Goal: Task Accomplishment & Management: Use online tool/utility

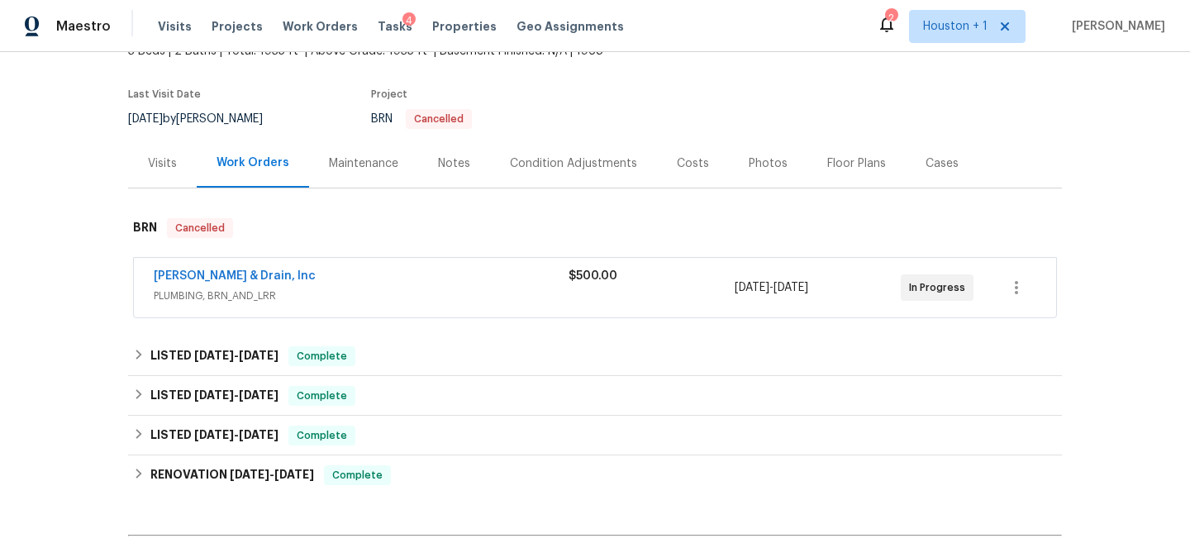
scroll to position [117, 0]
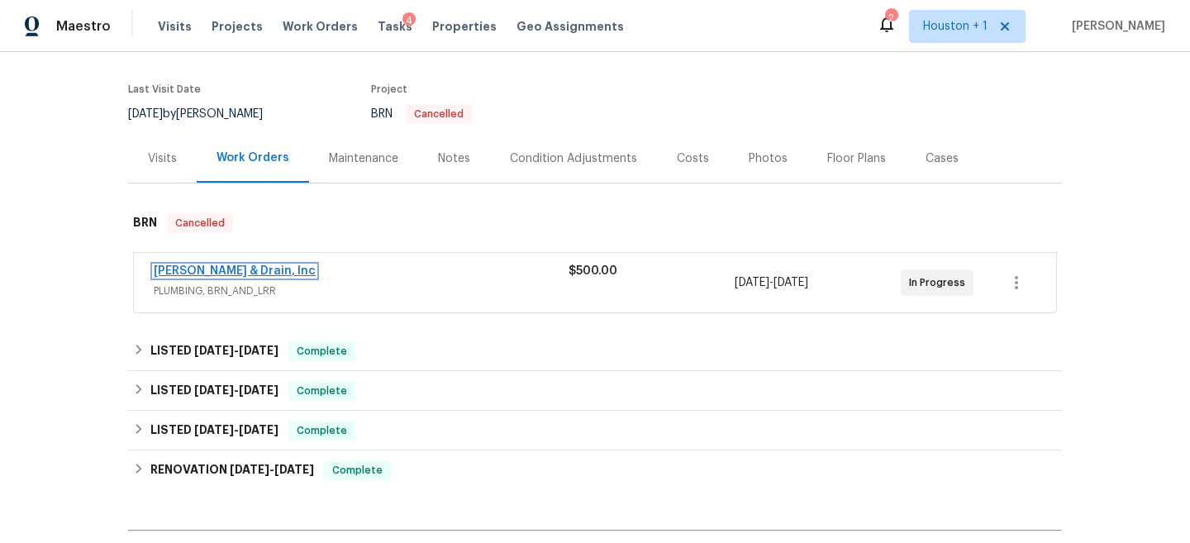
click at [254, 269] on link "Owen Plumbing & Drain, Inc" at bounding box center [235, 271] width 162 height 12
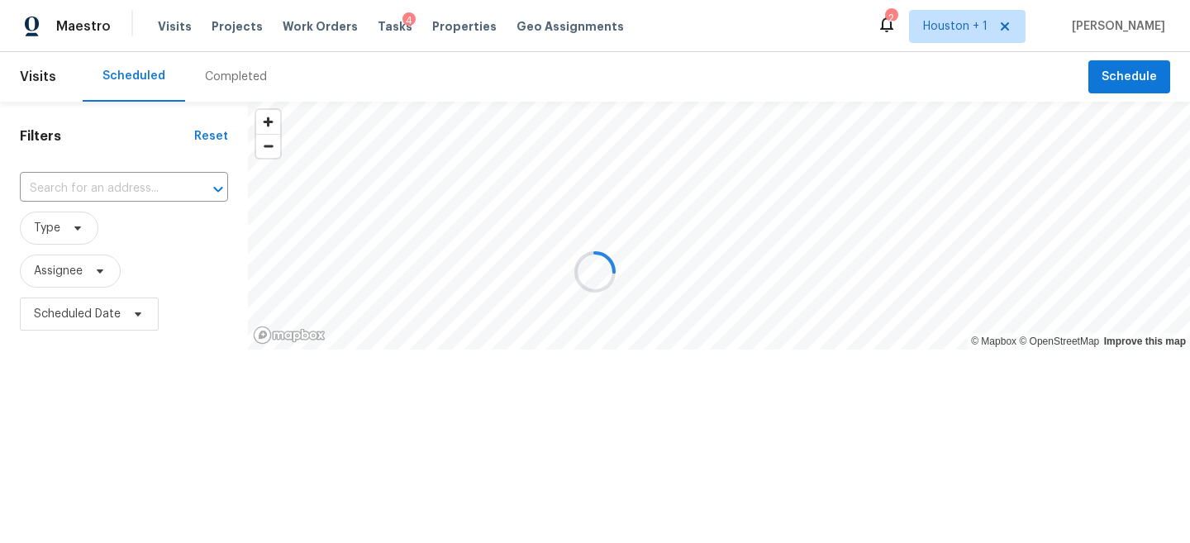
click at [172, 321] on div at bounding box center [595, 271] width 1190 height 543
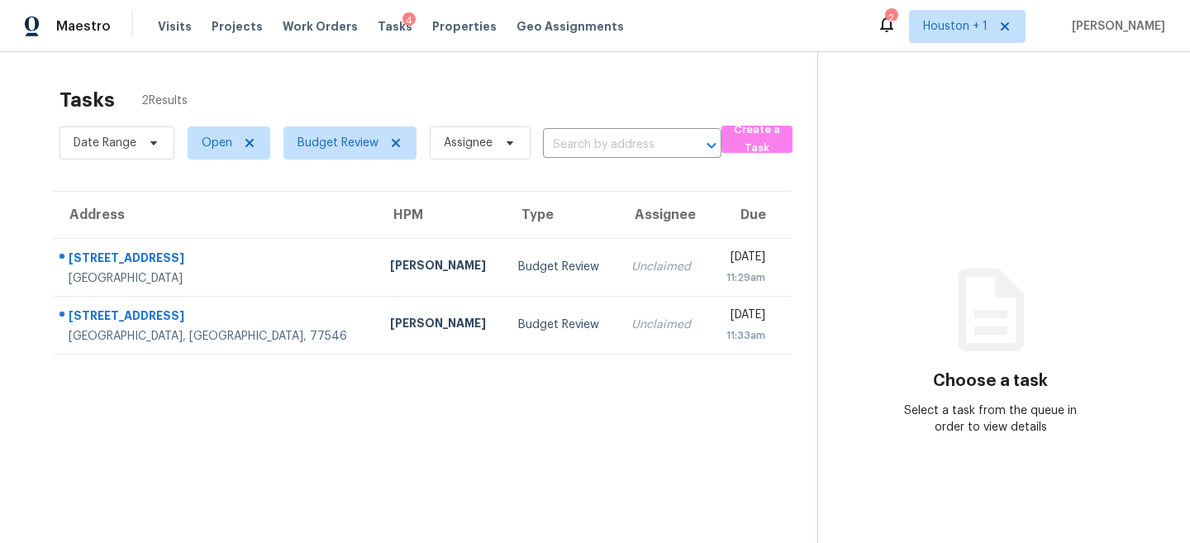
click at [330, 80] on div "Tasks 2 Results" at bounding box center [438, 99] width 758 height 43
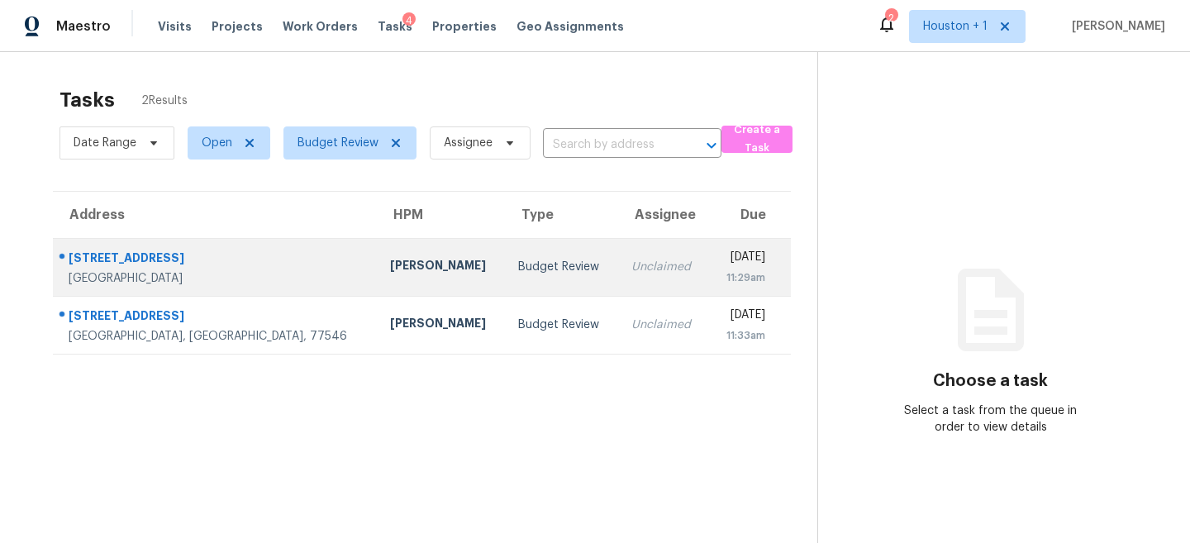
click at [518, 264] on div "Budget Review" at bounding box center [561, 267] width 87 height 17
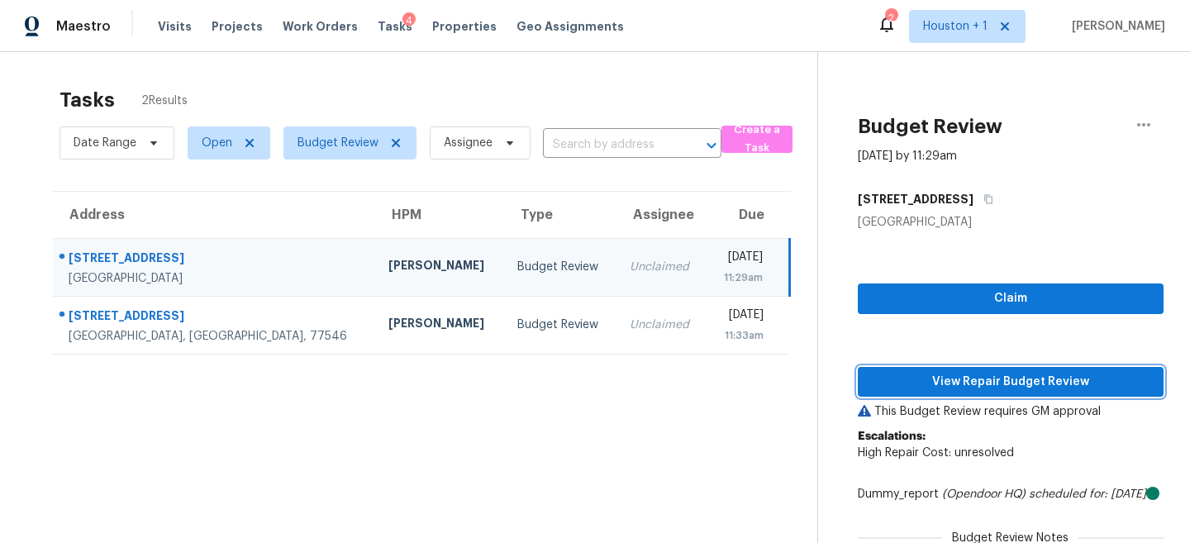
click at [990, 389] on span "View Repair Budget Review" at bounding box center [1010, 382] width 279 height 21
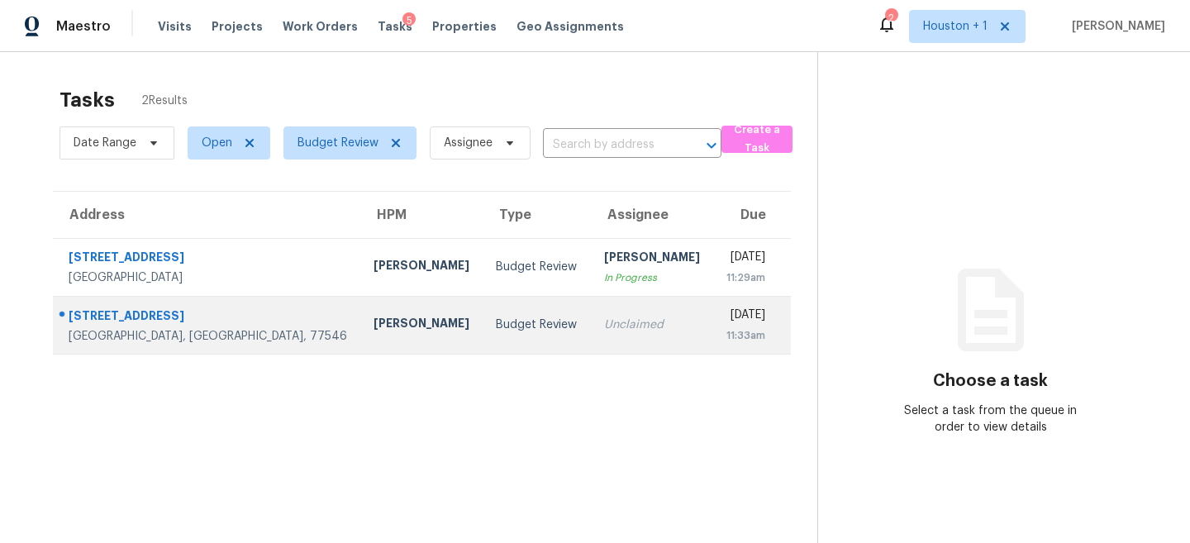
click at [612, 340] on td "Unclaimed" at bounding box center [652, 325] width 122 height 58
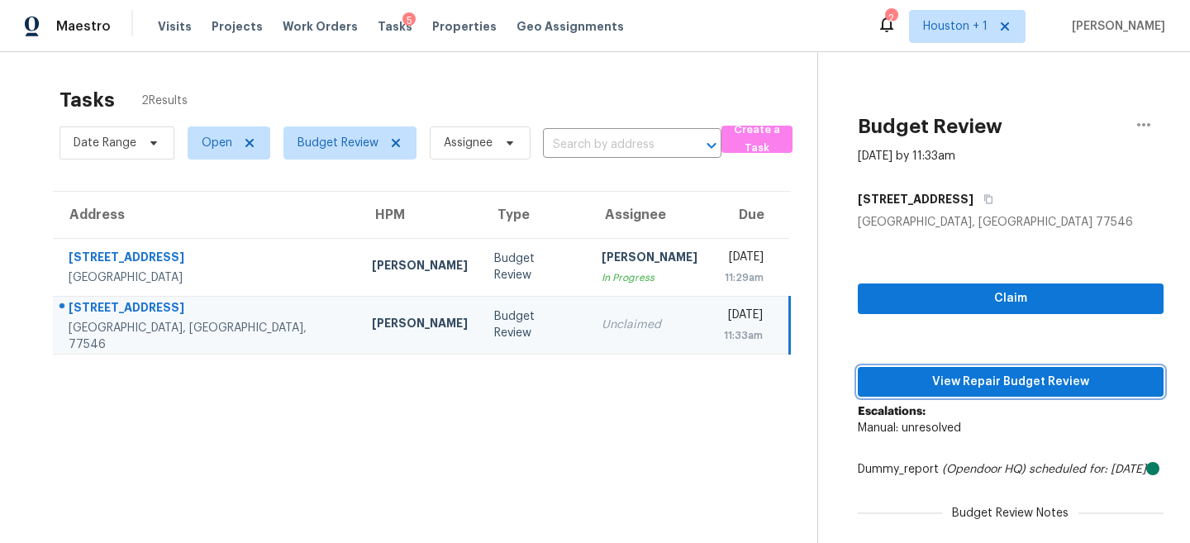
click at [972, 386] on span "View Repair Budget Review" at bounding box center [1010, 382] width 279 height 21
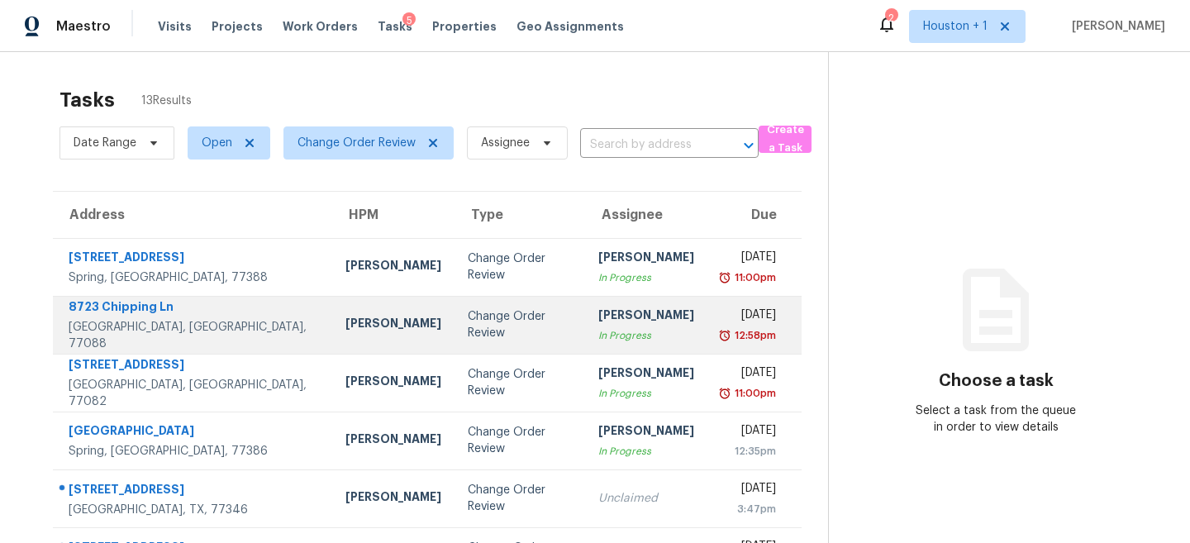
click at [454, 352] on td "Change Order Review" at bounding box center [519, 325] width 131 height 58
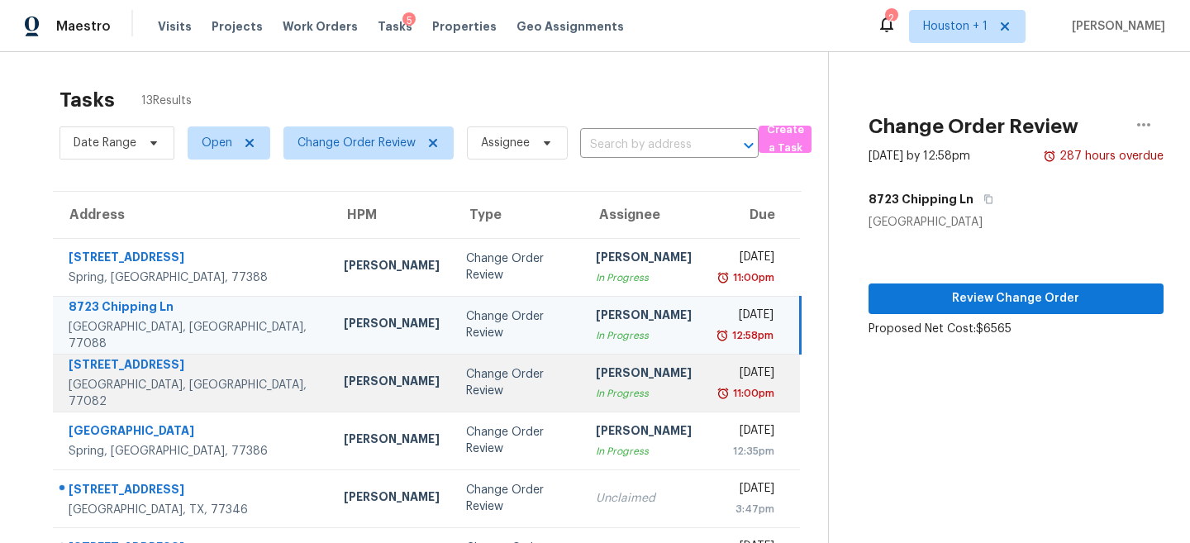
click at [473, 379] on div "Change Order Review" at bounding box center [517, 382] width 103 height 33
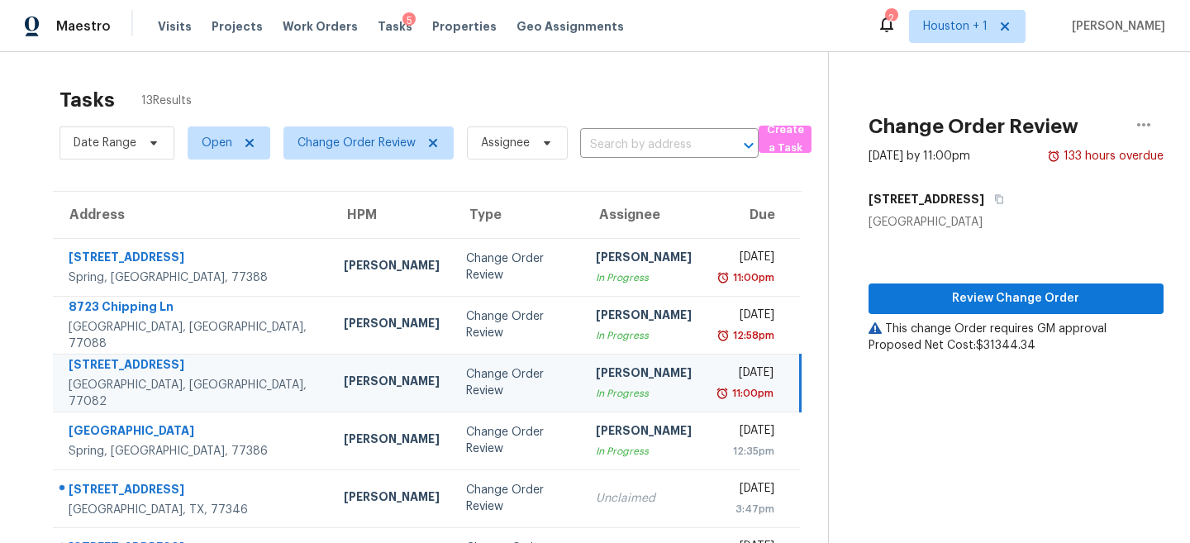
scroll to position [150, 0]
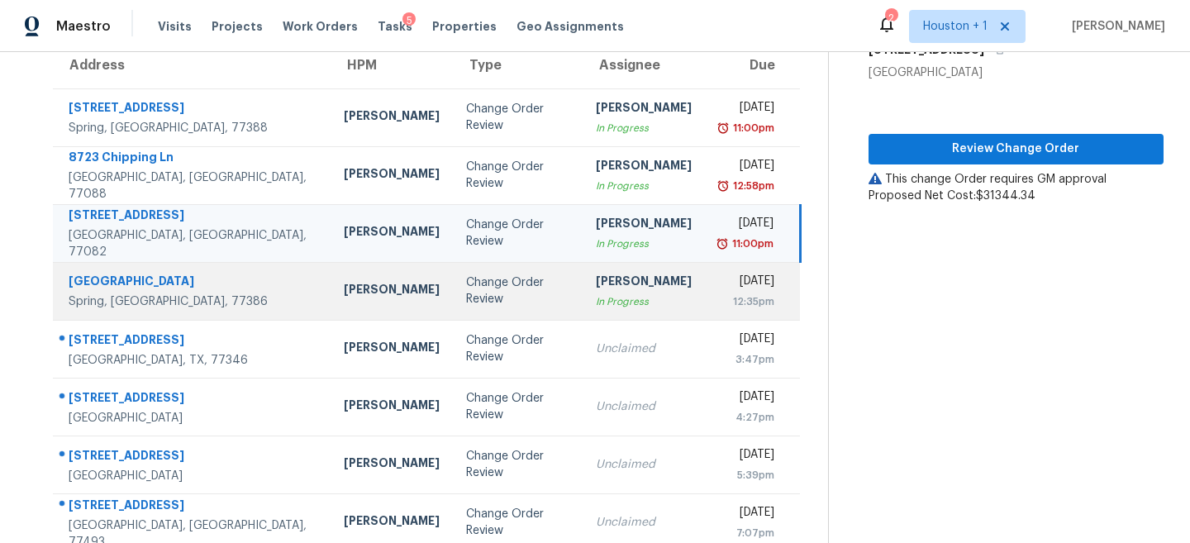
click at [499, 308] on td "Change Order Review" at bounding box center [518, 291] width 130 height 58
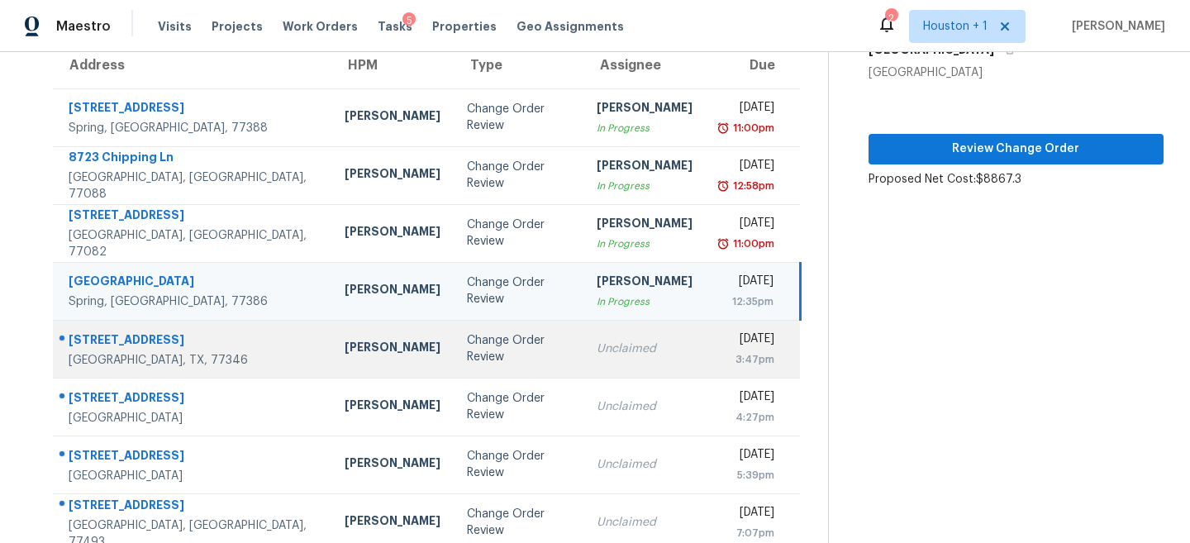
click at [508, 345] on div "Change Order Review" at bounding box center [518, 348] width 103 height 33
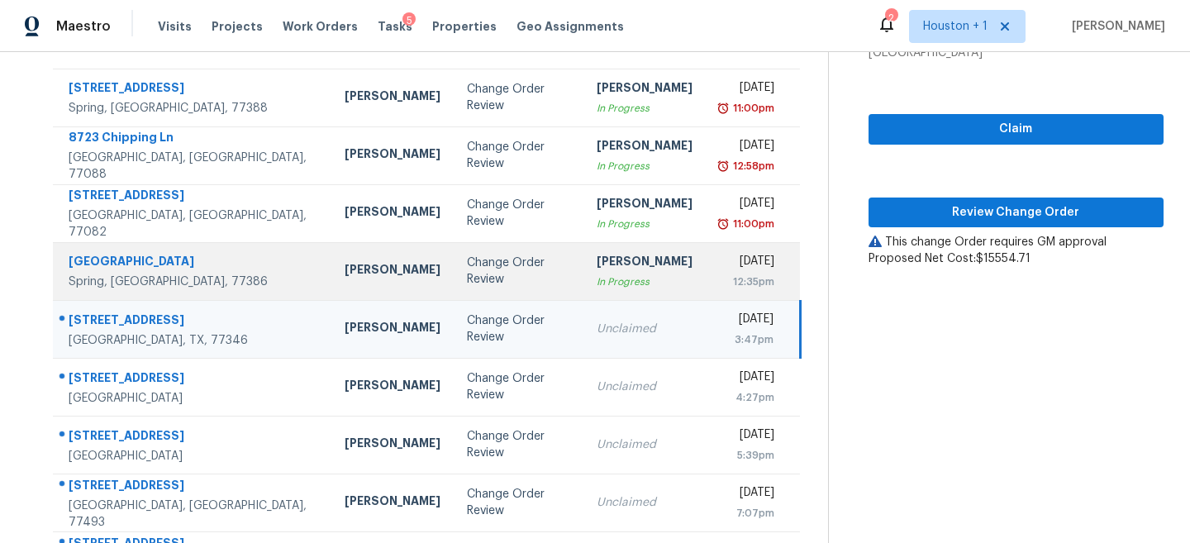
scroll to position [185, 0]
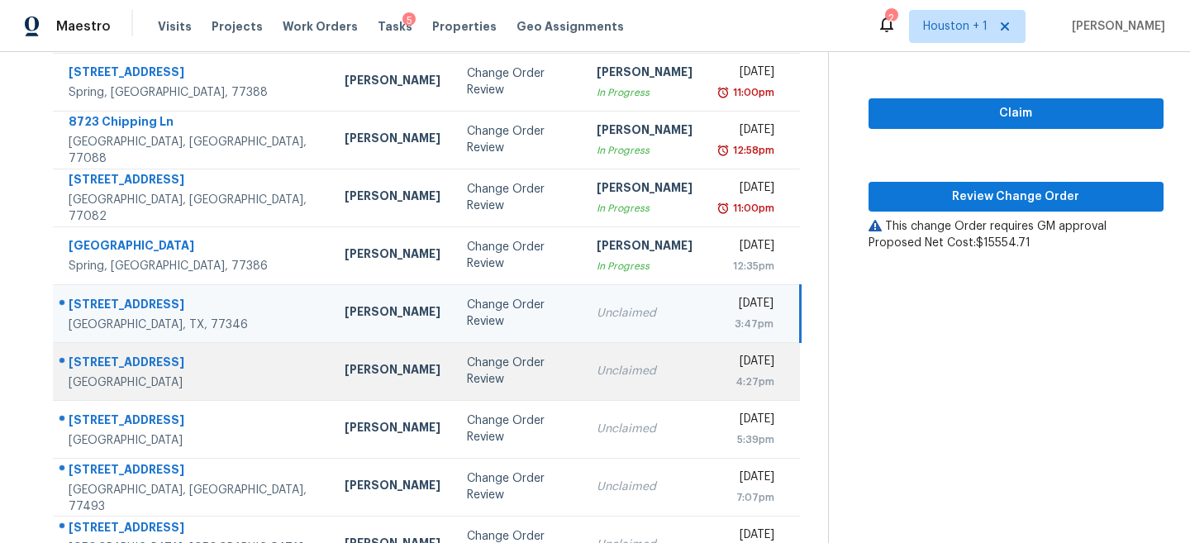
click at [454, 391] on td "Change Order Review" at bounding box center [519, 371] width 130 height 58
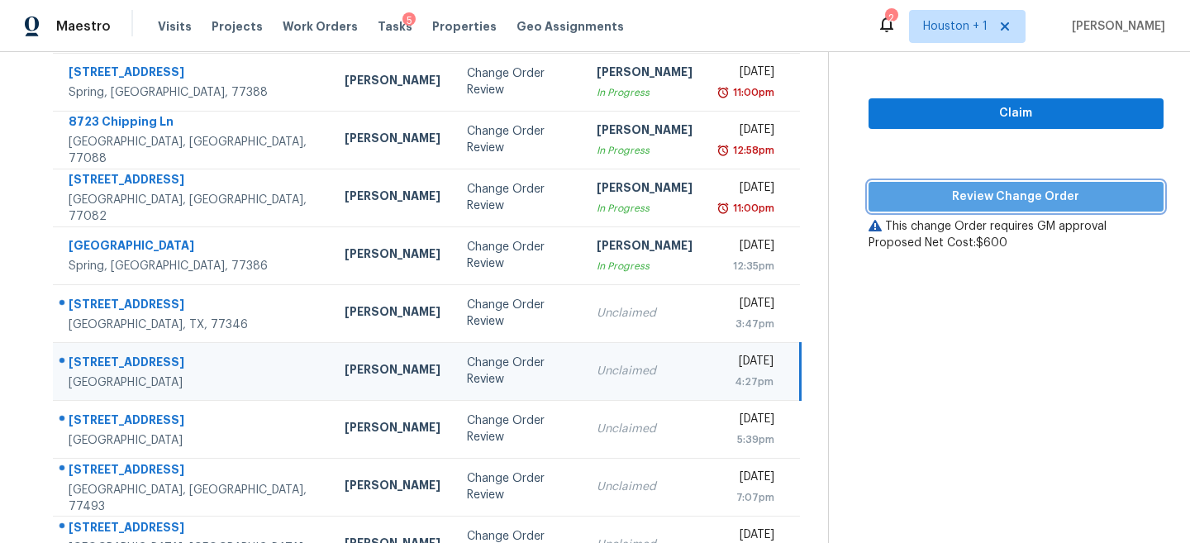
click at [992, 202] on span "Review Change Order" at bounding box center [1016, 197] width 269 height 21
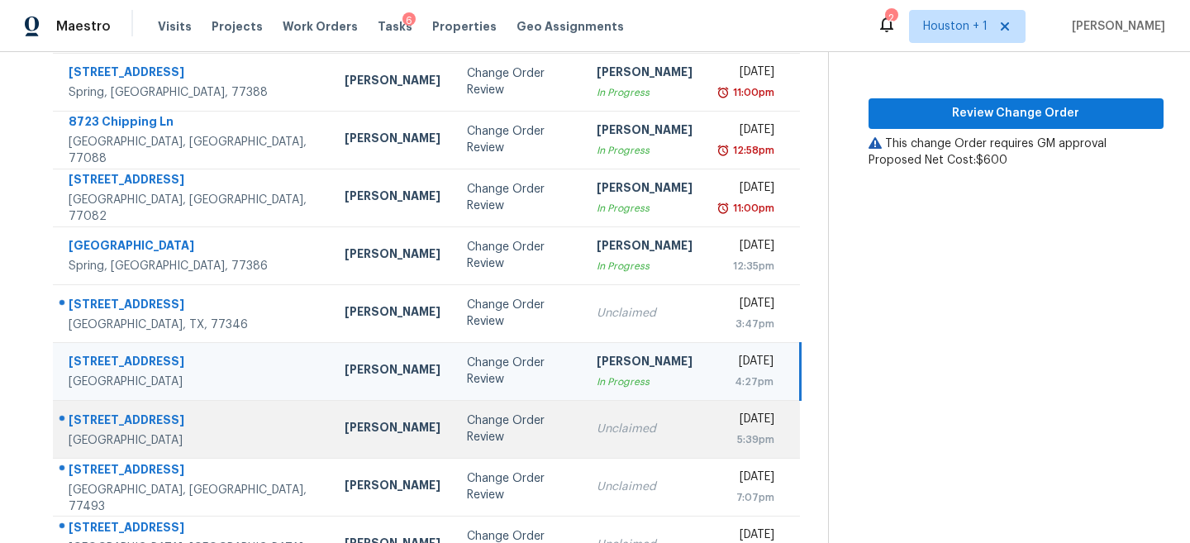
click at [454, 417] on td "Change Order Review" at bounding box center [519, 429] width 130 height 58
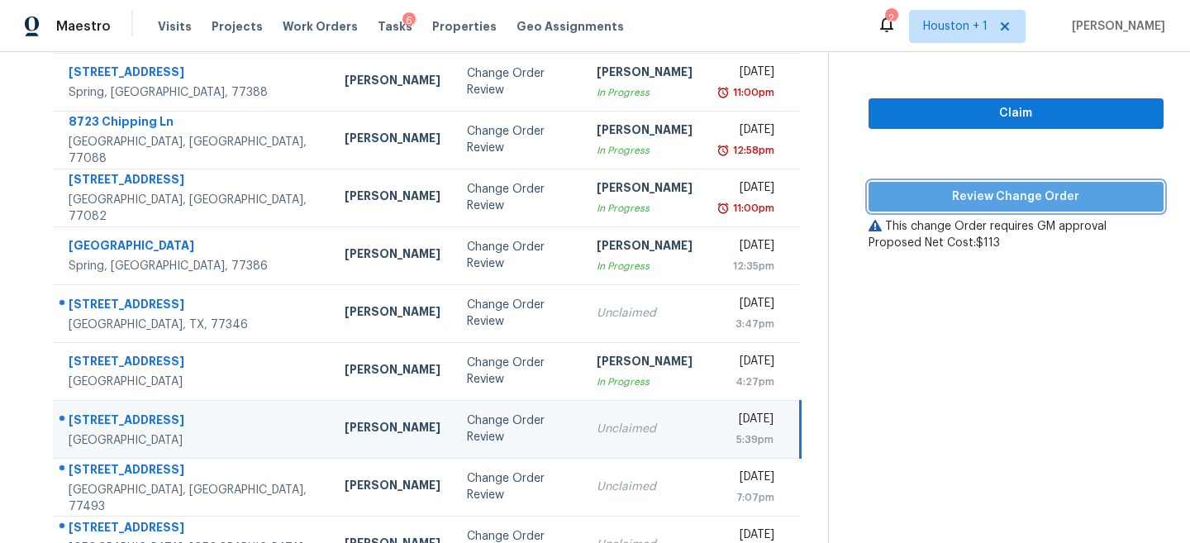
click at [1011, 193] on span "Review Change Order" at bounding box center [1016, 197] width 269 height 21
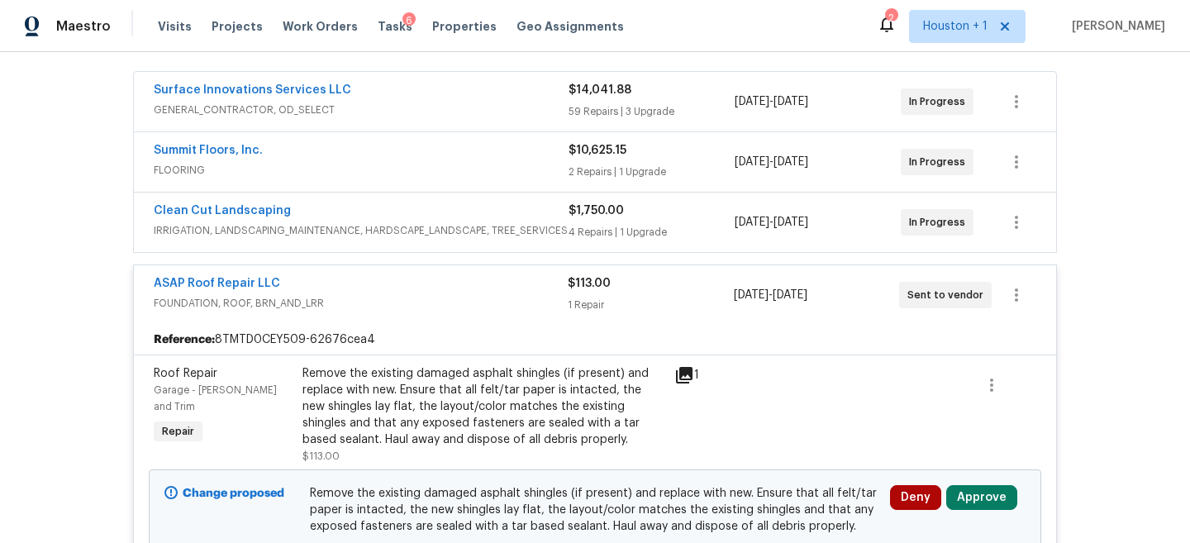
scroll to position [307, 0]
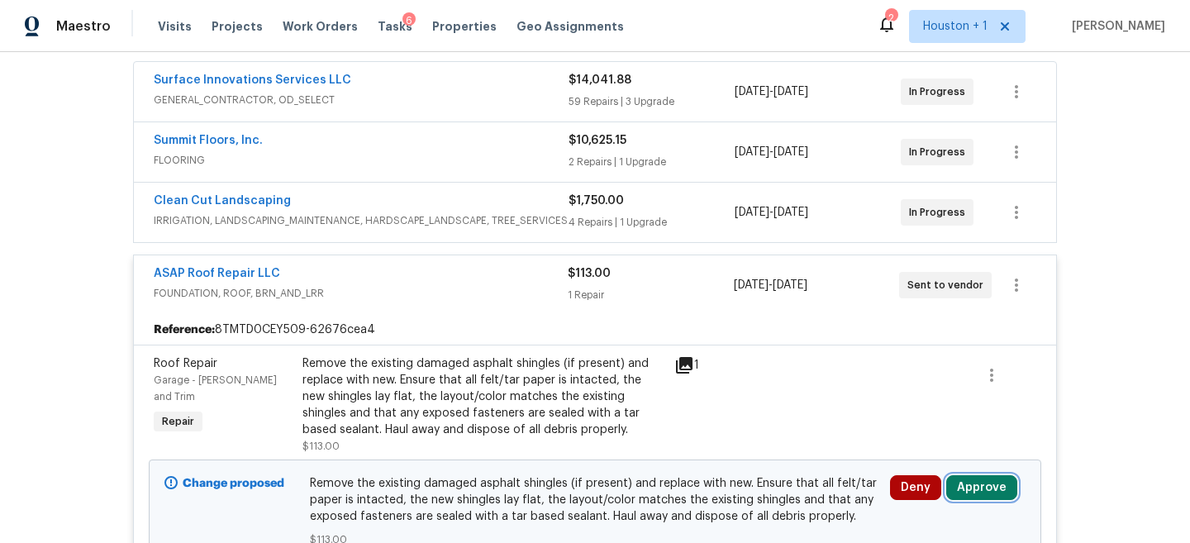
click at [976, 489] on button "Approve" at bounding box center [981, 487] width 71 height 25
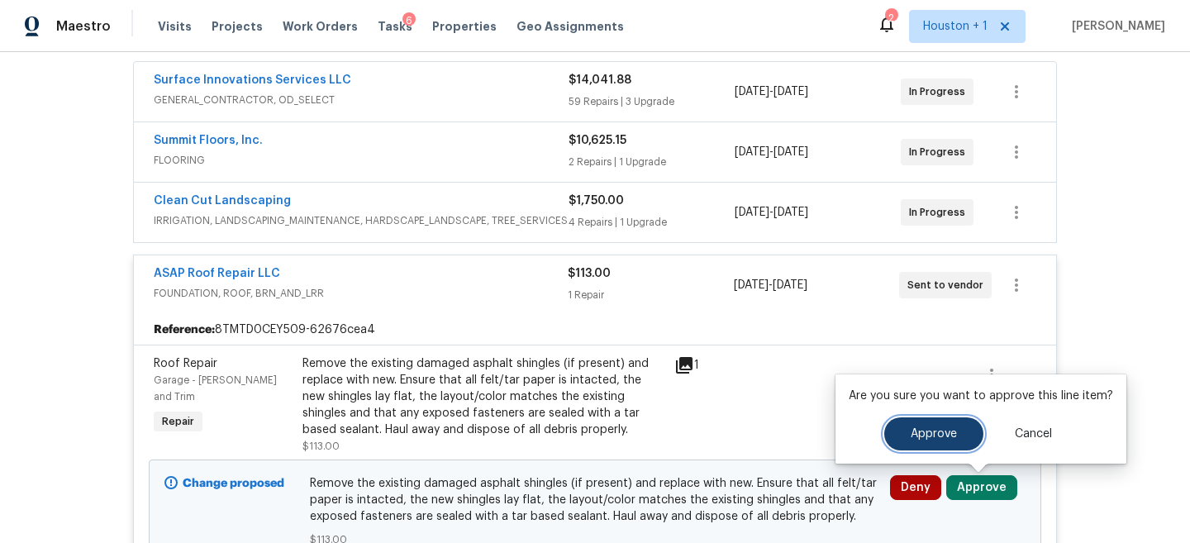
click at [911, 438] on span "Approve" at bounding box center [934, 434] width 46 height 12
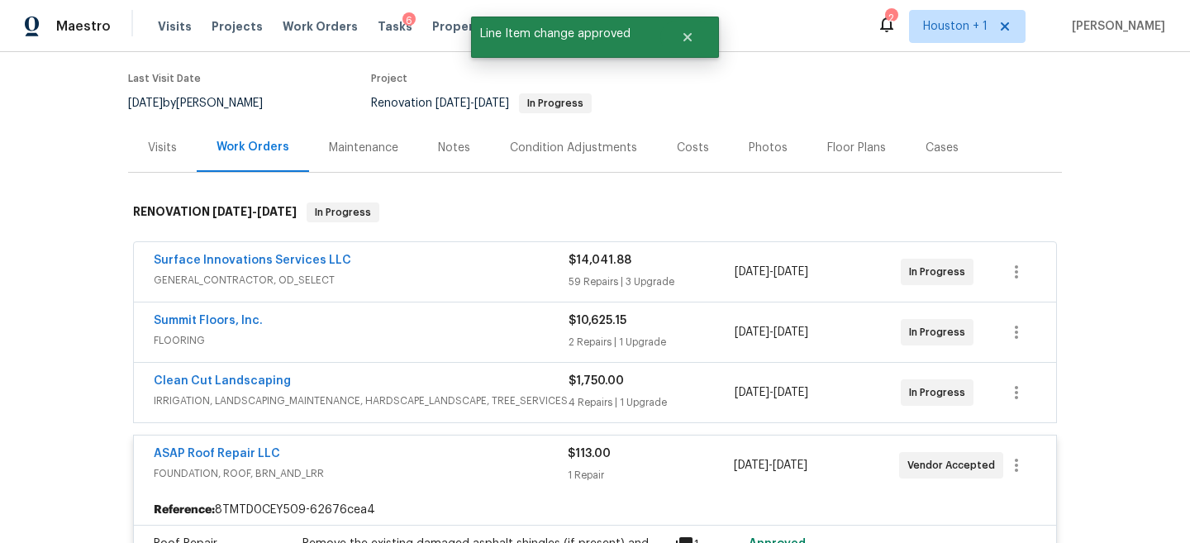
scroll to position [0, 0]
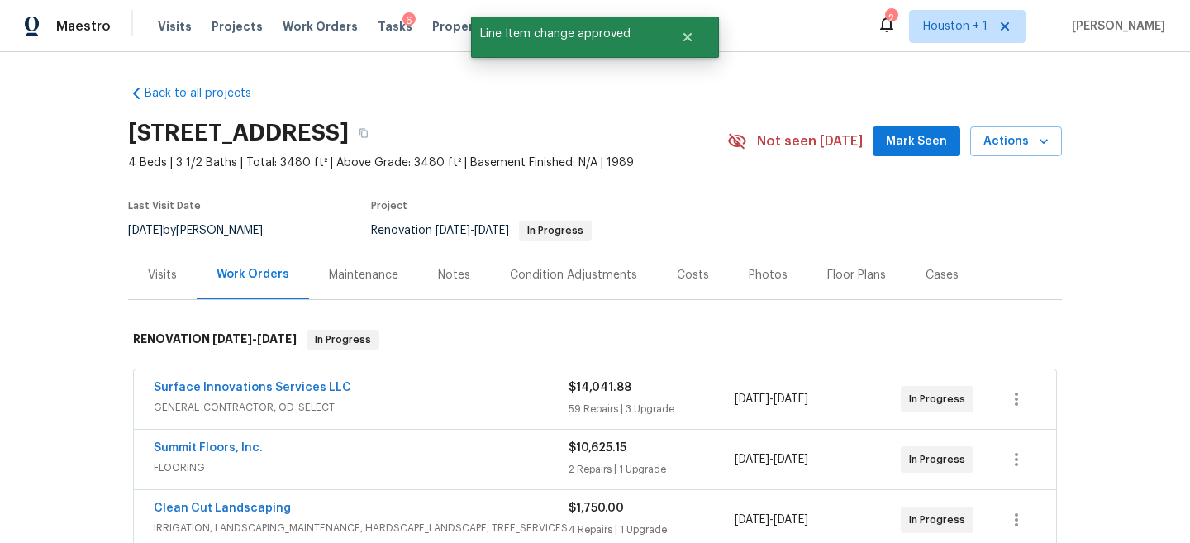
click at [527, 271] on div "Condition Adjustments" at bounding box center [573, 275] width 127 height 17
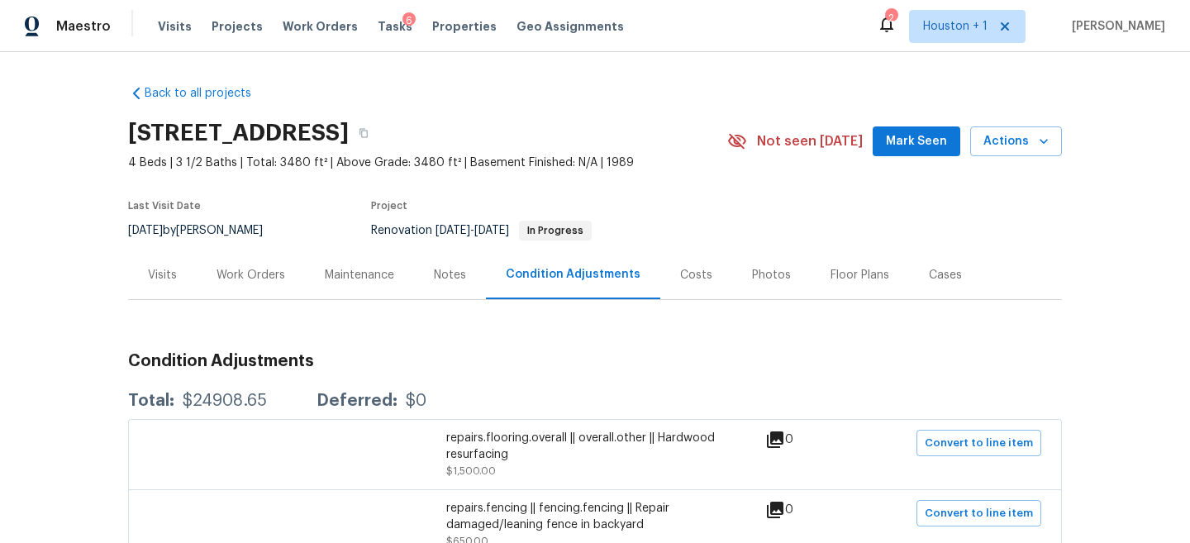
click at [913, 282] on div "Cases" at bounding box center [945, 274] width 73 height 49
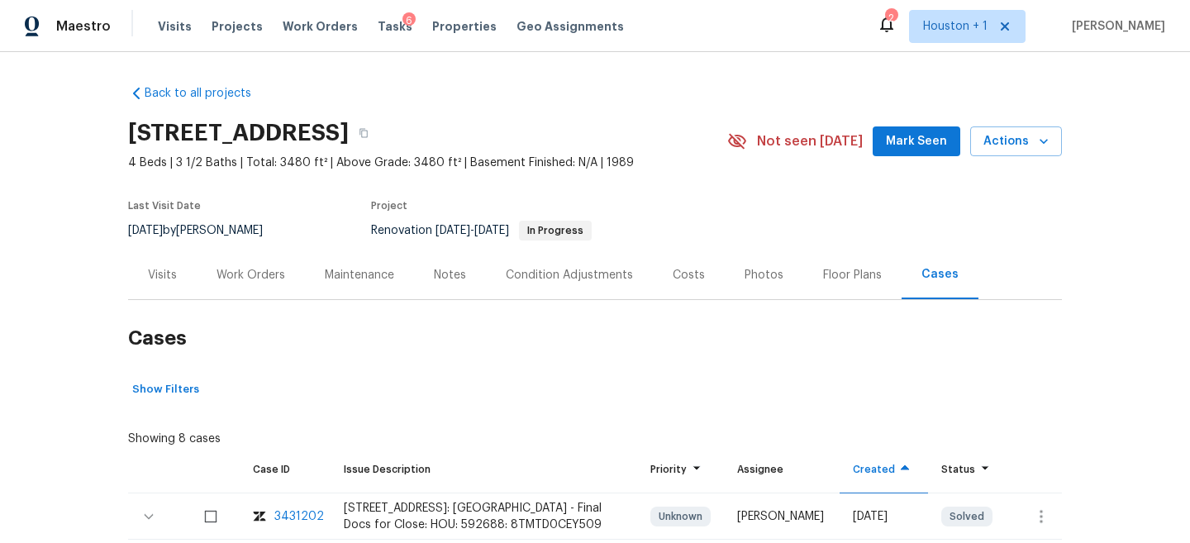
click at [867, 269] on div "Floor Plans" at bounding box center [852, 275] width 59 height 17
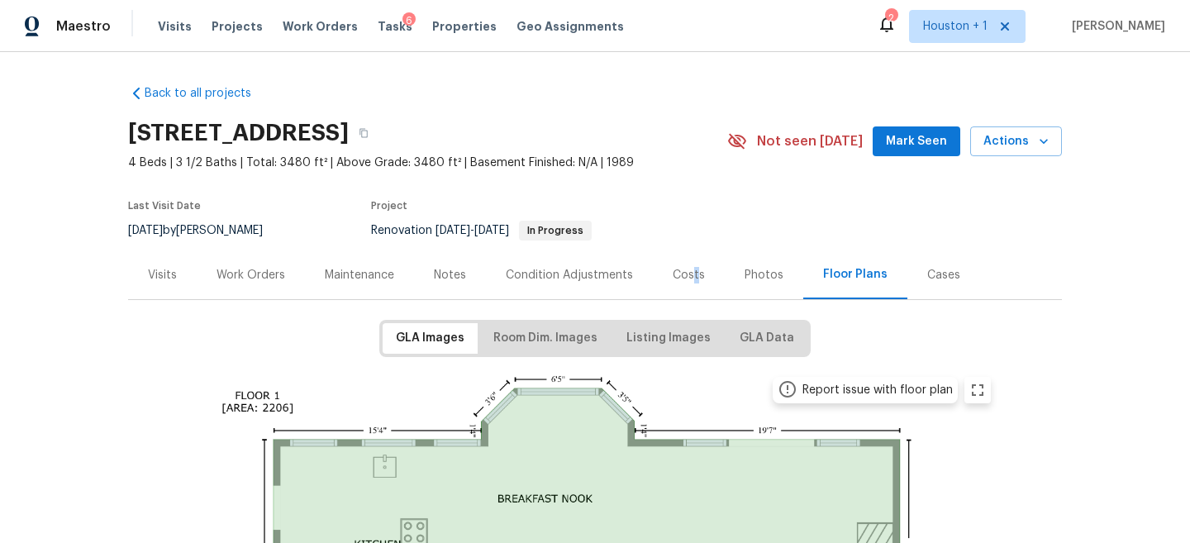
click at [692, 270] on div "Costs" at bounding box center [689, 275] width 32 height 17
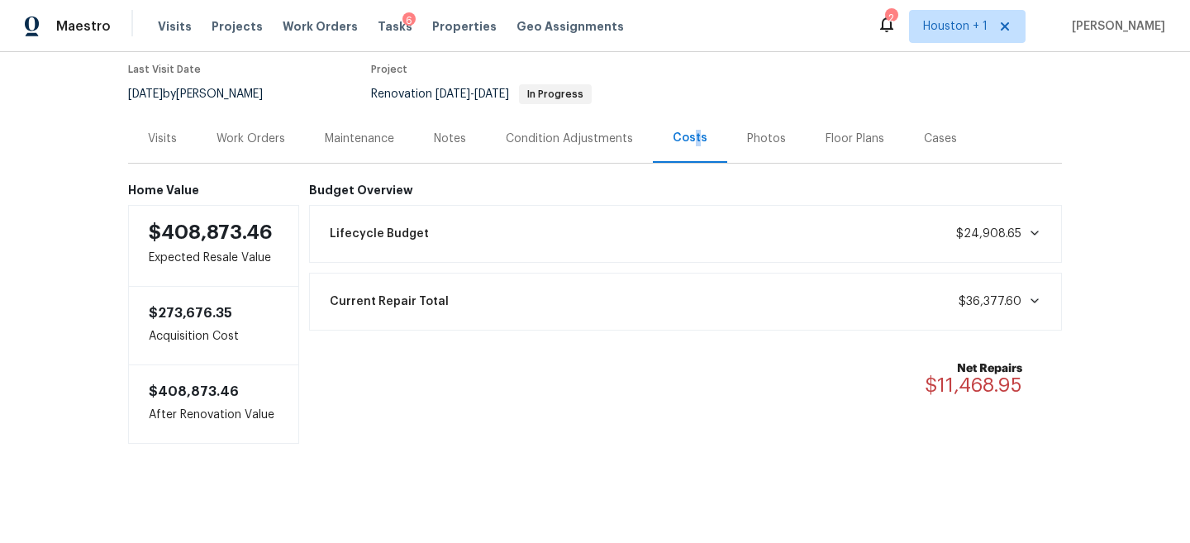
scroll to position [137, 0]
click at [531, 237] on div "Lifecycle Budget $24,908.65" at bounding box center [686, 234] width 732 height 36
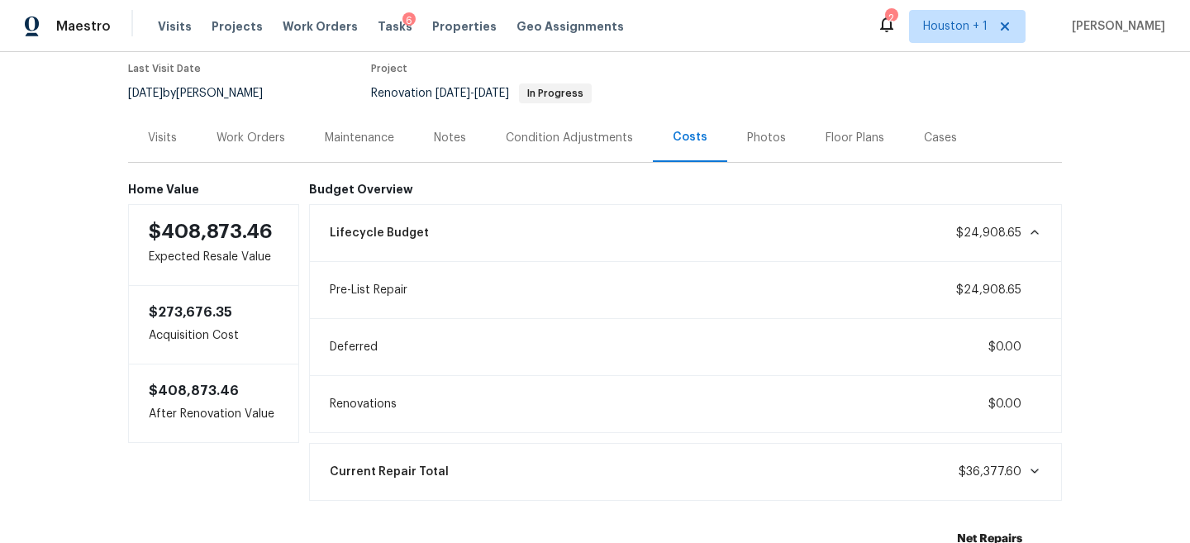
click at [691, 469] on div "Current Repair Total $36,377.60" at bounding box center [686, 472] width 732 height 36
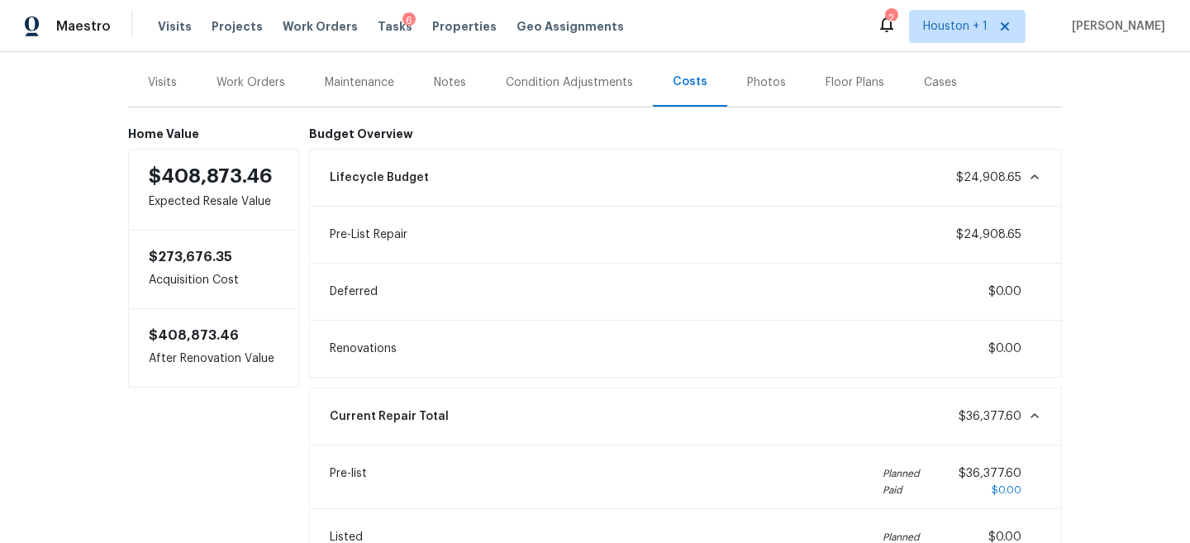
scroll to position [188, 0]
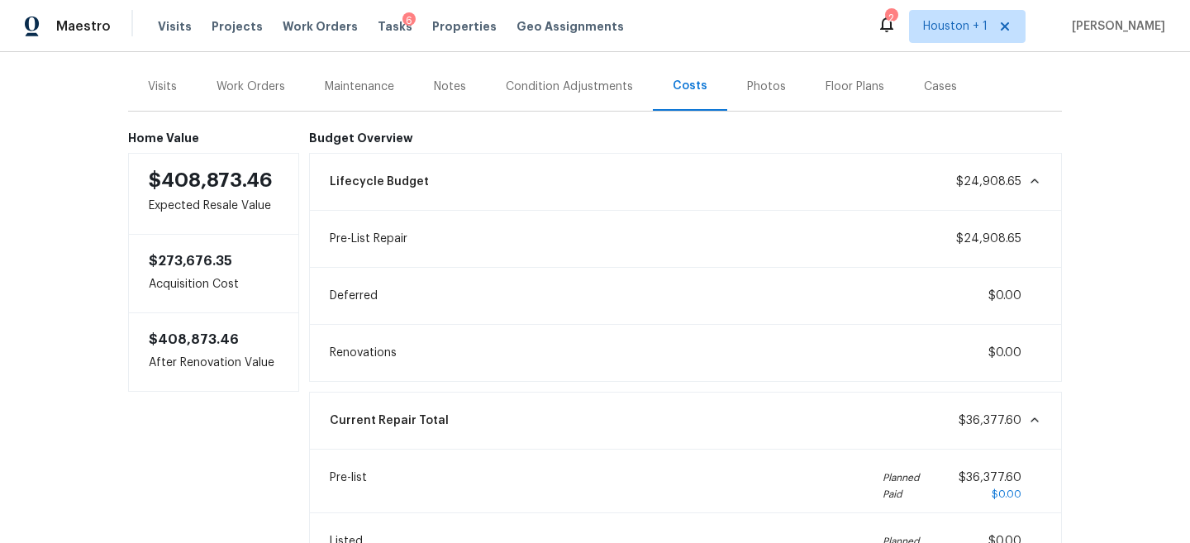
click at [1020, 428] on span "$36,377.60" at bounding box center [999, 420] width 83 height 17
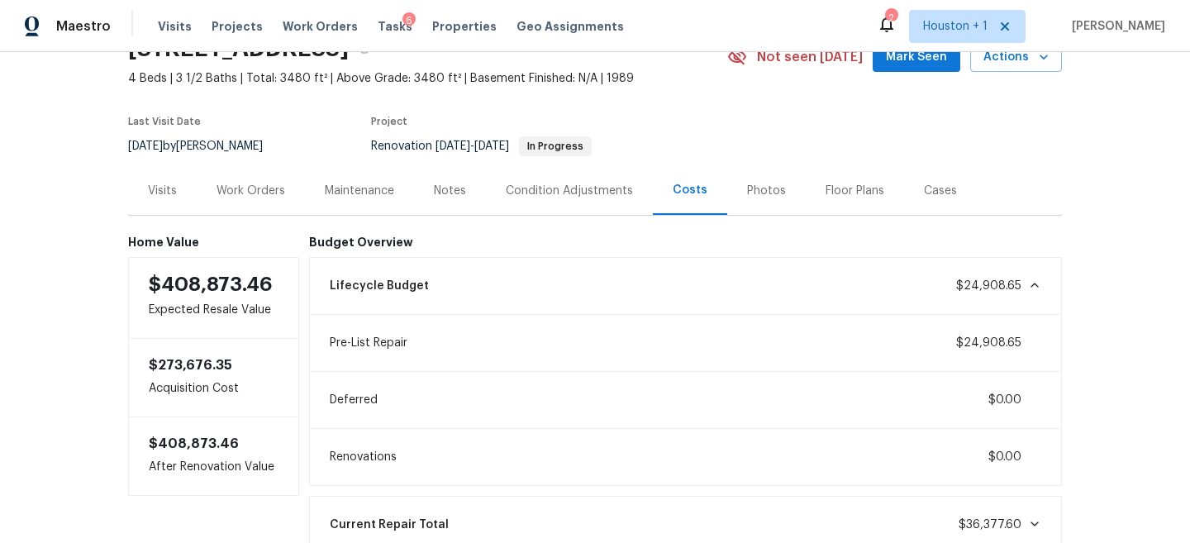
scroll to position [0, 0]
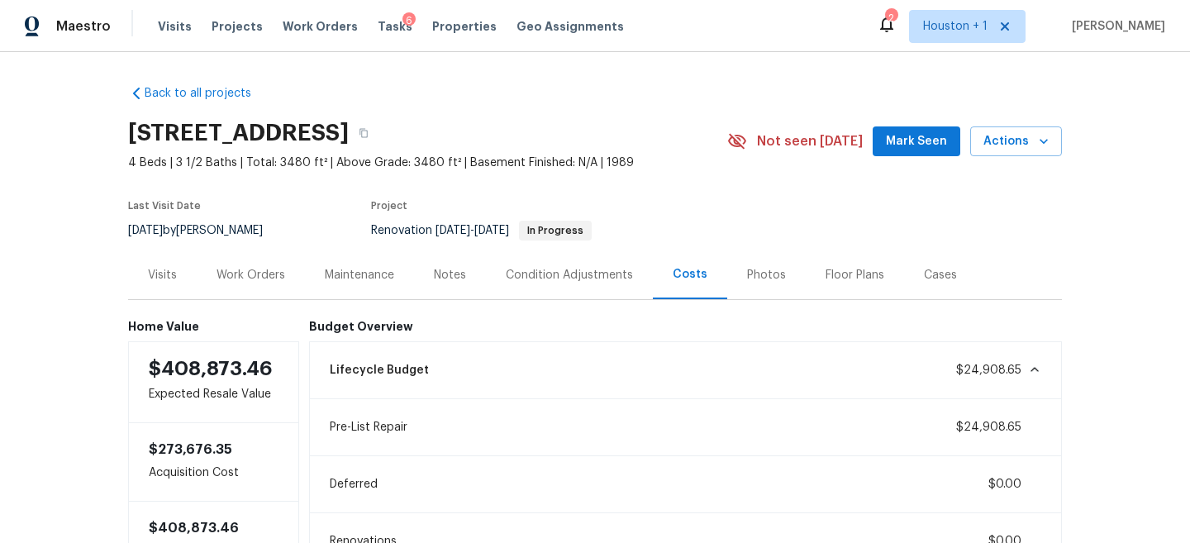
click at [372, 2] on div "Maestro Visits Projects Work Orders Tasks 6 Properties Geo Assignments 2 Housto…" at bounding box center [595, 26] width 1190 height 52
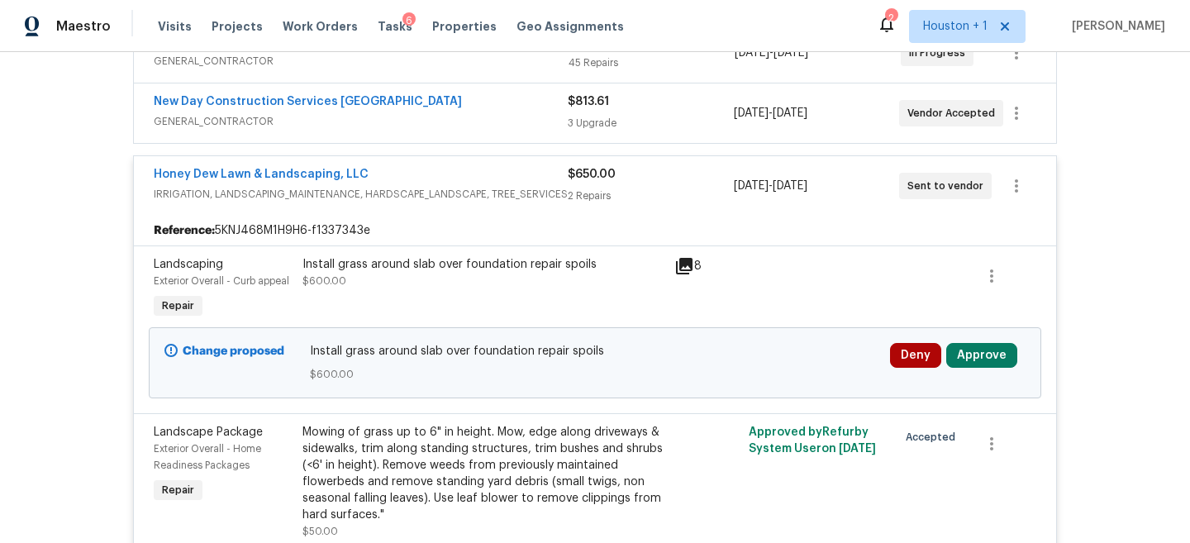
scroll to position [466, 0]
click at [997, 364] on button "Approve" at bounding box center [981, 356] width 71 height 25
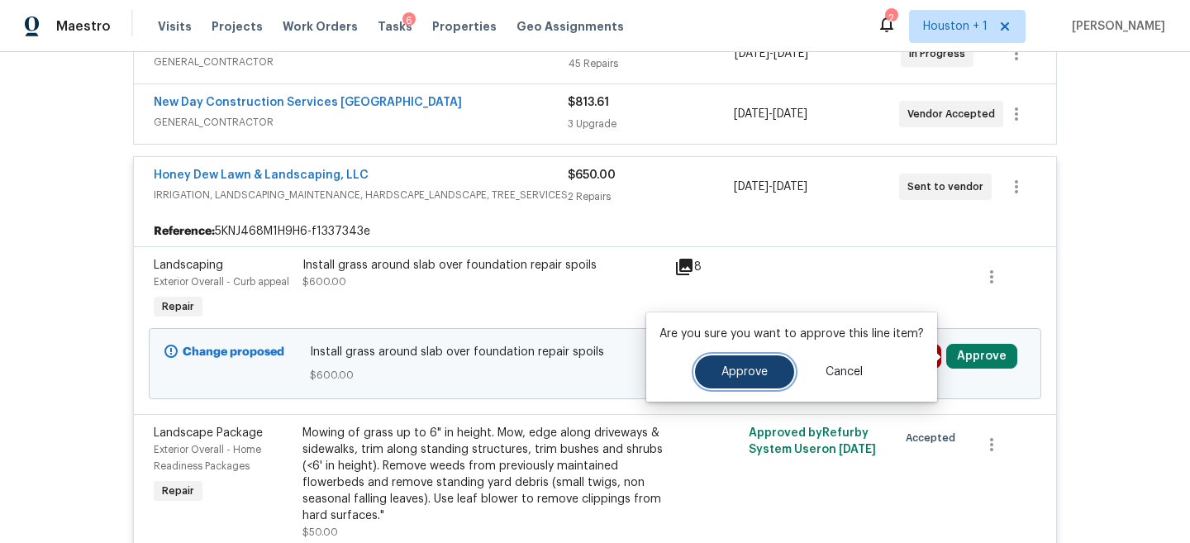
click at [721, 381] on button "Approve" at bounding box center [744, 371] width 99 height 33
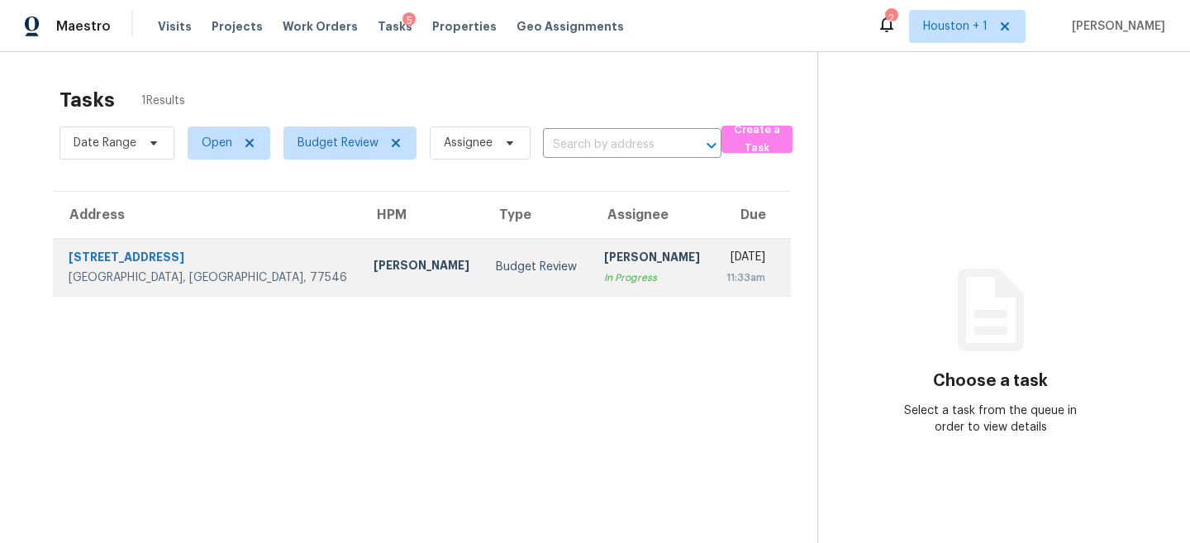
scroll to position [36, 0]
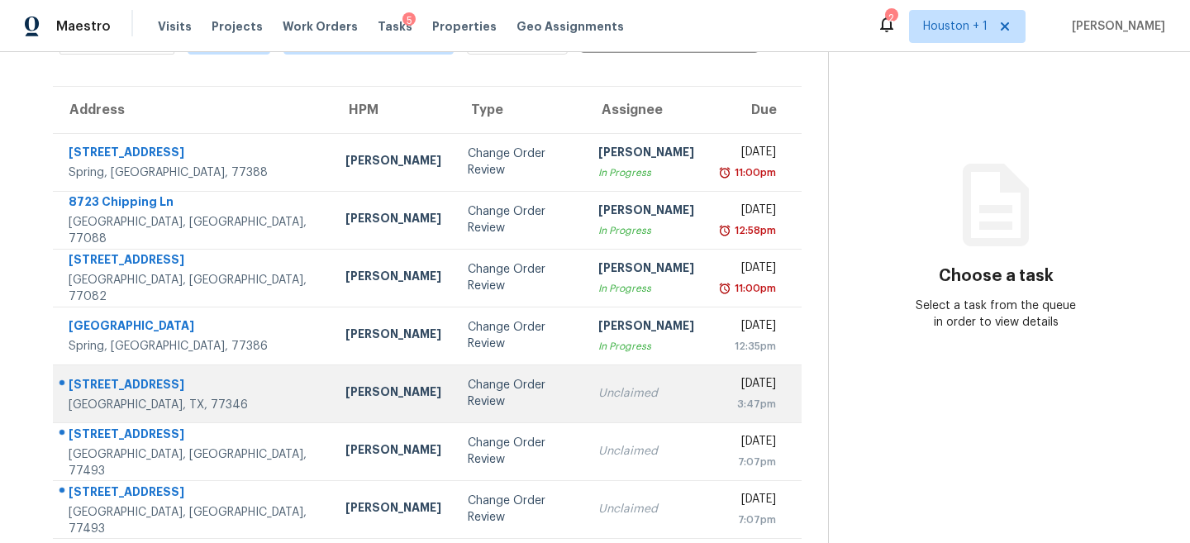
scroll to position [119, 0]
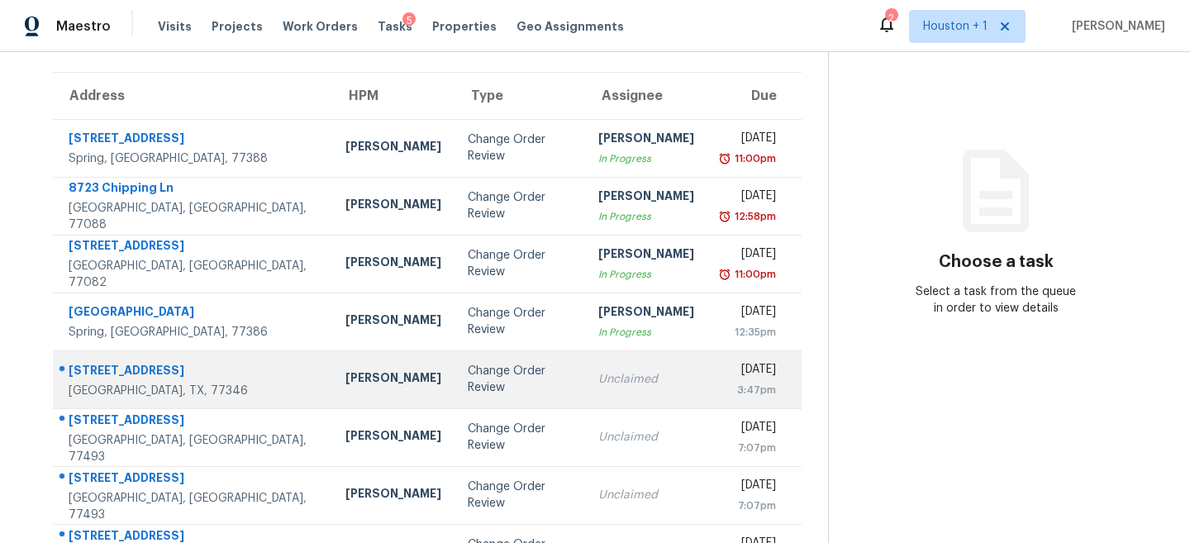
click at [525, 368] on td "Change Order Review" at bounding box center [519, 379] width 131 height 58
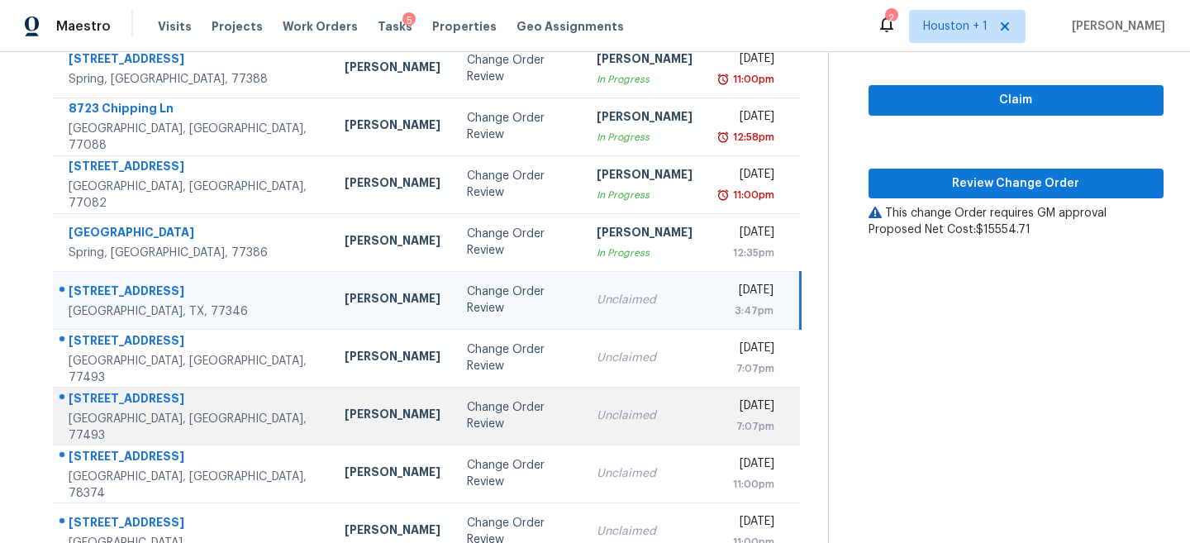
scroll to position [206, 0]
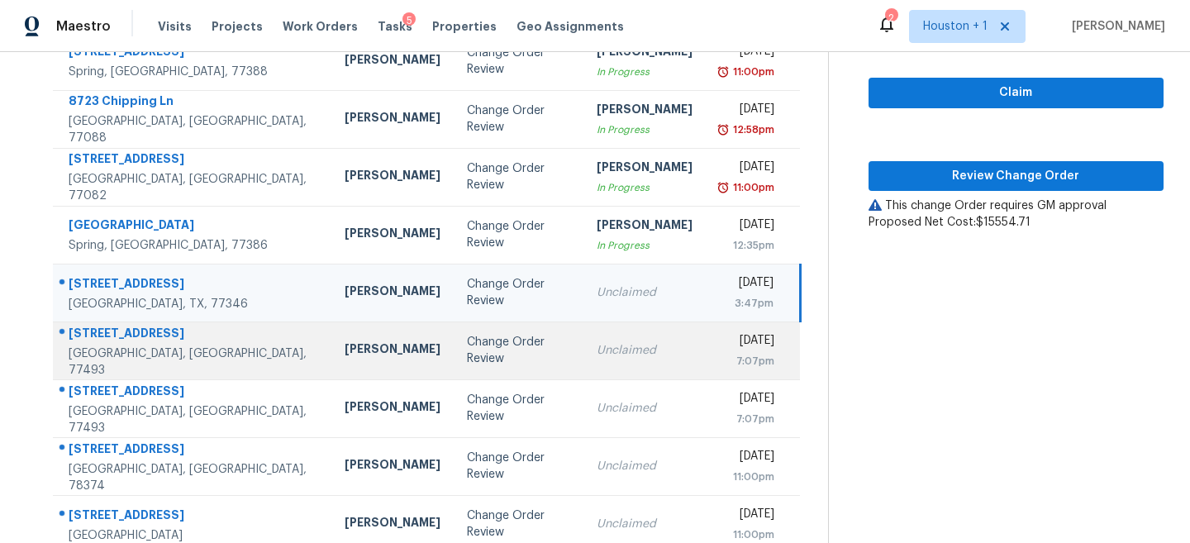
click at [530, 345] on td "Change Order Review" at bounding box center [519, 350] width 130 height 58
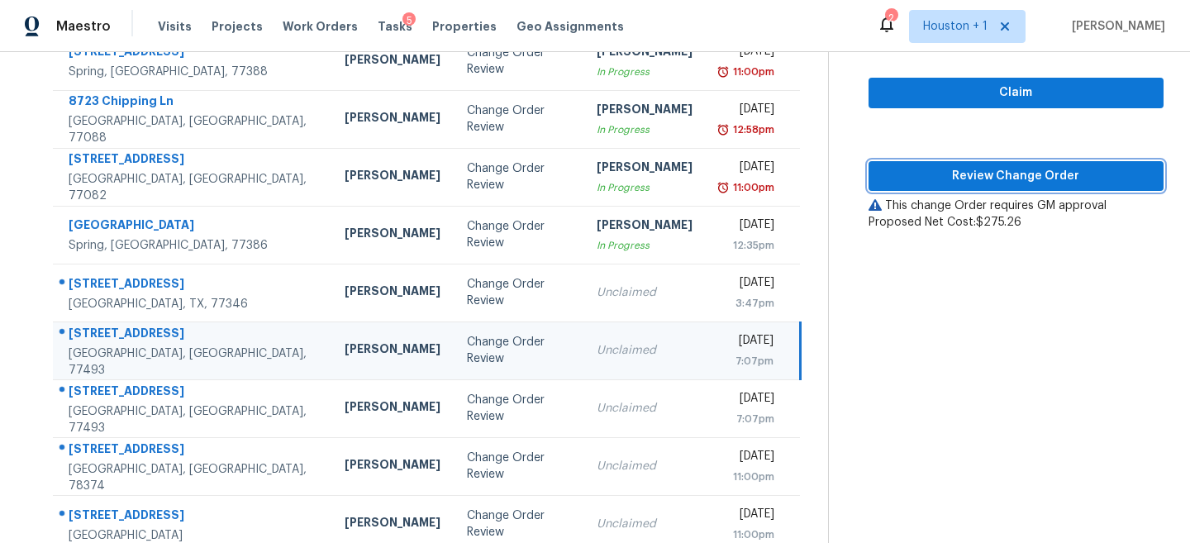
click at [966, 184] on span "Review Change Order" at bounding box center [1016, 176] width 269 height 21
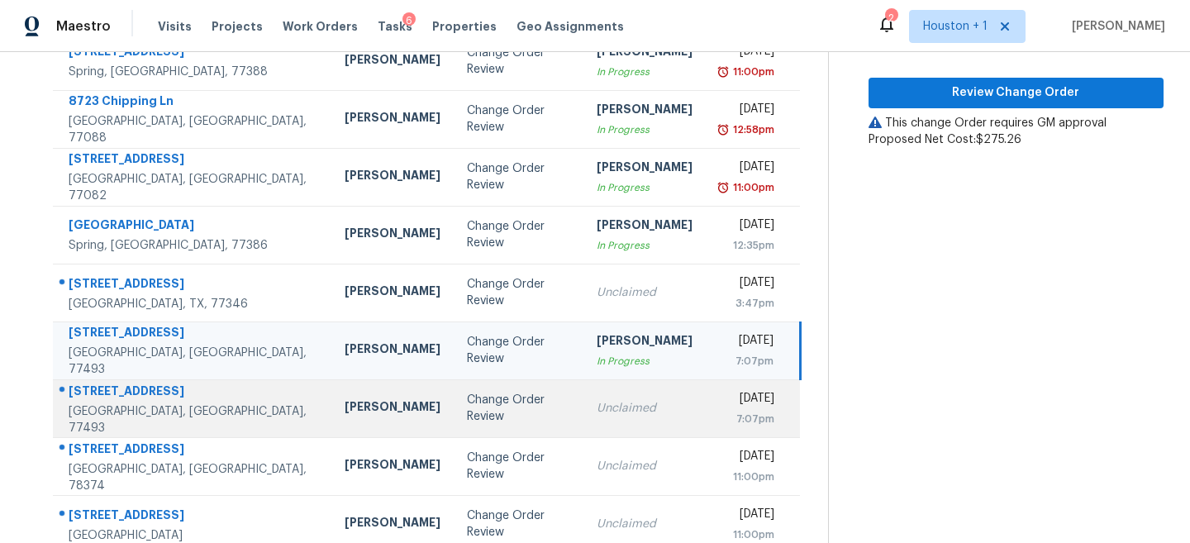
click at [467, 401] on div "Change Order Review" at bounding box center [518, 408] width 103 height 33
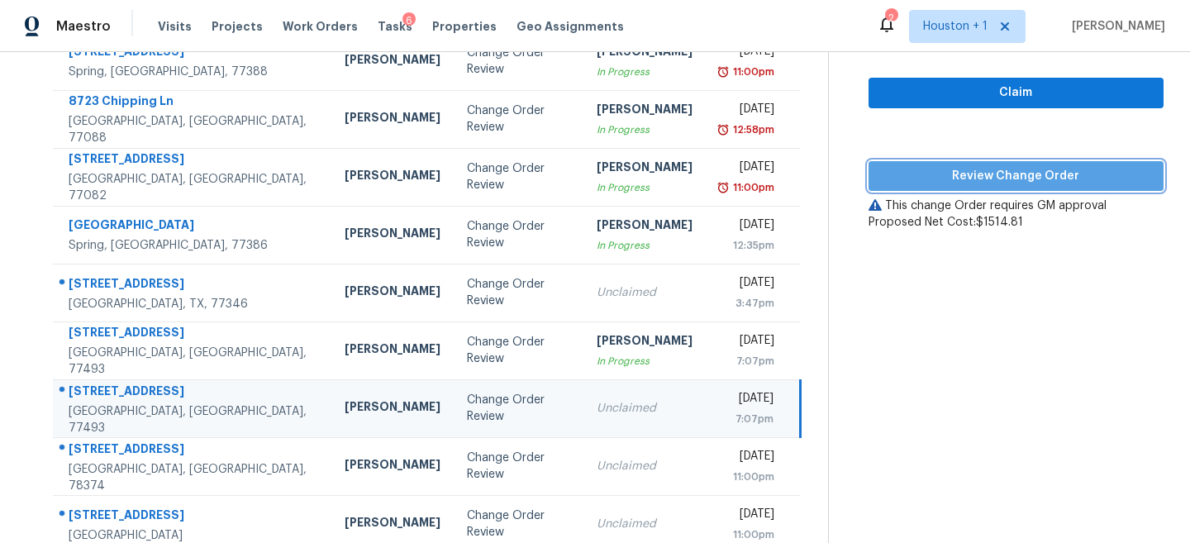
click at [1005, 178] on span "Review Change Order" at bounding box center [1016, 176] width 269 height 21
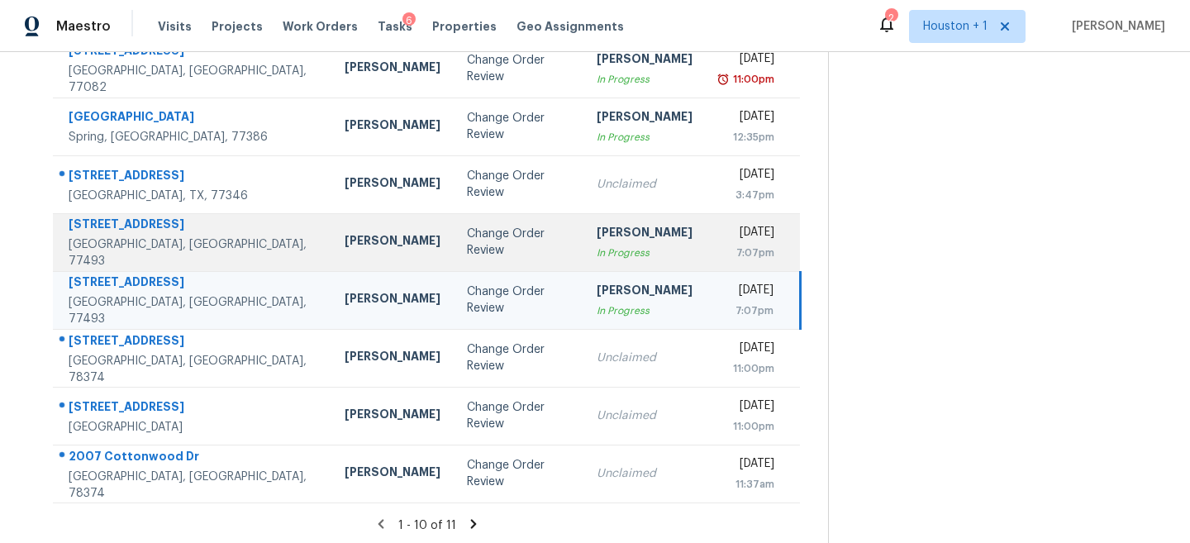
scroll to position [317, 0]
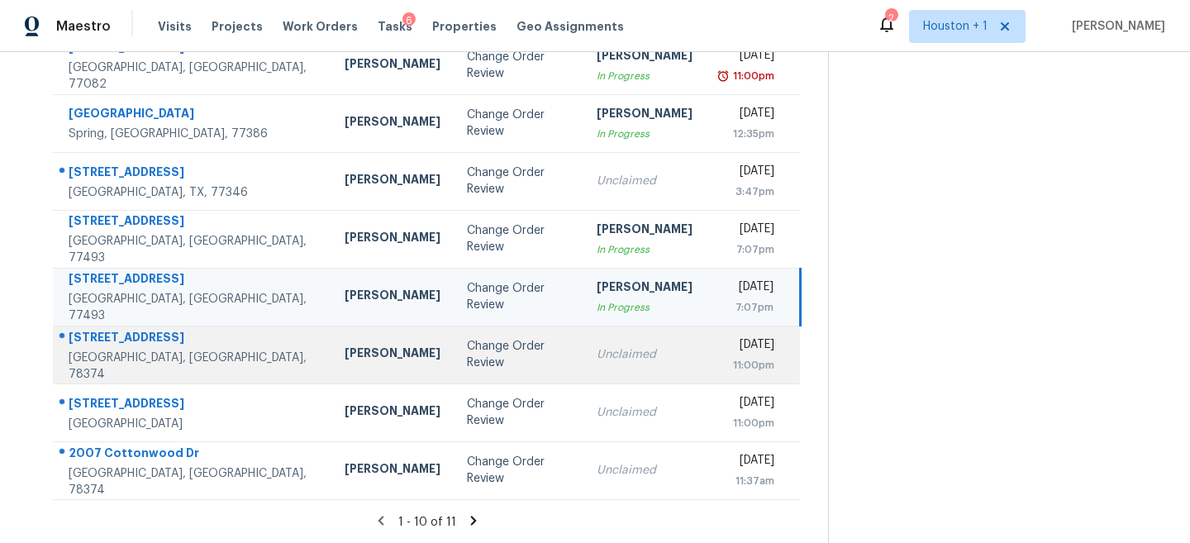
click at [489, 358] on div "Change Order Review" at bounding box center [518, 354] width 103 height 33
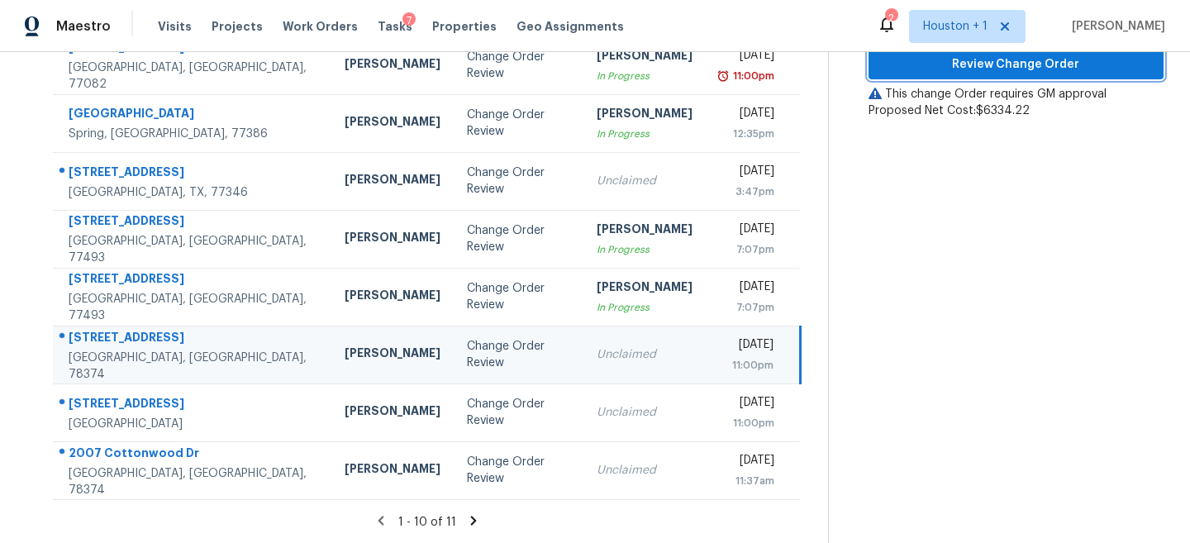
click at [1030, 66] on span "Review Change Order" at bounding box center [1016, 65] width 269 height 21
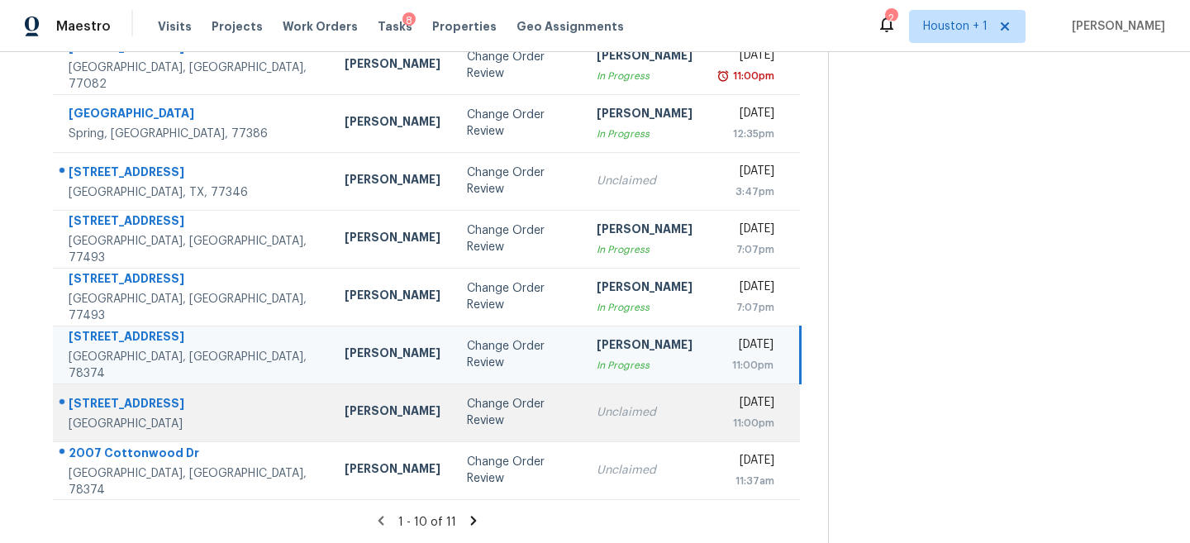
click at [454, 427] on td "Change Order Review" at bounding box center [519, 412] width 130 height 58
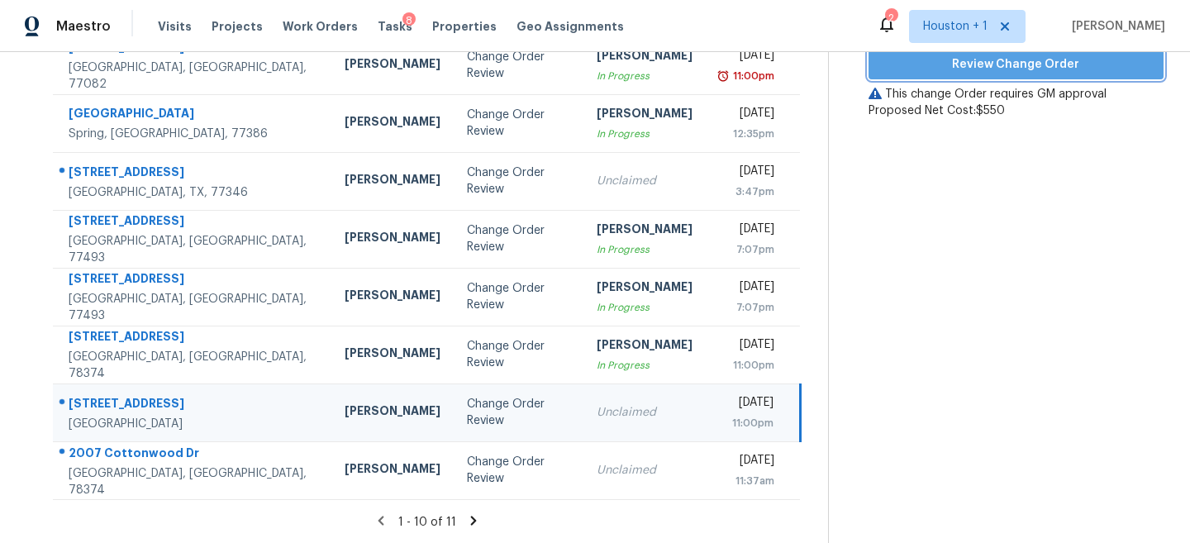
click at [1016, 72] on span "Review Change Order" at bounding box center [1016, 65] width 269 height 21
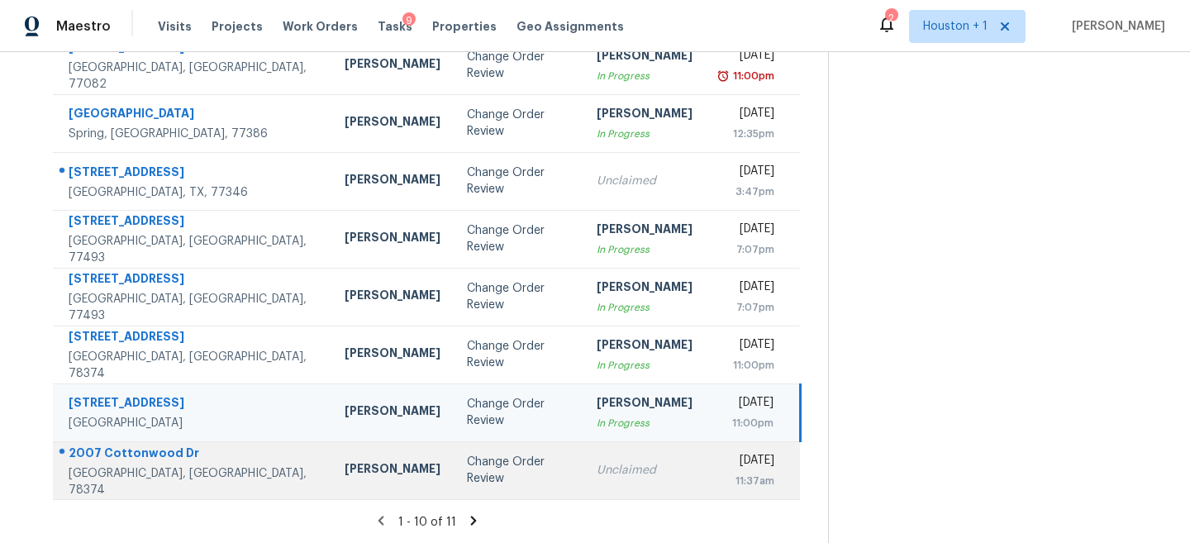
click at [490, 465] on div "Change Order Review" at bounding box center [518, 470] width 103 height 33
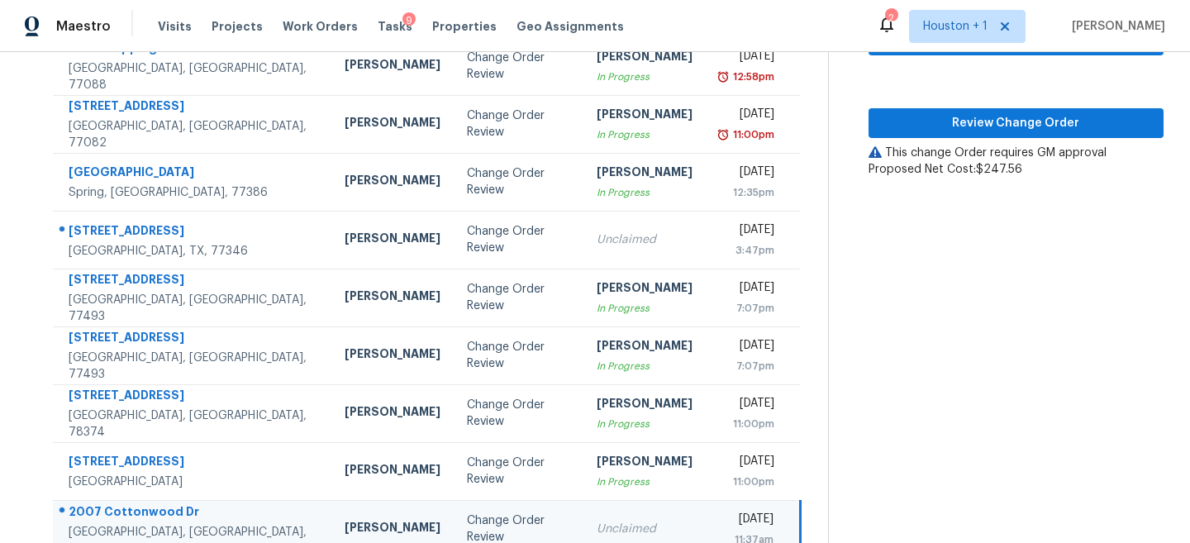
scroll to position [249, 0]
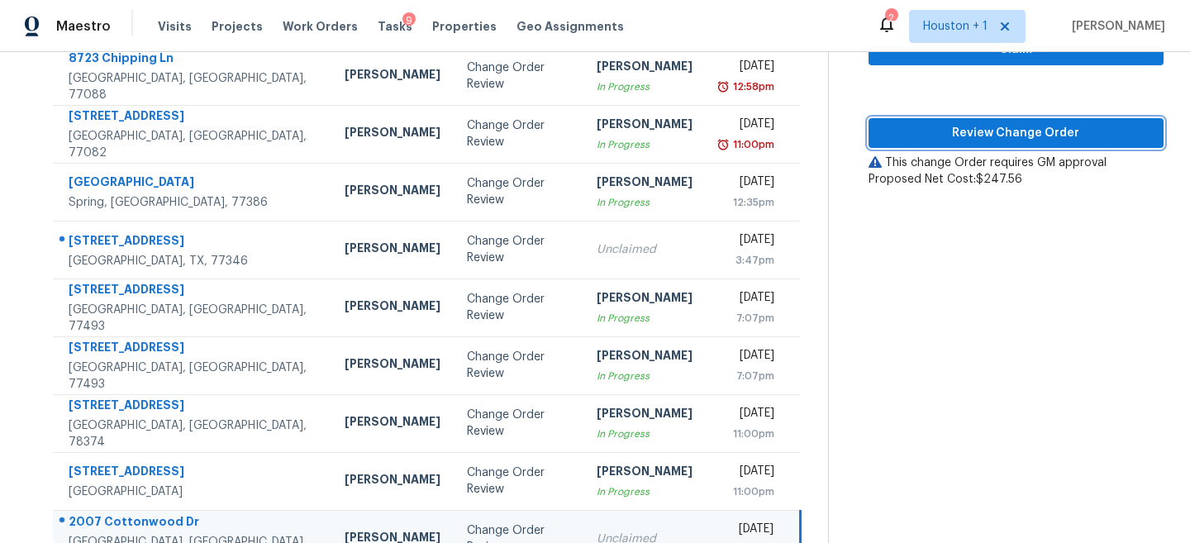
click at [1021, 124] on span "Review Change Order" at bounding box center [1016, 133] width 269 height 21
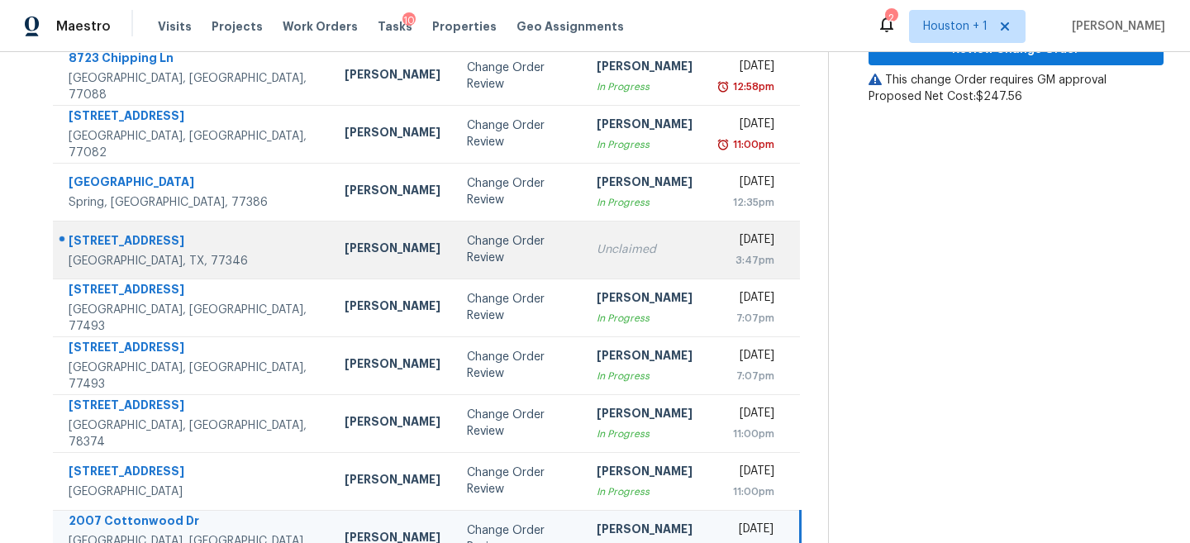
scroll to position [317, 0]
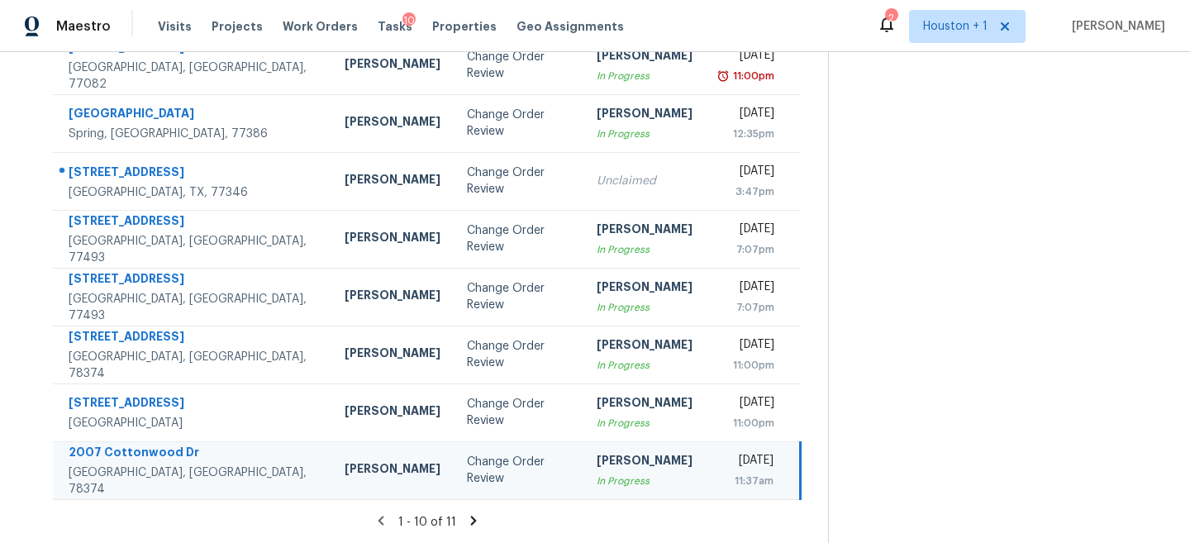
click at [466, 522] on icon at bounding box center [473, 520] width 15 height 15
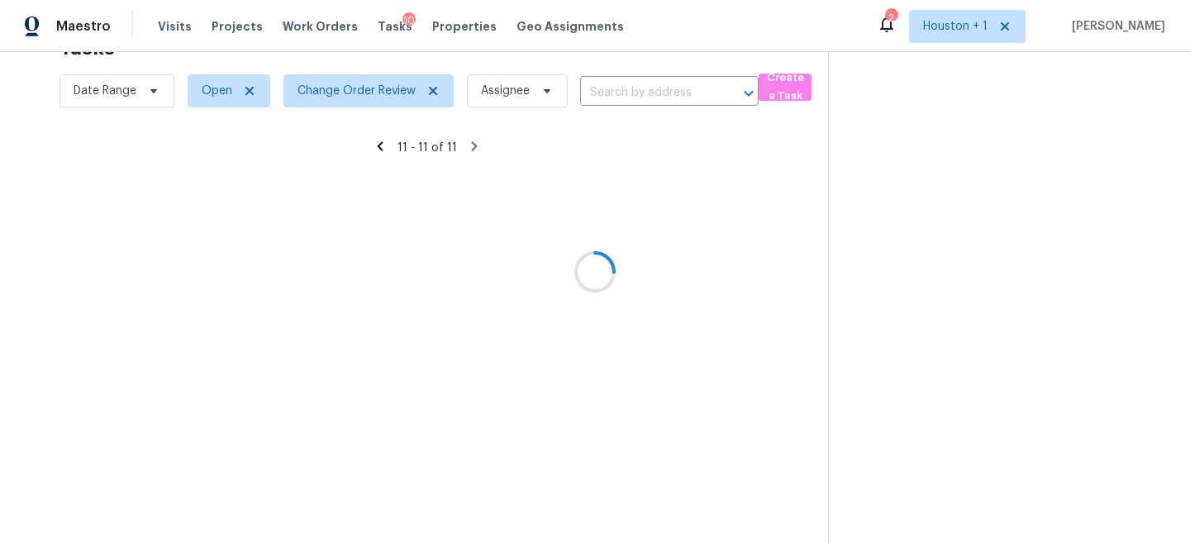
scroll to position [52, 0]
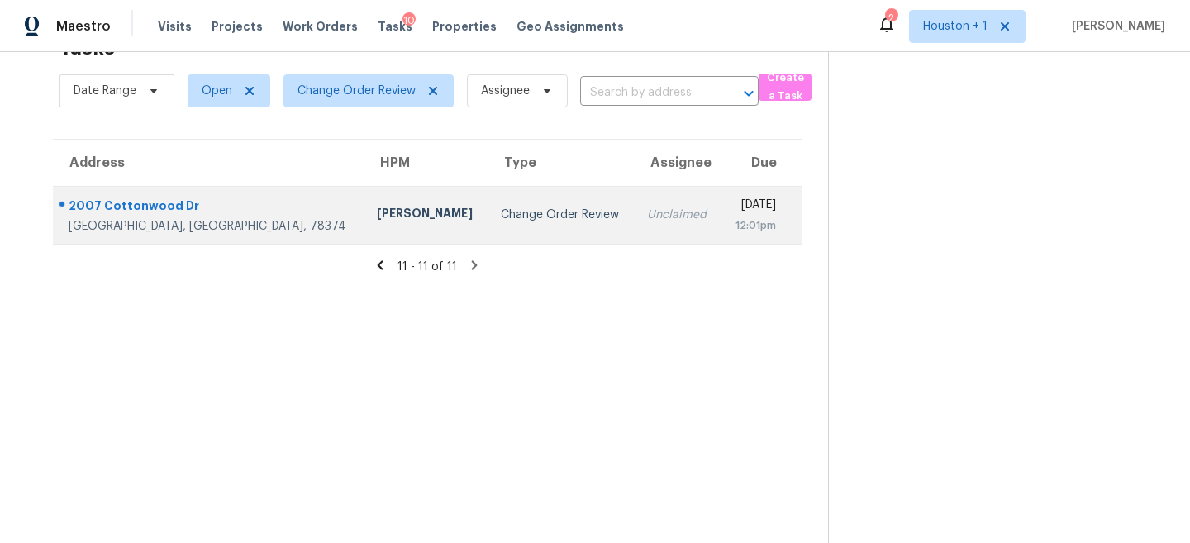
click at [364, 204] on td "Scott McGinnis" at bounding box center [426, 215] width 124 height 58
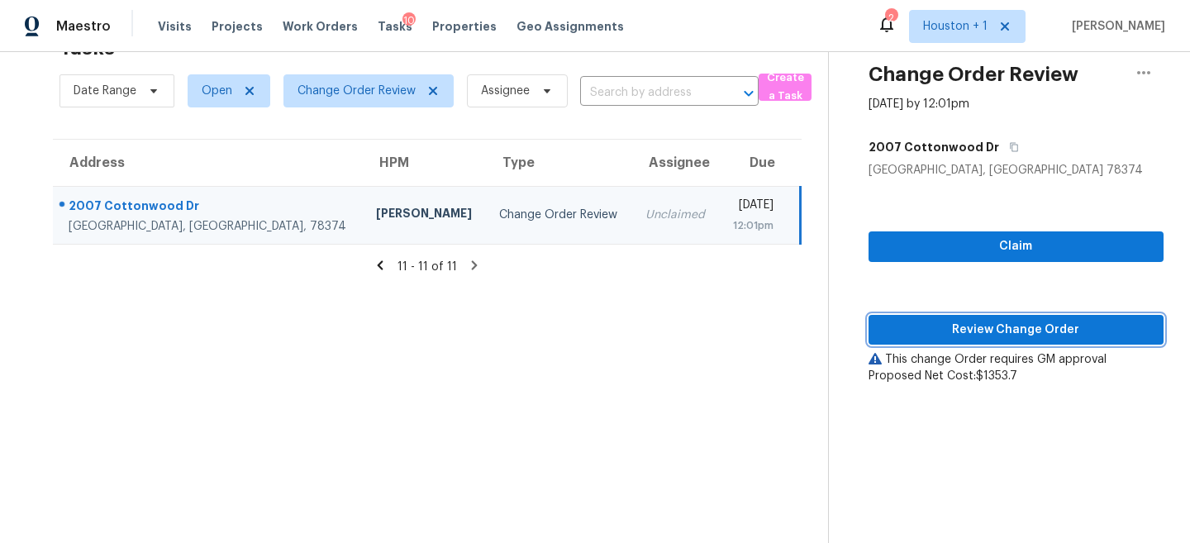
click at [1044, 340] on button "Review Change Order" at bounding box center [1015, 330] width 295 height 31
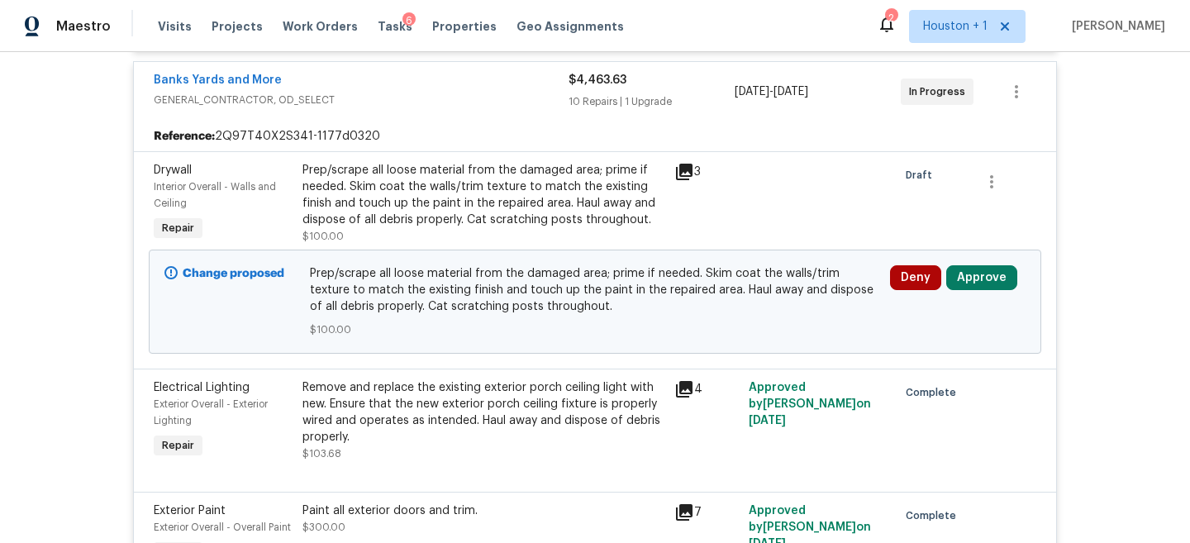
scroll to position [3036, 0]
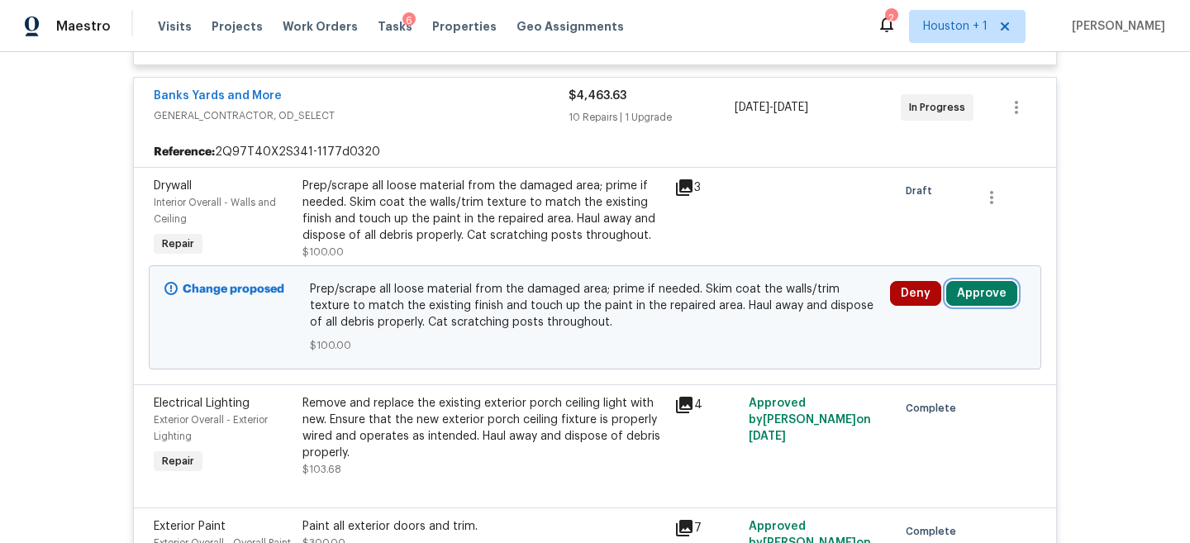
click at [978, 293] on button "Approve" at bounding box center [981, 293] width 71 height 25
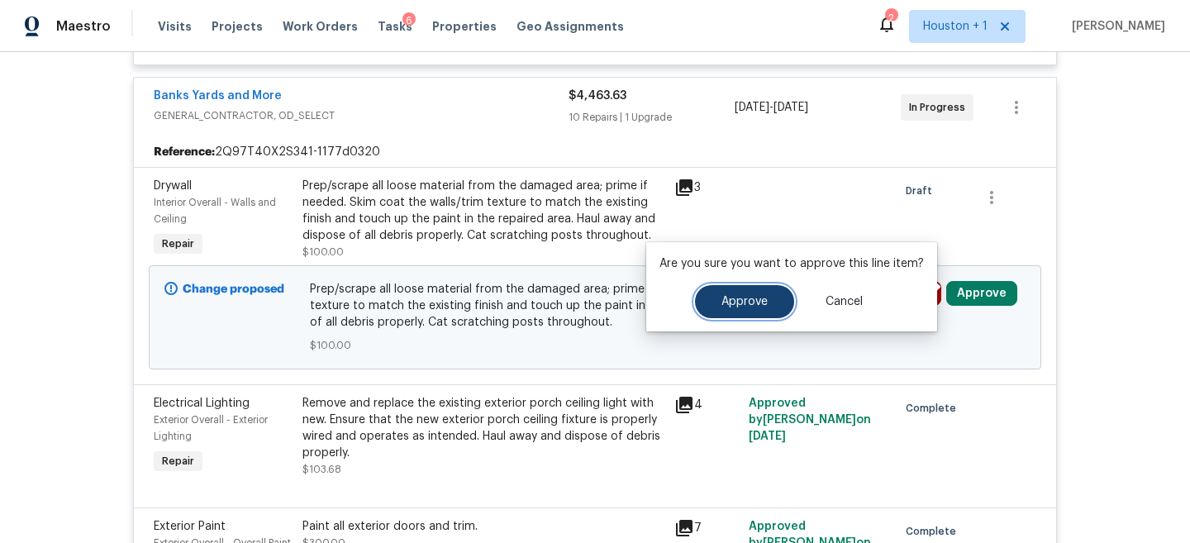
click at [733, 309] on button "Approve" at bounding box center [744, 301] width 99 height 33
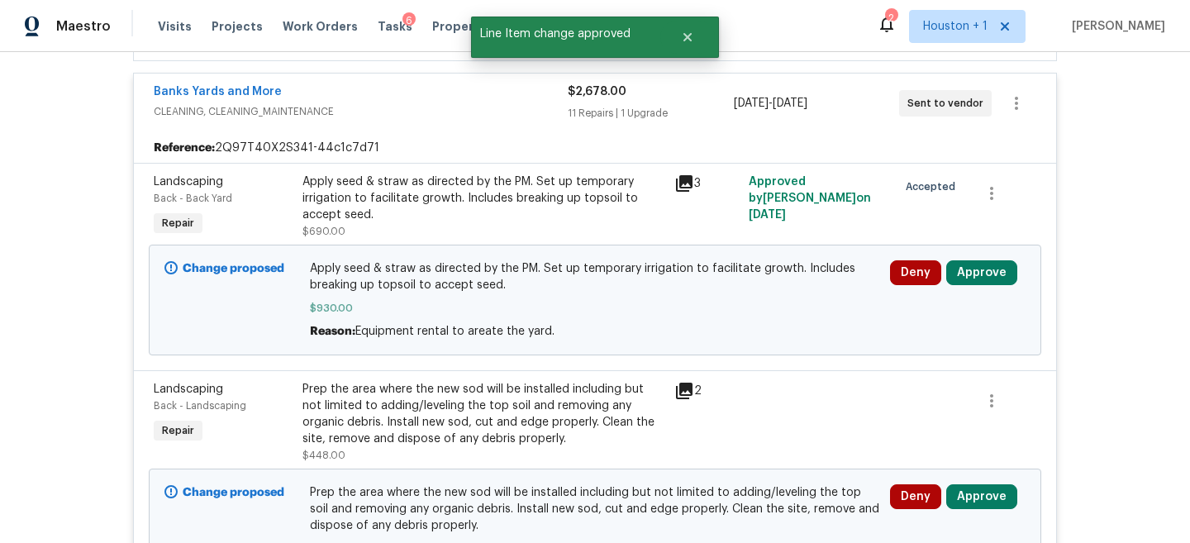
scroll to position [4734, 0]
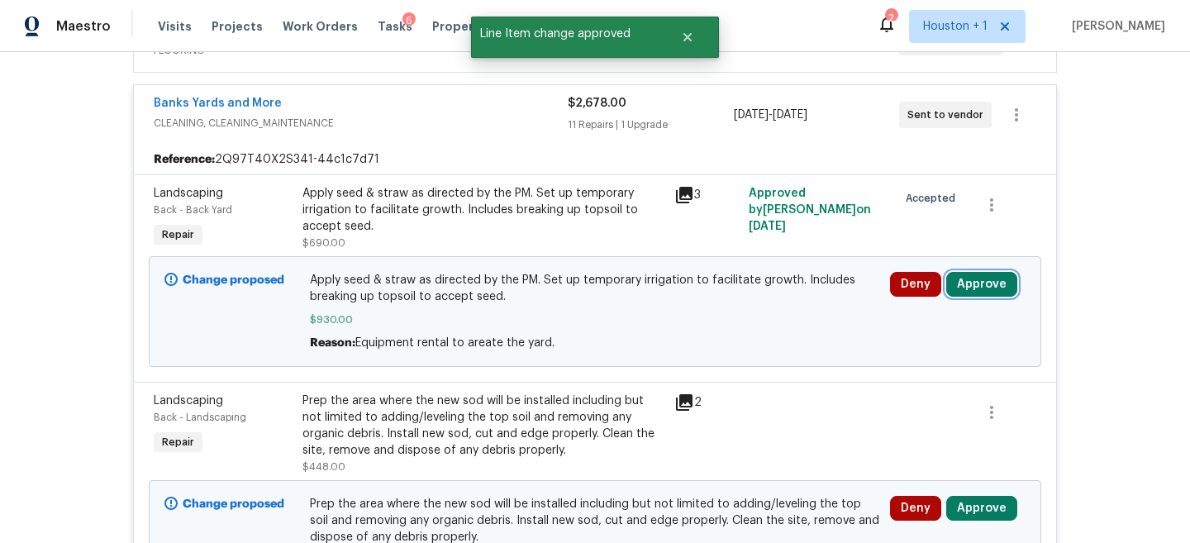
click at [978, 285] on button "Approve" at bounding box center [981, 284] width 71 height 25
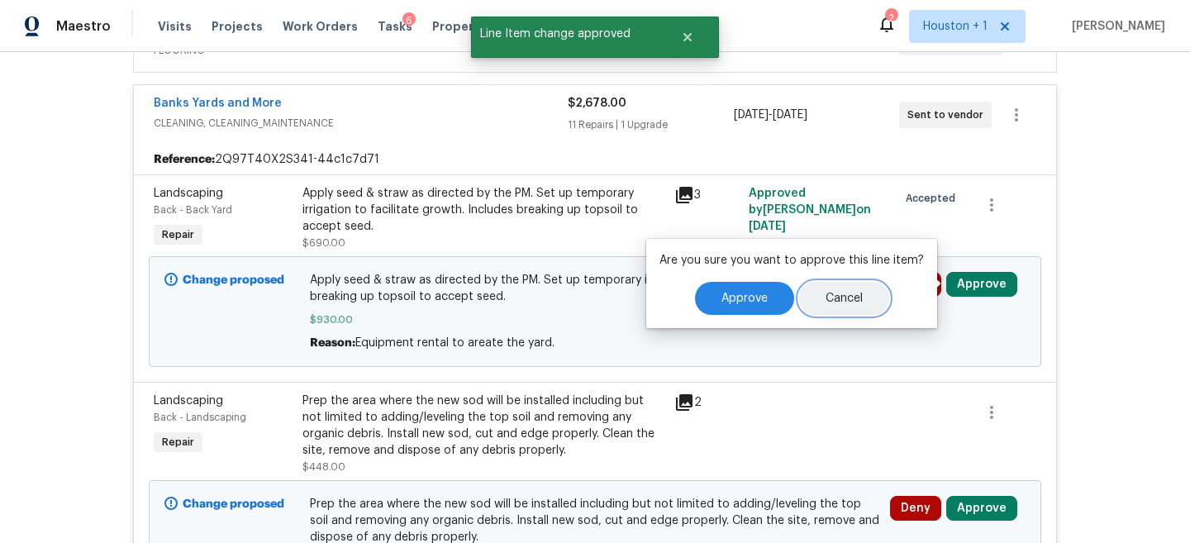
click at [874, 293] on button "Cancel" at bounding box center [844, 298] width 90 height 33
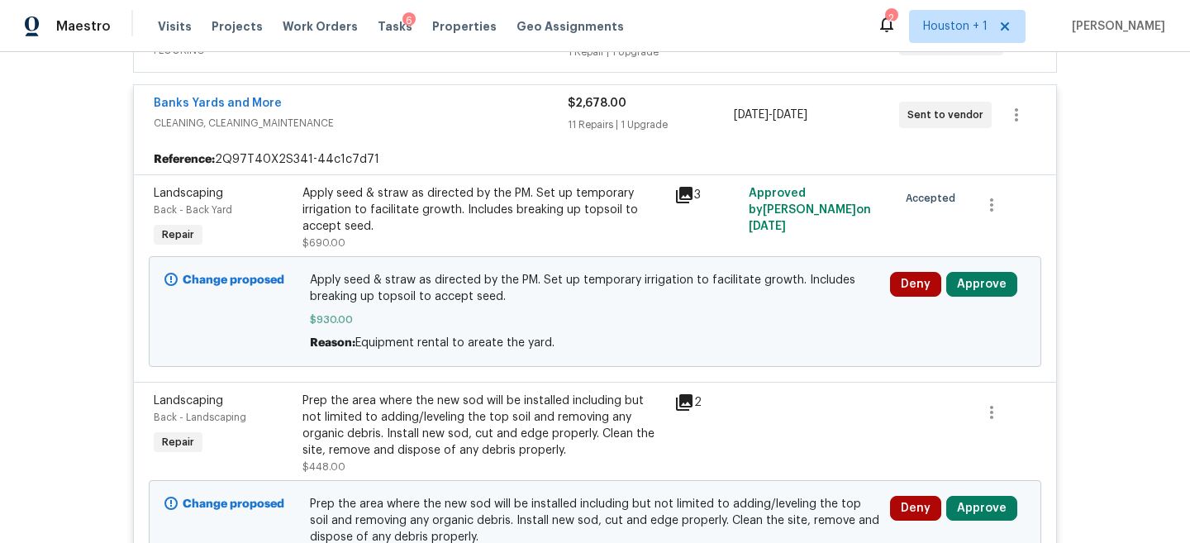
click at [543, 199] on div "Apply seed & straw as directed by the PM. Set up temporary irrigation to facili…" at bounding box center [483, 210] width 362 height 50
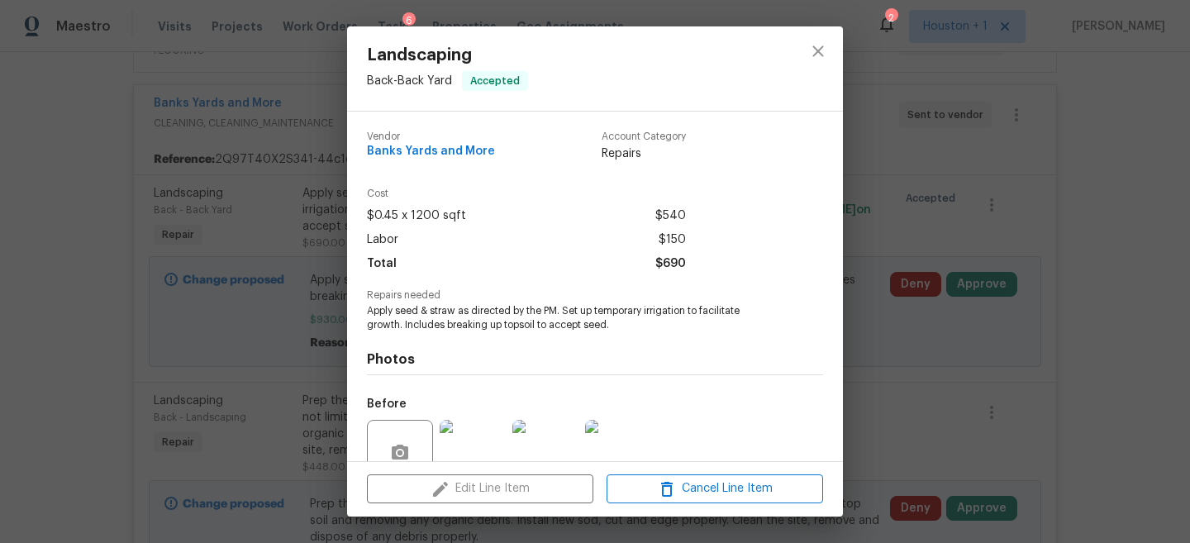
scroll to position [149, 0]
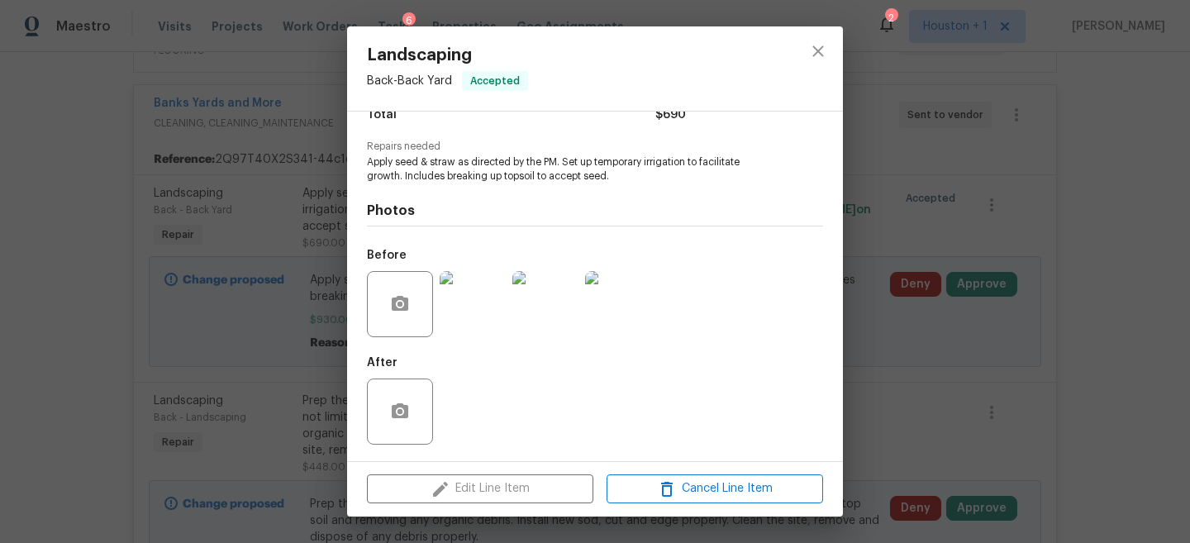
click at [469, 287] on img at bounding box center [473, 304] width 66 height 66
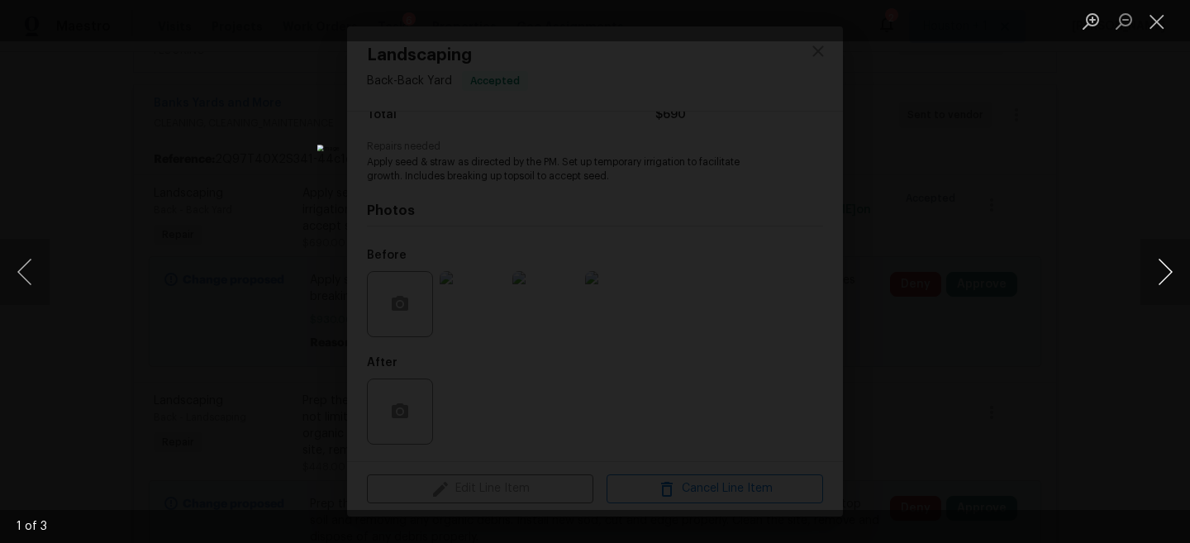
click at [1172, 280] on button "Next image" at bounding box center [1165, 272] width 50 height 66
click at [1125, 173] on div "Lightbox" at bounding box center [595, 271] width 1190 height 543
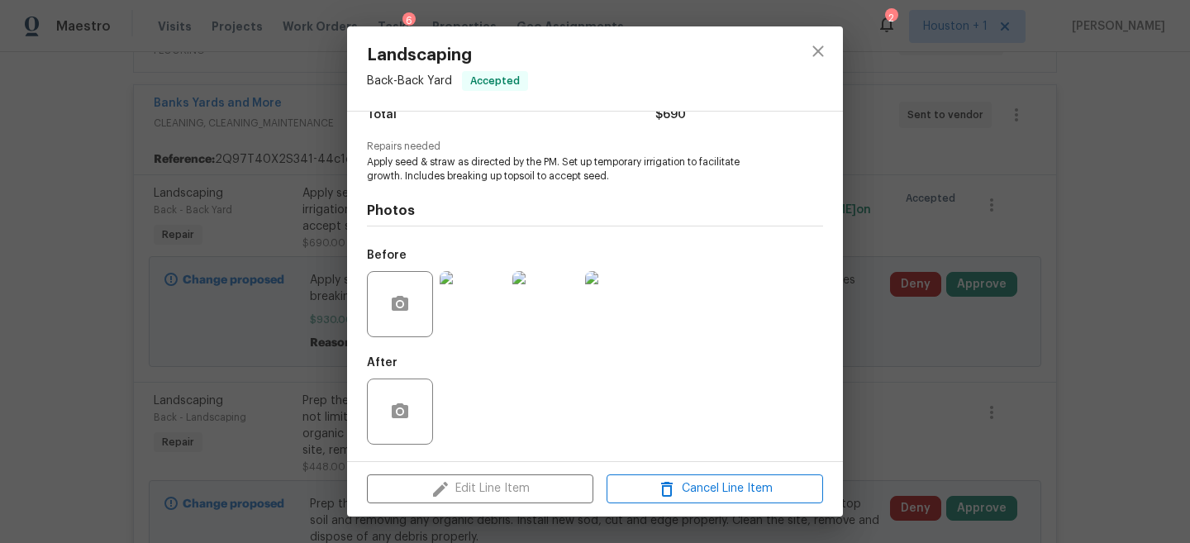
click at [939, 307] on div "Landscaping Back - Back Yard Accepted Vendor Banks Yards and More Account Categ…" at bounding box center [595, 271] width 1190 height 543
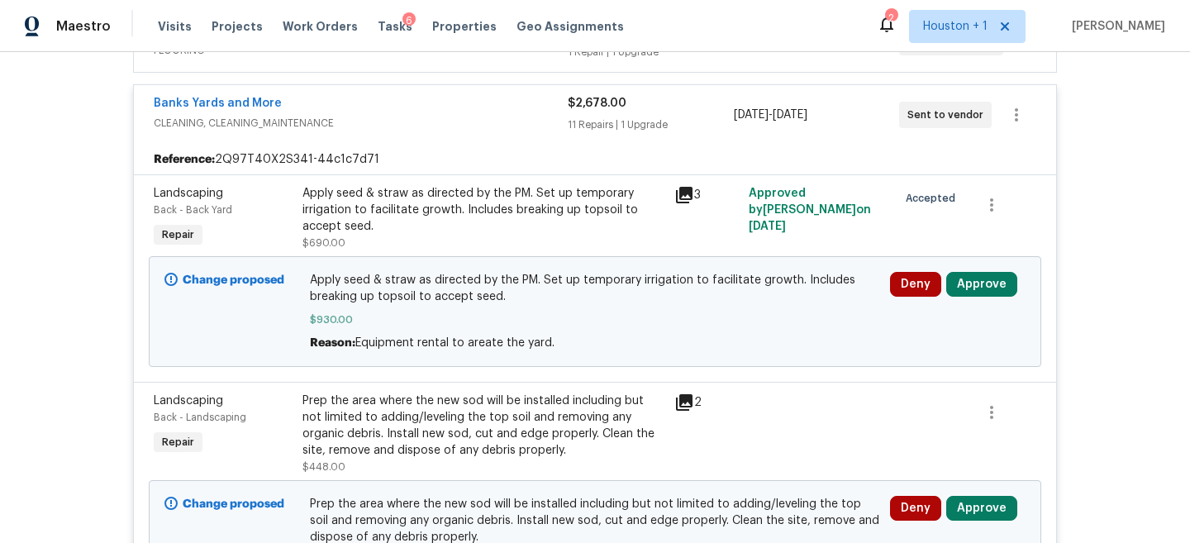
scroll to position [4933, 0]
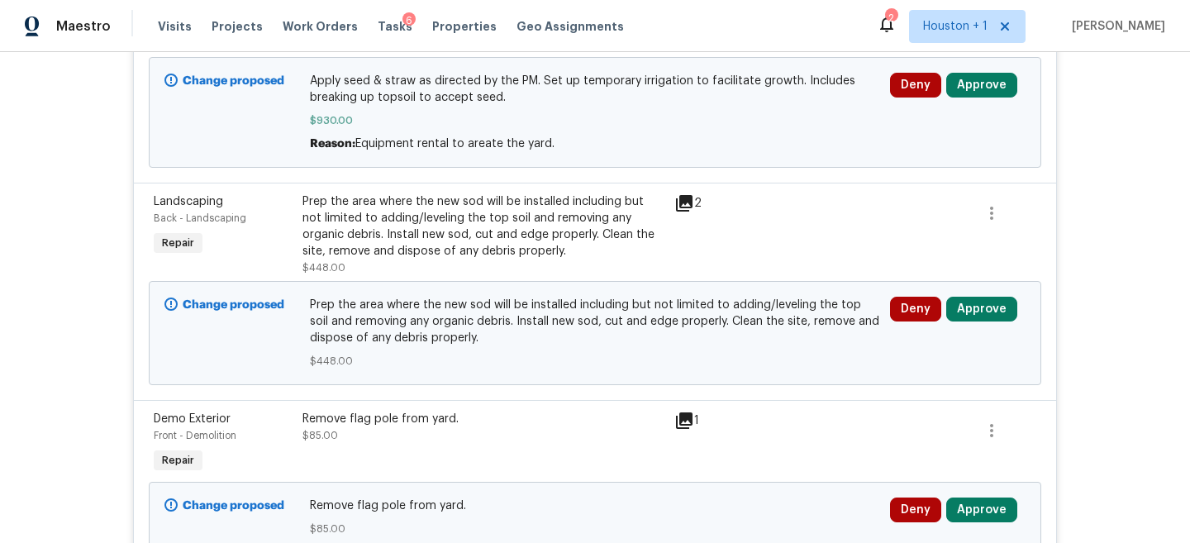
click at [422, 203] on div "Prep the area where the new sod will be installed including but not limited to …" at bounding box center [483, 226] width 362 height 66
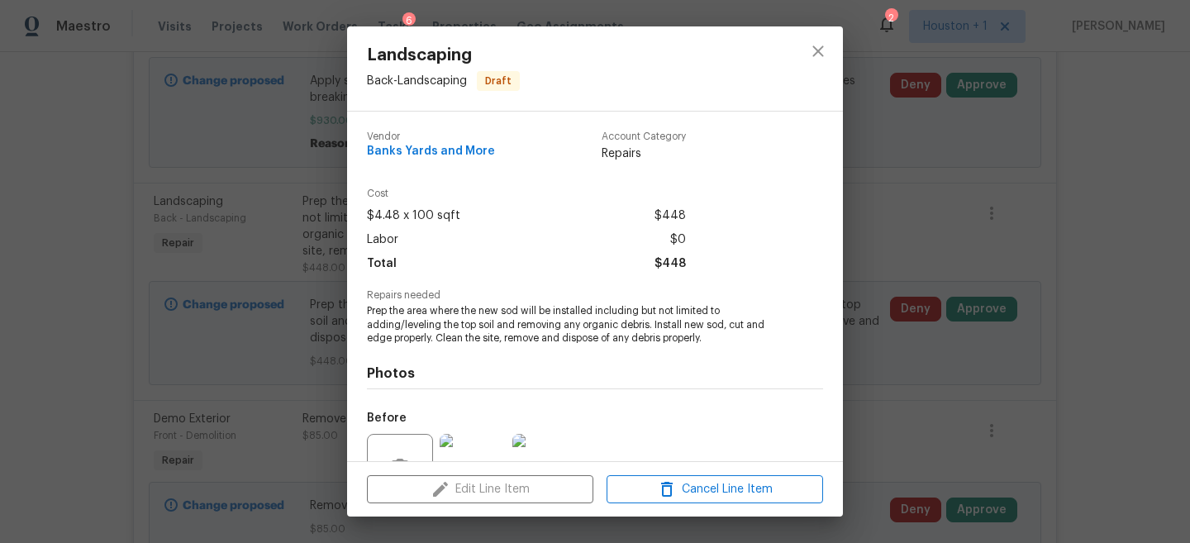
scroll to position [121, 0]
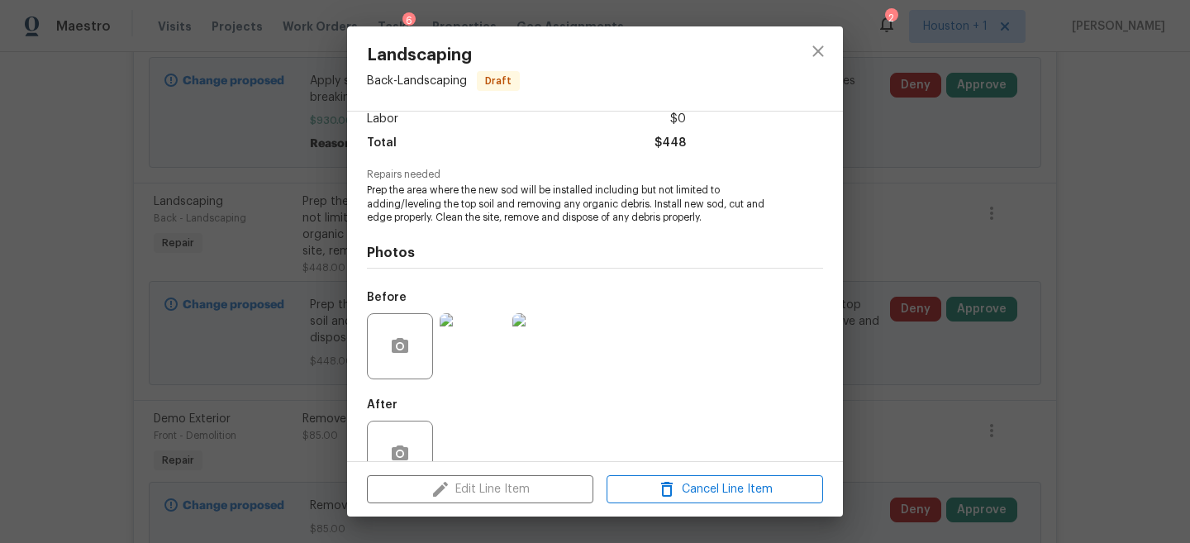
click at [462, 337] on img at bounding box center [473, 346] width 66 height 66
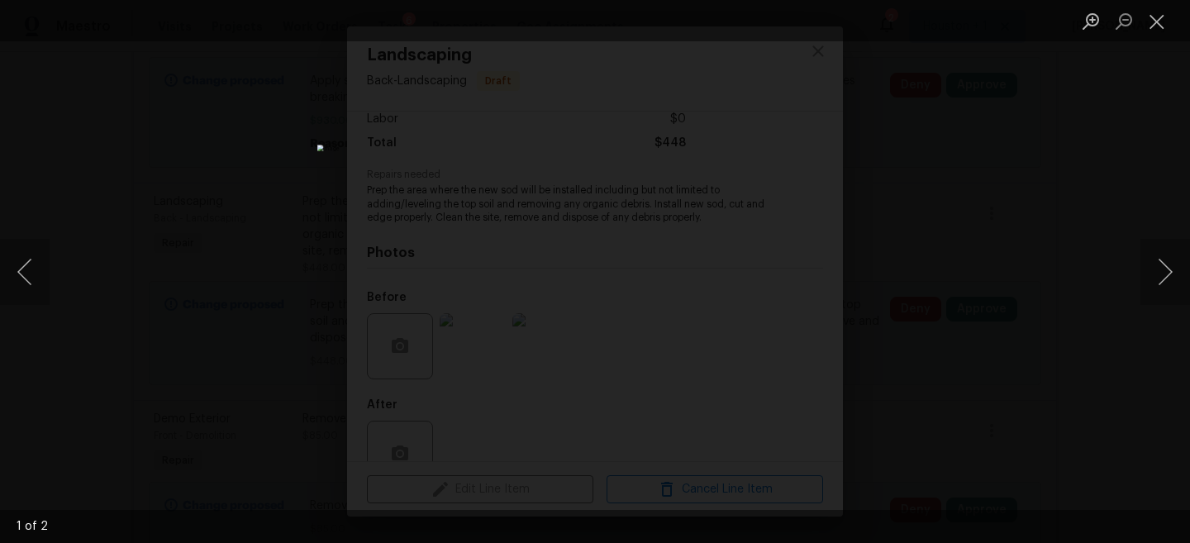
click at [1013, 358] on div "Lightbox" at bounding box center [595, 271] width 1190 height 543
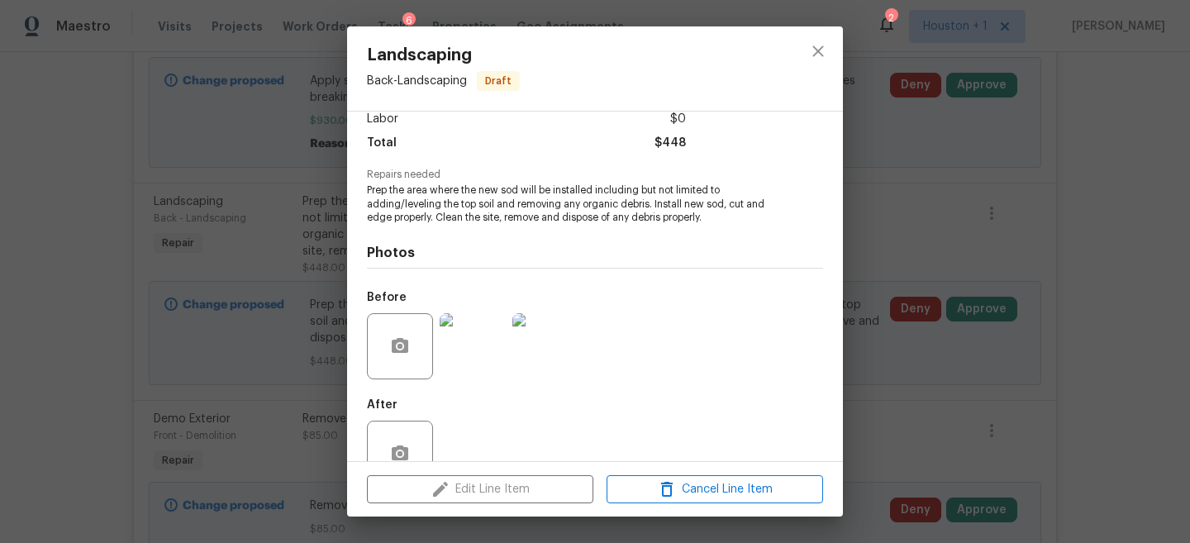
click at [997, 316] on div "Landscaping Back - Landscaping Draft Vendor Banks Yards and More Account Catego…" at bounding box center [595, 271] width 1190 height 543
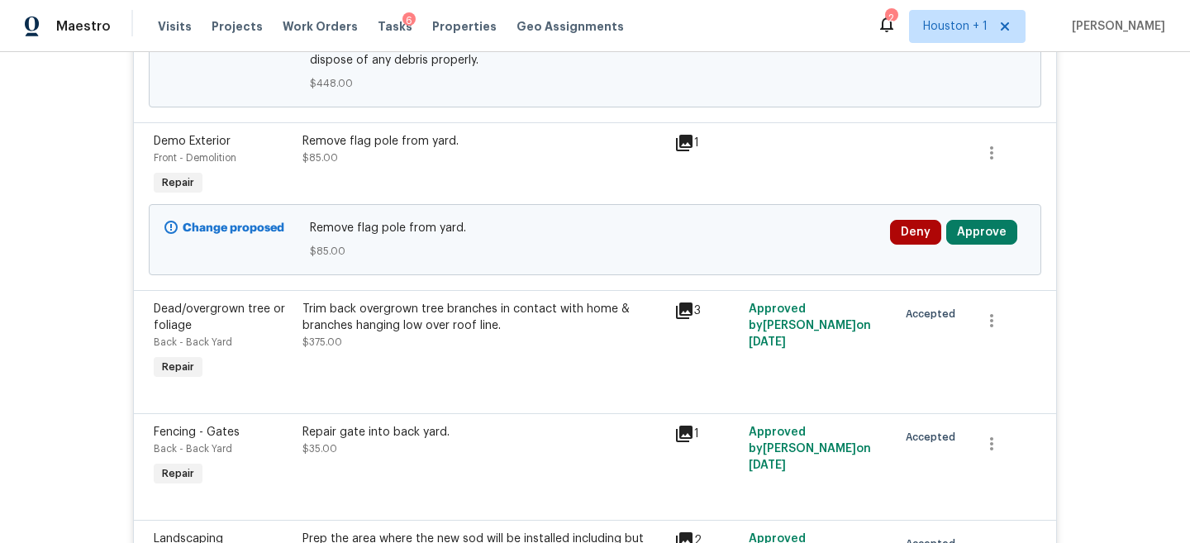
scroll to position [5233, 0]
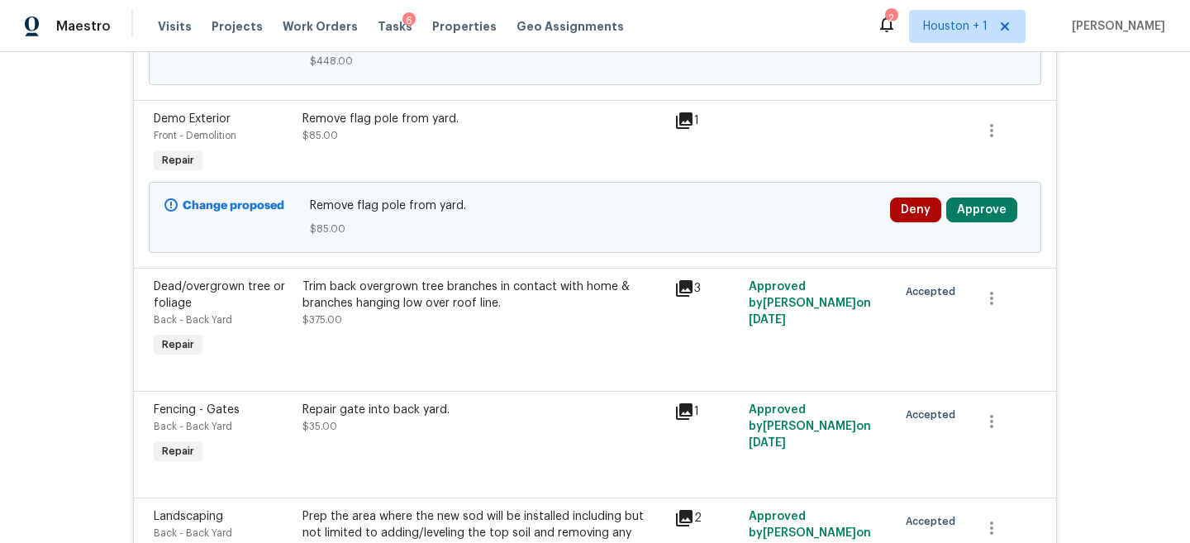
click at [402, 142] on div "Remove flag pole from yard. $85.00" at bounding box center [483, 127] width 362 height 33
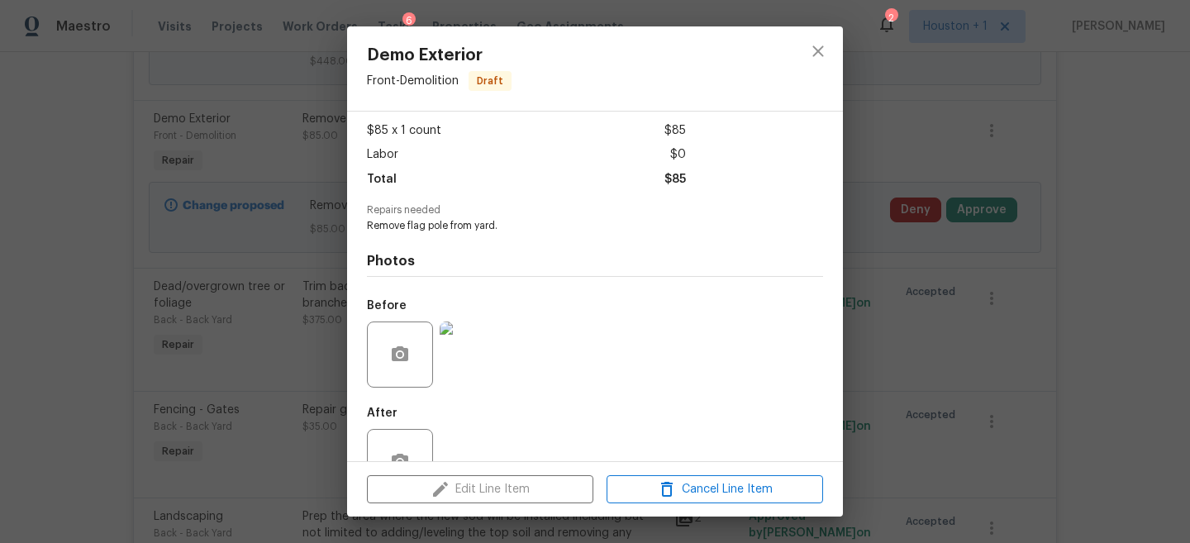
scroll to position [97, 0]
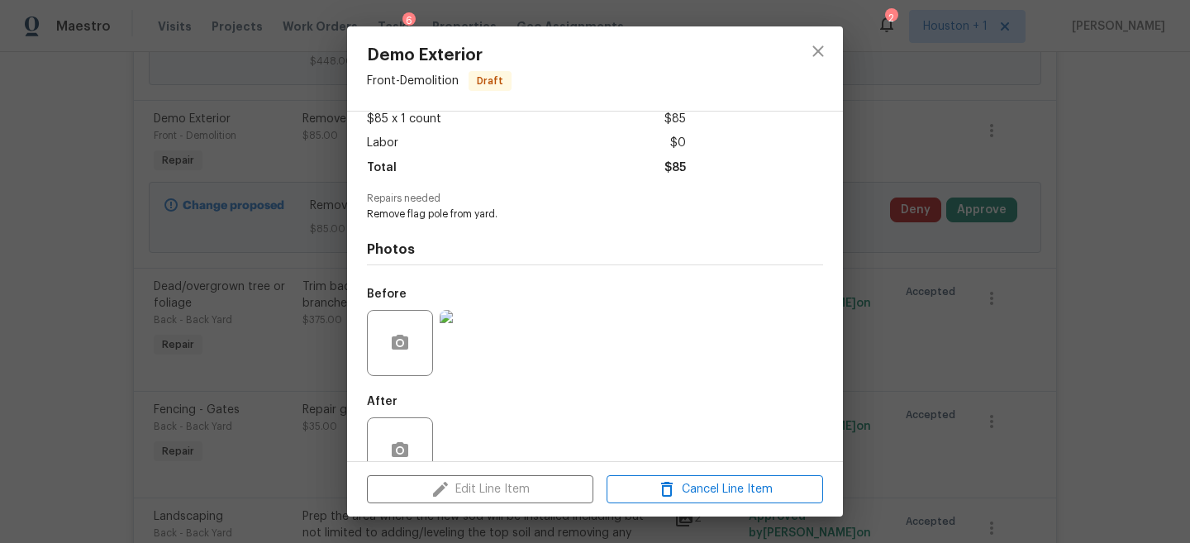
click at [496, 363] on img at bounding box center [473, 343] width 66 height 66
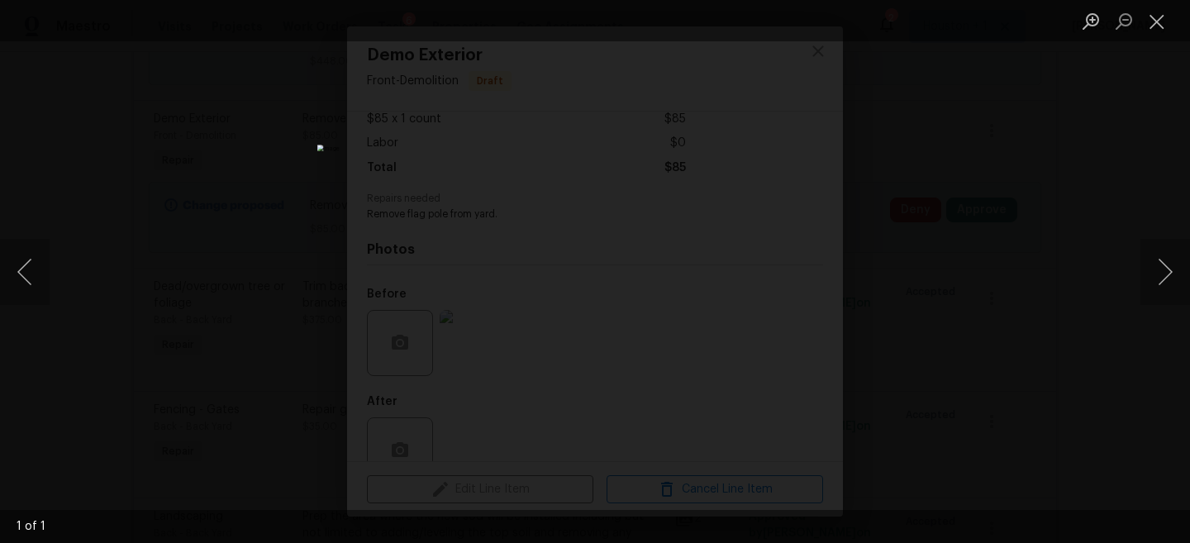
click at [685, 256] on img "Lightbox" at bounding box center [594, 272] width 555 height 254
click at [803, 58] on img "Lightbox" at bounding box center [616, 122] width 1115 height 509
click at [591, 130] on img "Lightbox" at bounding box center [535, 49] width 1115 height 509
click at [591, 130] on img "Lightbox" at bounding box center [486, 19] width 1115 height 509
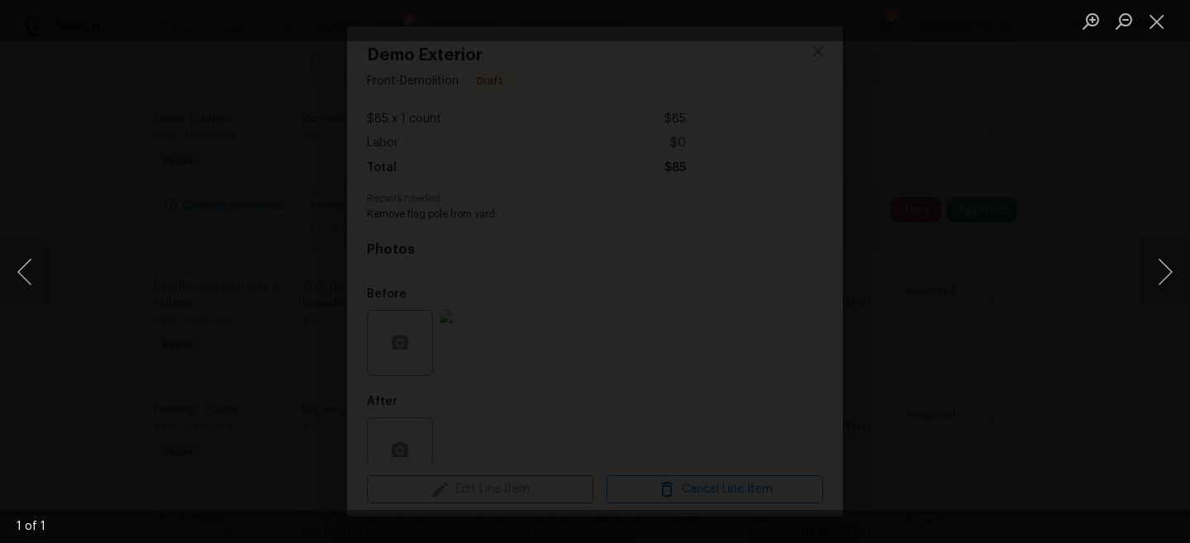
click at [591, 130] on img "Lightbox" at bounding box center [486, 19] width 1115 height 509
click at [909, 166] on div "Lightbox" at bounding box center [595, 271] width 1190 height 543
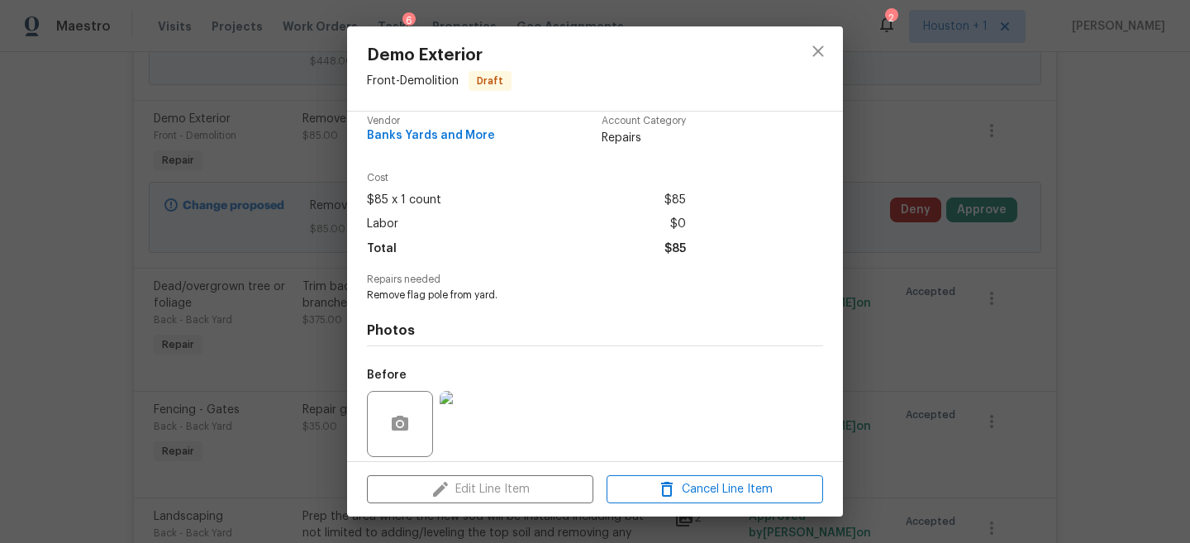
scroll to position [0, 0]
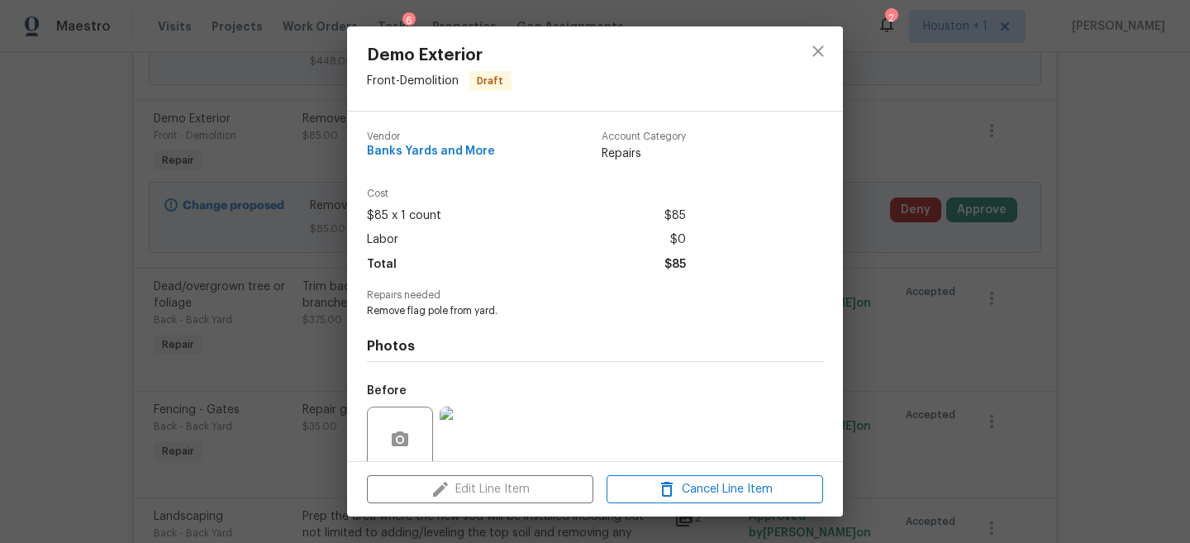
click at [445, 312] on span "Remove flag pole from yard." at bounding box center [572, 311] width 411 height 14
copy span "Remove flag pole from yard."
click at [944, 221] on div "Demo Exterior Front - Demolition Draft Vendor Banks Yards and More Account Cate…" at bounding box center [595, 271] width 1190 height 543
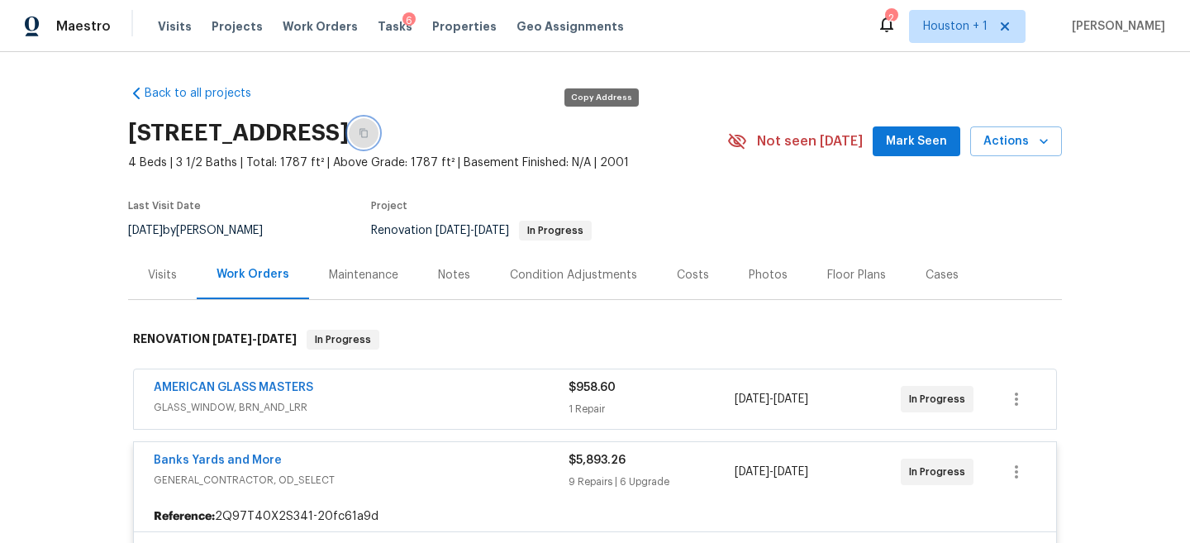
click at [378, 139] on button "button" at bounding box center [364, 133] width 30 height 30
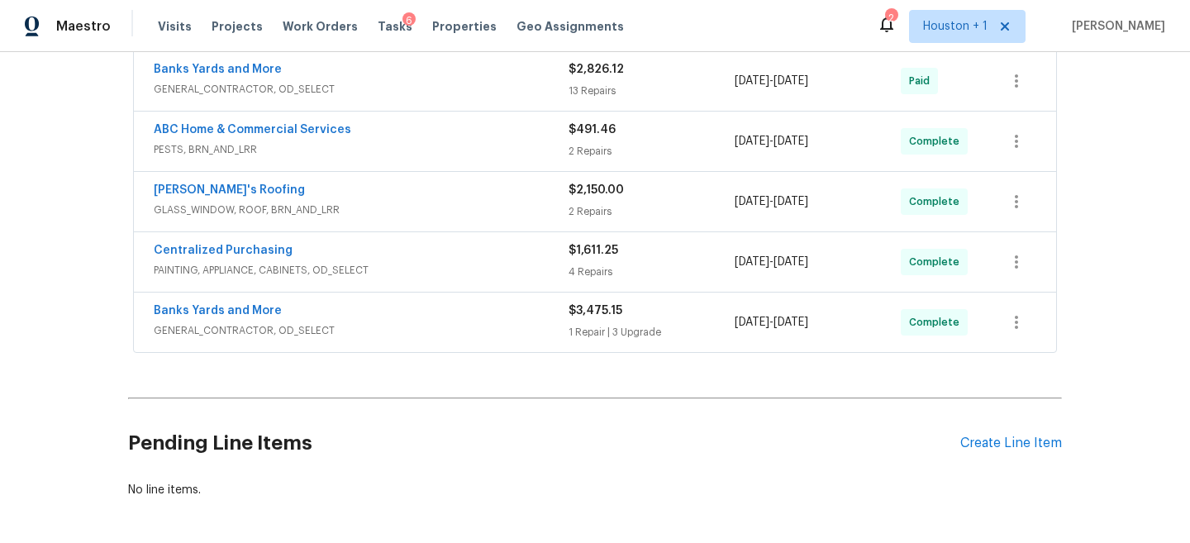
scroll to position [7088, 0]
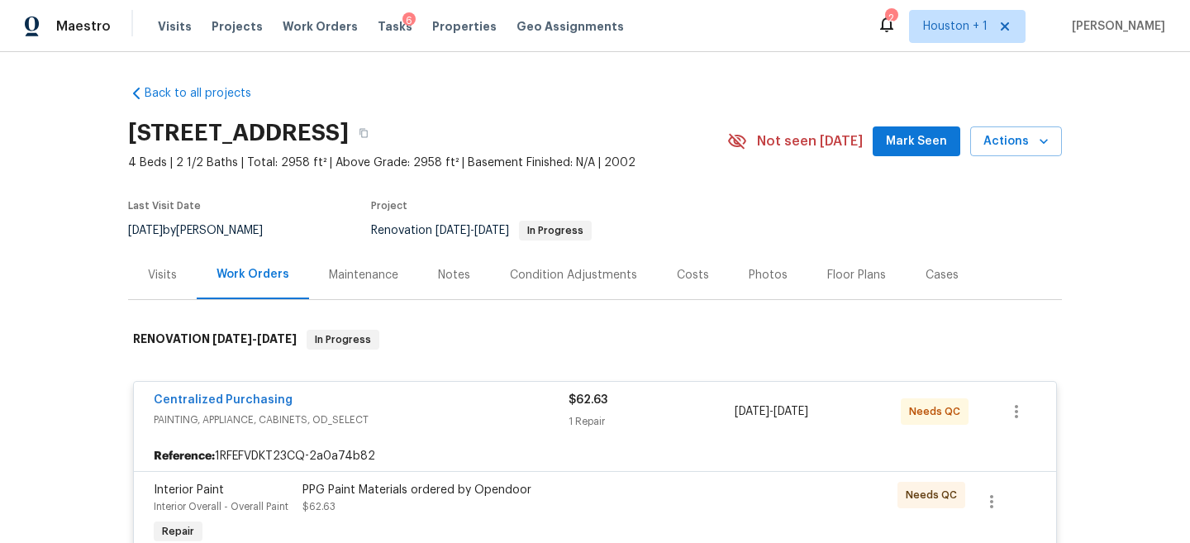
scroll to position [293, 0]
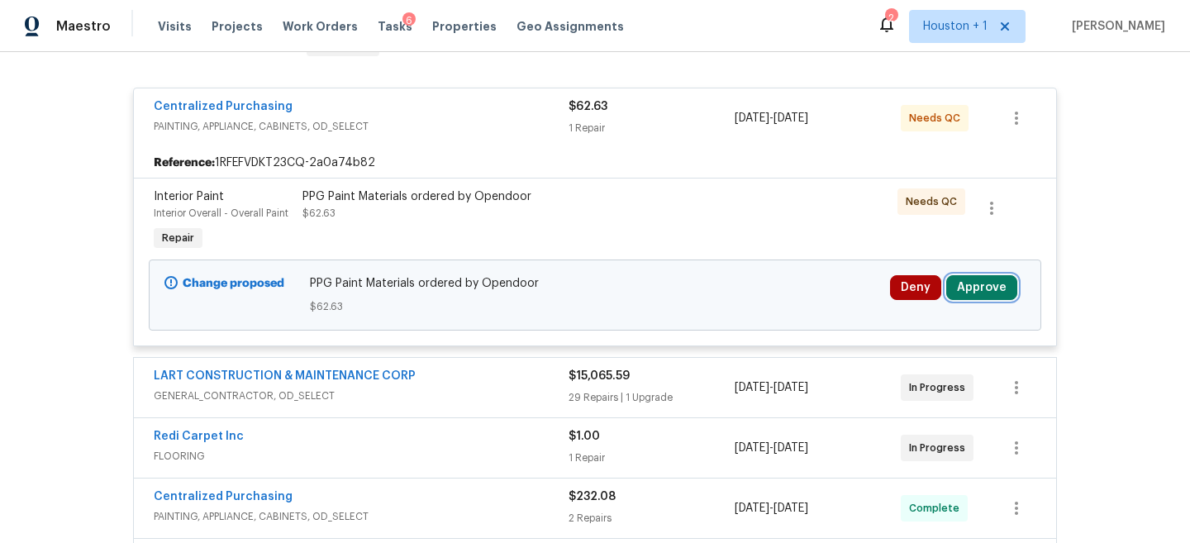
click at [979, 275] on button "Approve" at bounding box center [981, 287] width 71 height 25
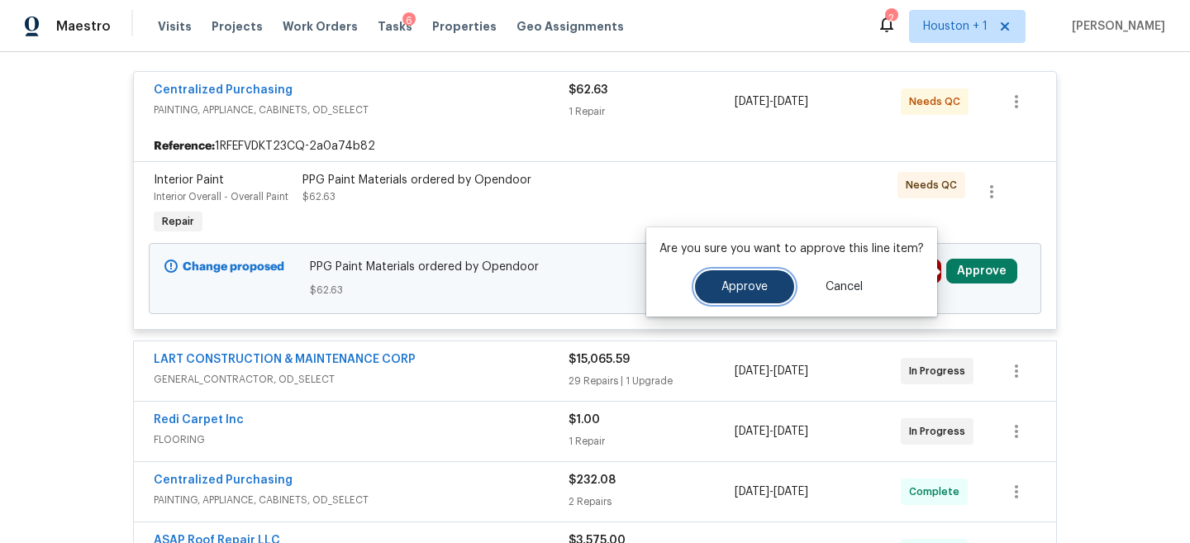
click at [728, 283] on span "Approve" at bounding box center [744, 287] width 46 height 12
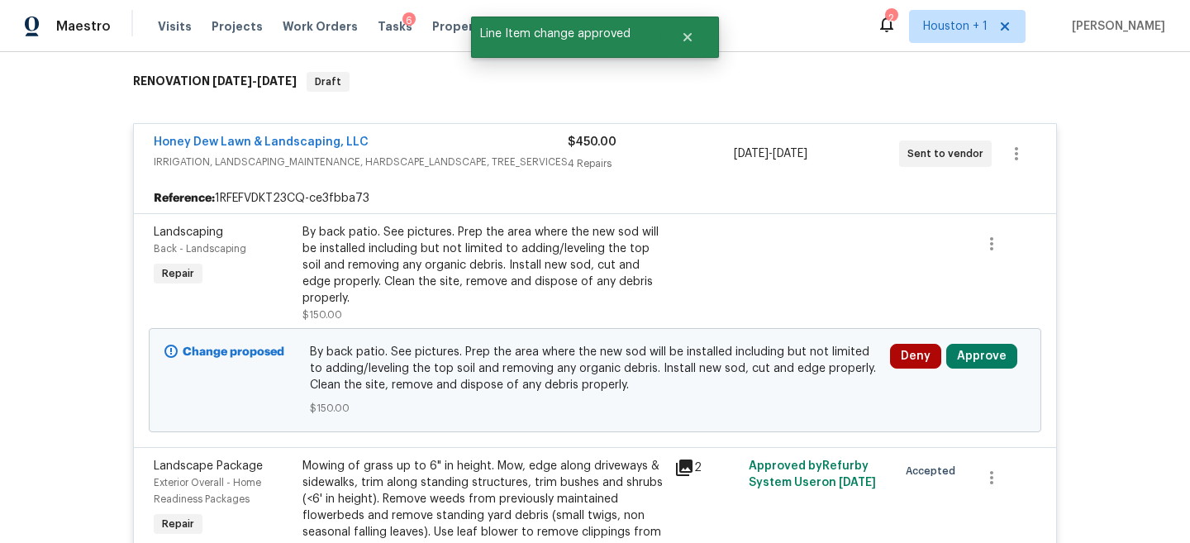
scroll to position [1519, 0]
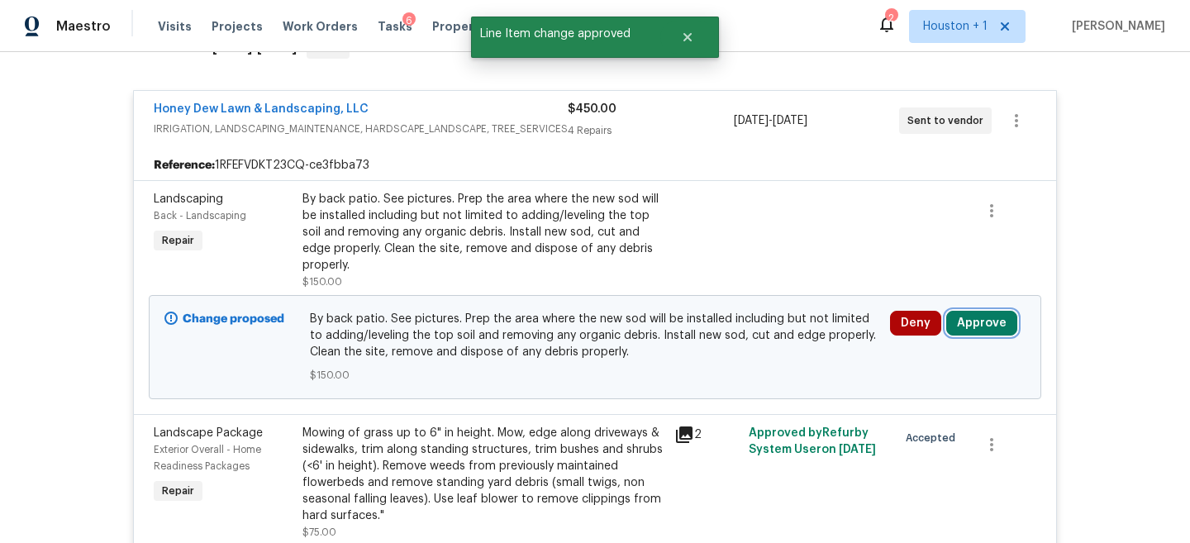
click at [982, 316] on button "Approve" at bounding box center [981, 323] width 71 height 25
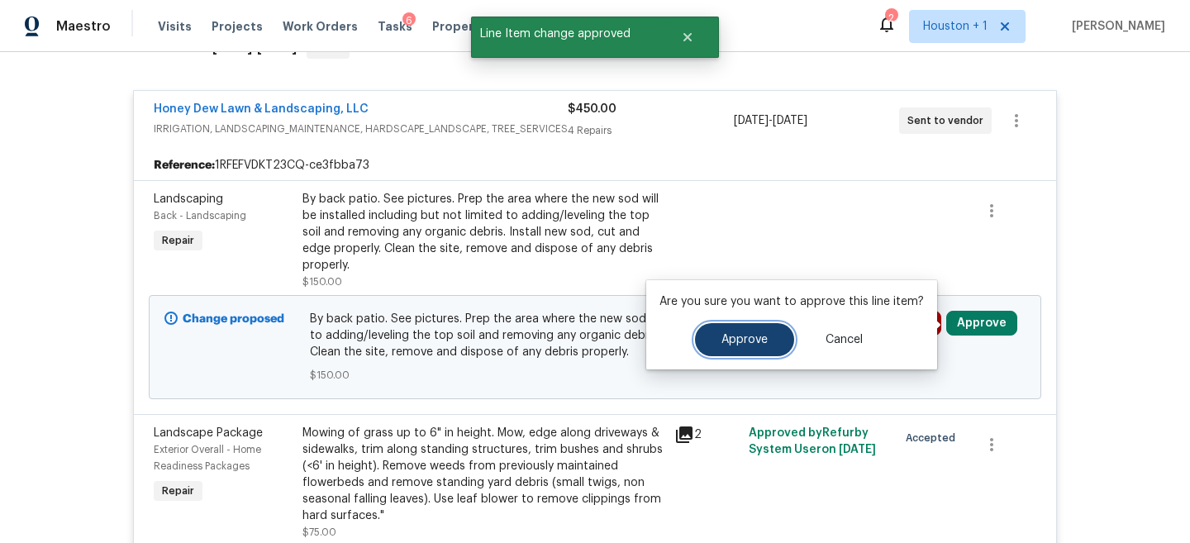
click at [754, 333] on button "Approve" at bounding box center [744, 339] width 99 height 33
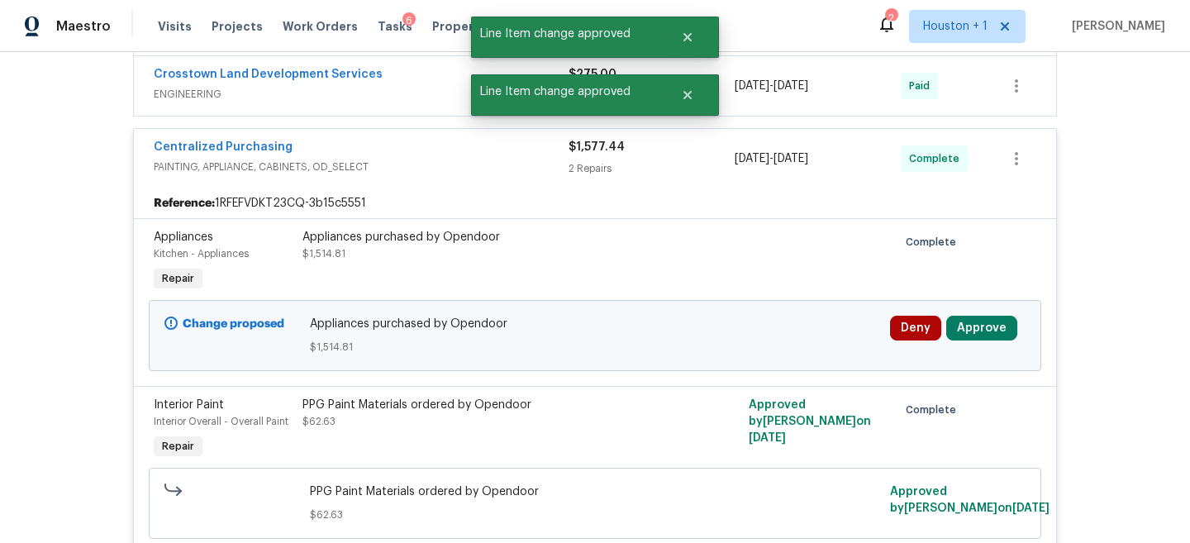
scroll to position [897, 0]
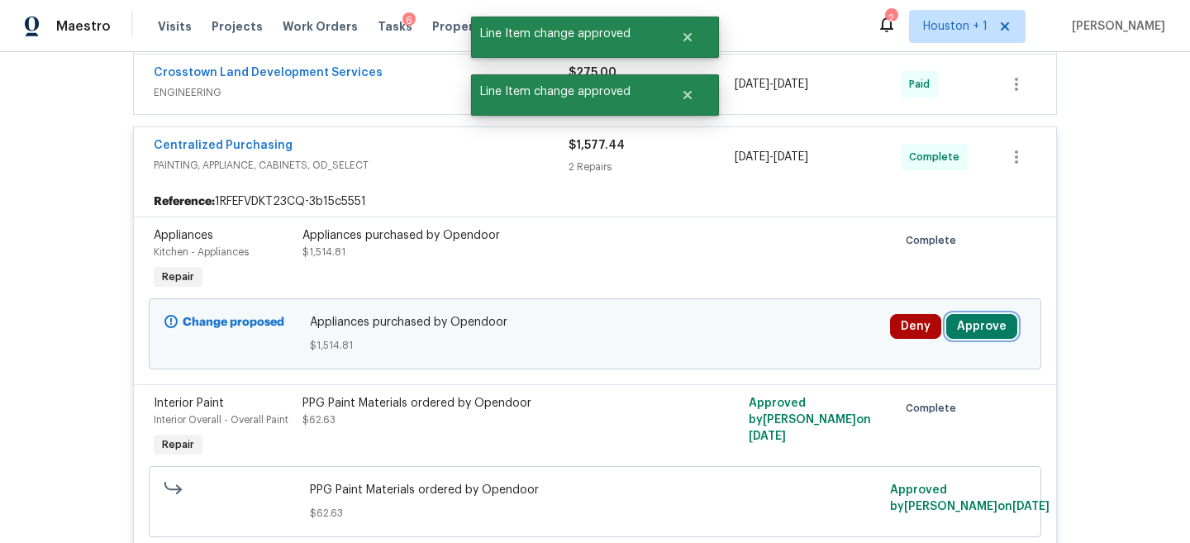
click at [972, 325] on button "Approve" at bounding box center [981, 326] width 71 height 25
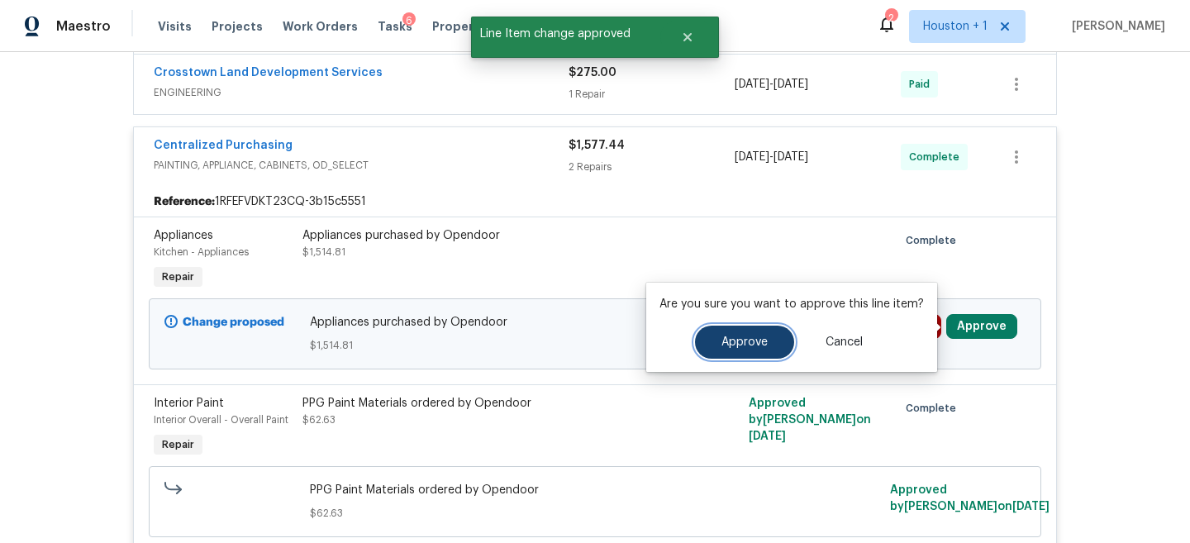
click at [711, 343] on button "Approve" at bounding box center [744, 342] width 99 height 33
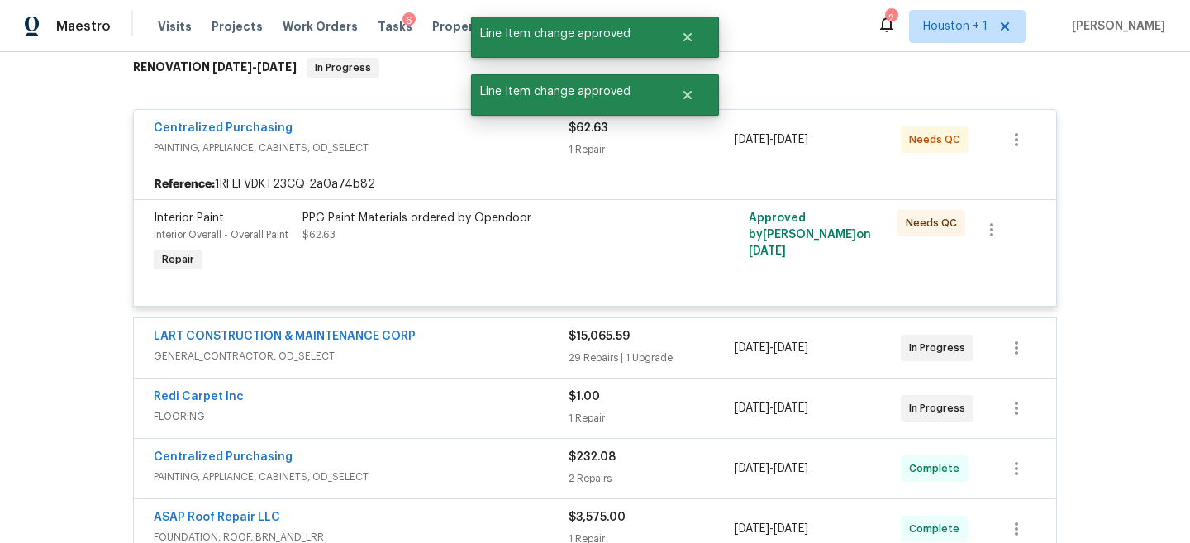
scroll to position [223, 0]
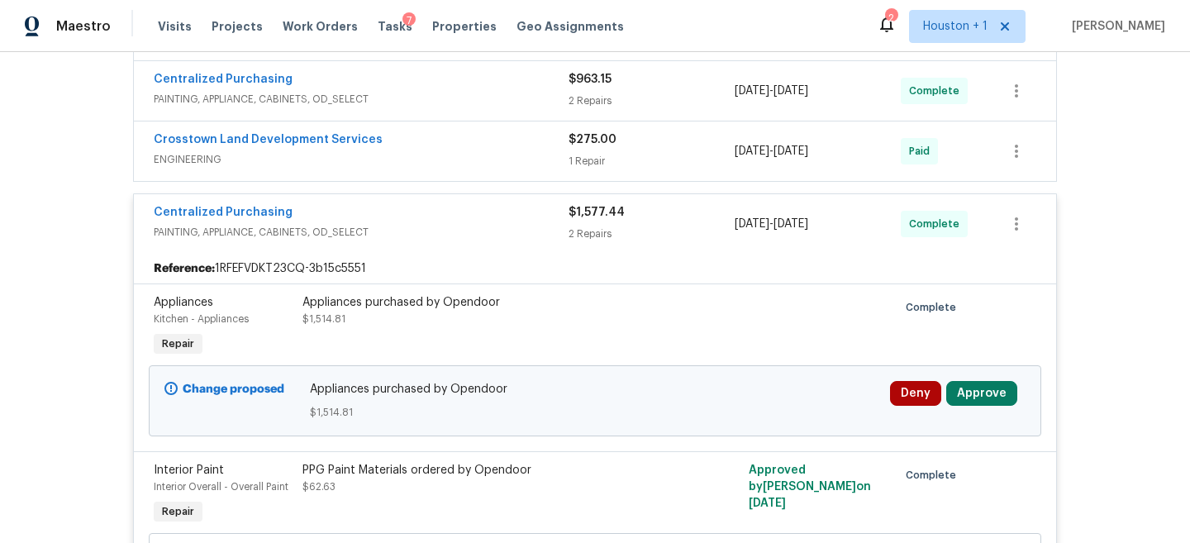
scroll to position [686, 0]
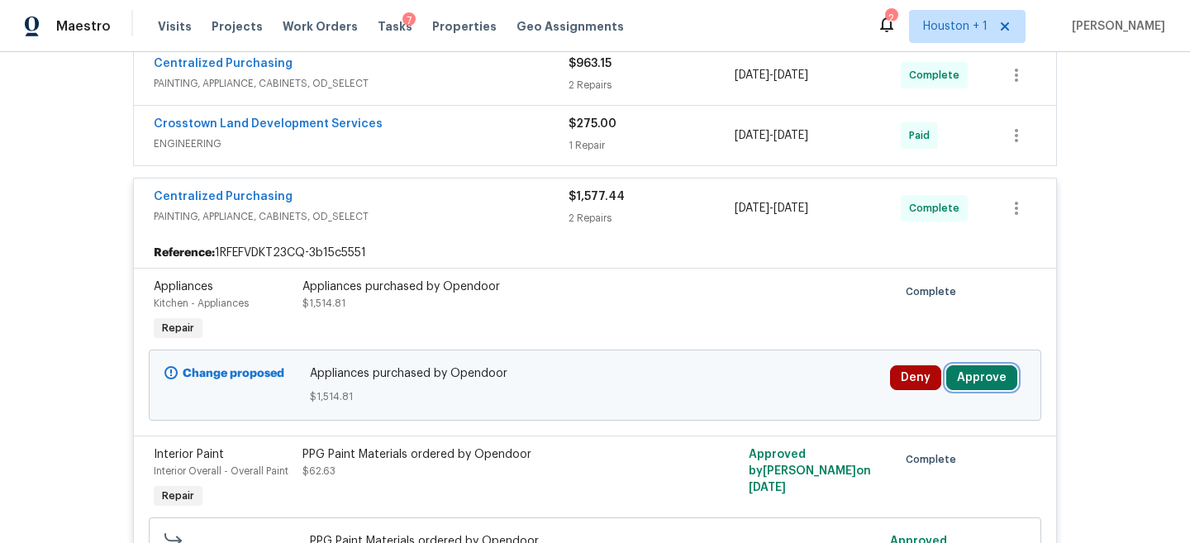
click at [1001, 375] on button "Approve" at bounding box center [981, 377] width 71 height 25
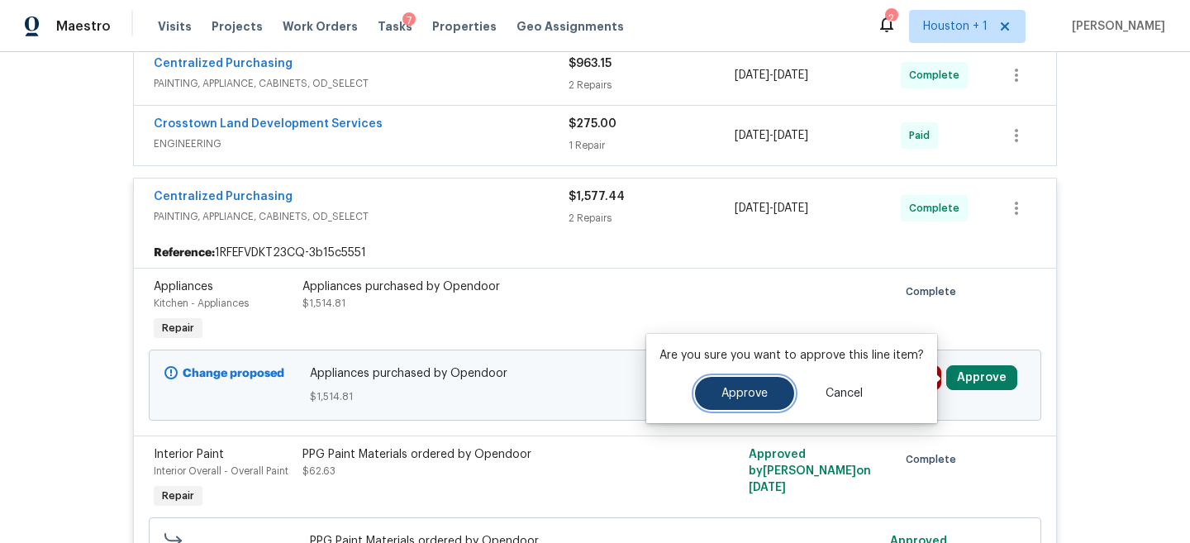
click at [726, 394] on span "Approve" at bounding box center [744, 394] width 46 height 12
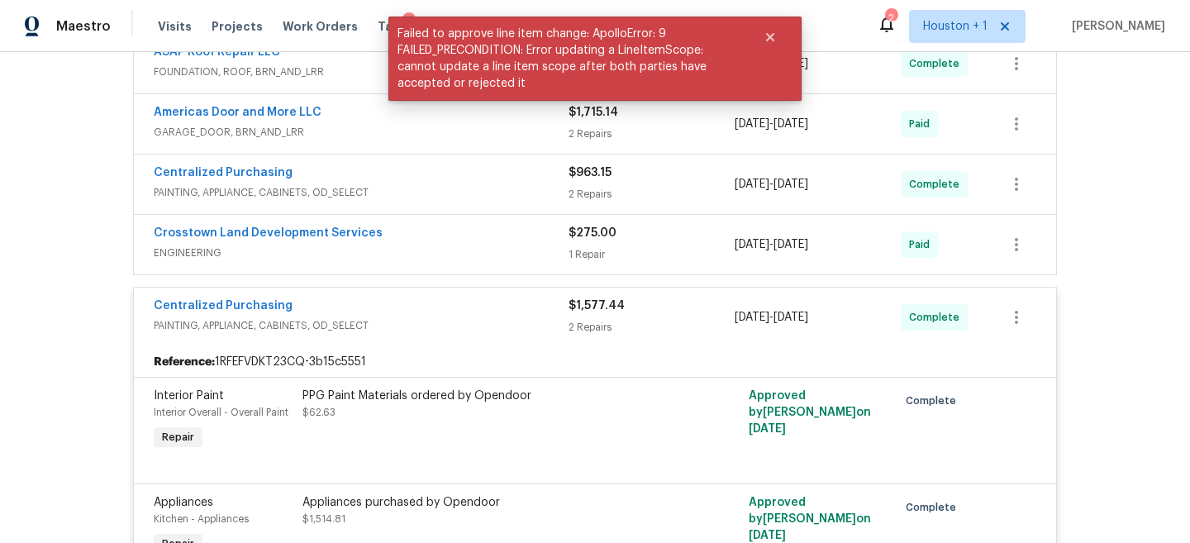
scroll to position [0, 0]
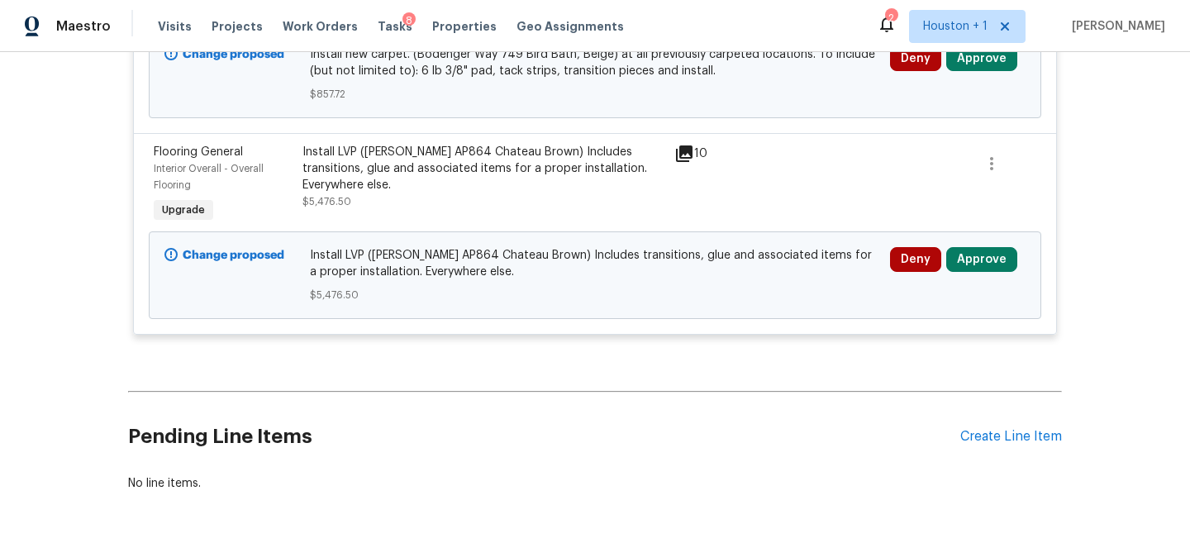
scroll to position [1082, 0]
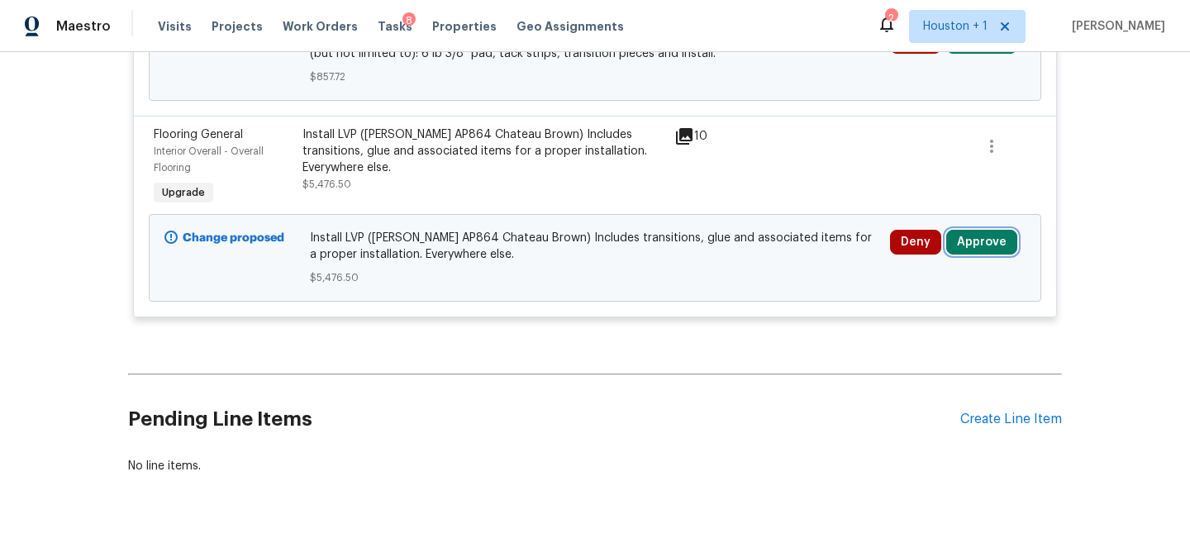
click at [999, 250] on button "Approve" at bounding box center [981, 242] width 71 height 25
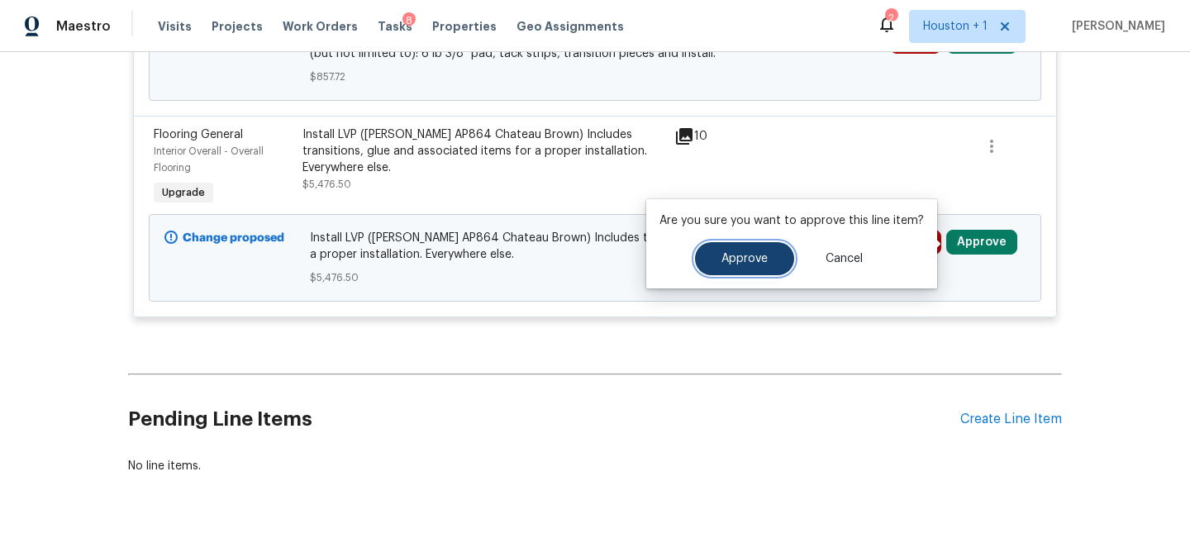
click at [727, 270] on button "Approve" at bounding box center [744, 258] width 99 height 33
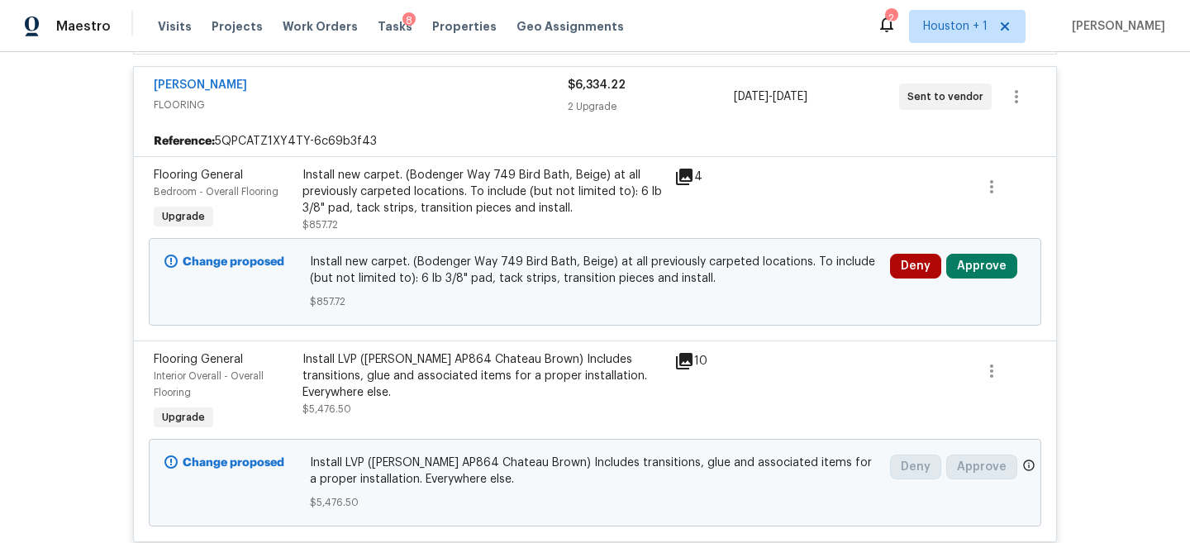
scroll to position [833, 0]
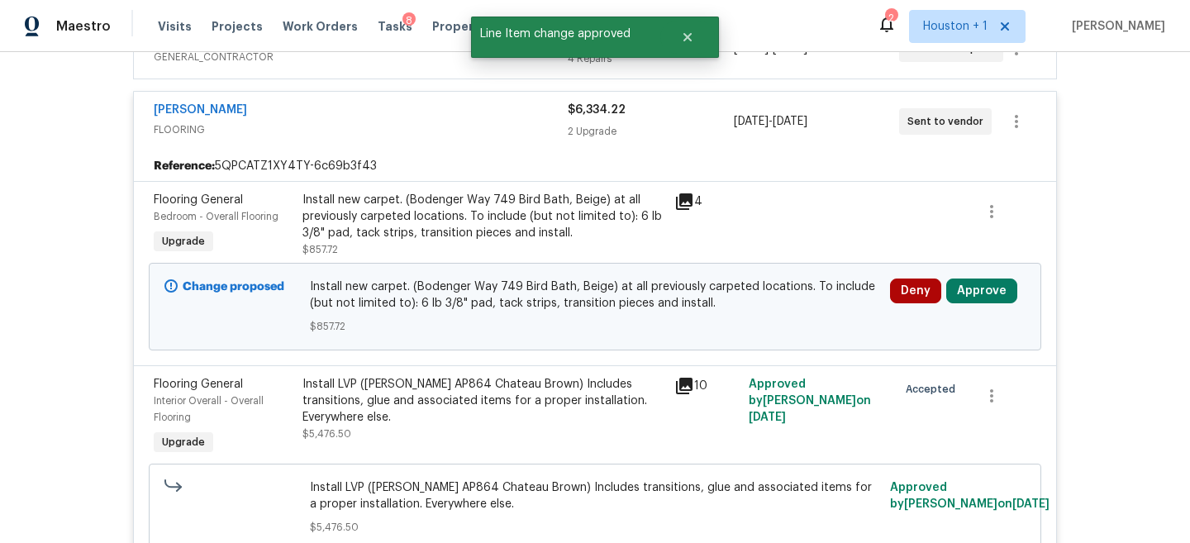
click at [981, 271] on div "Change proposed Install new carpet. (Bodenger Way 749 Bird Bath, Beige) at all …" at bounding box center [595, 307] width 892 height 88
click at [981, 281] on button "Approve" at bounding box center [981, 290] width 71 height 25
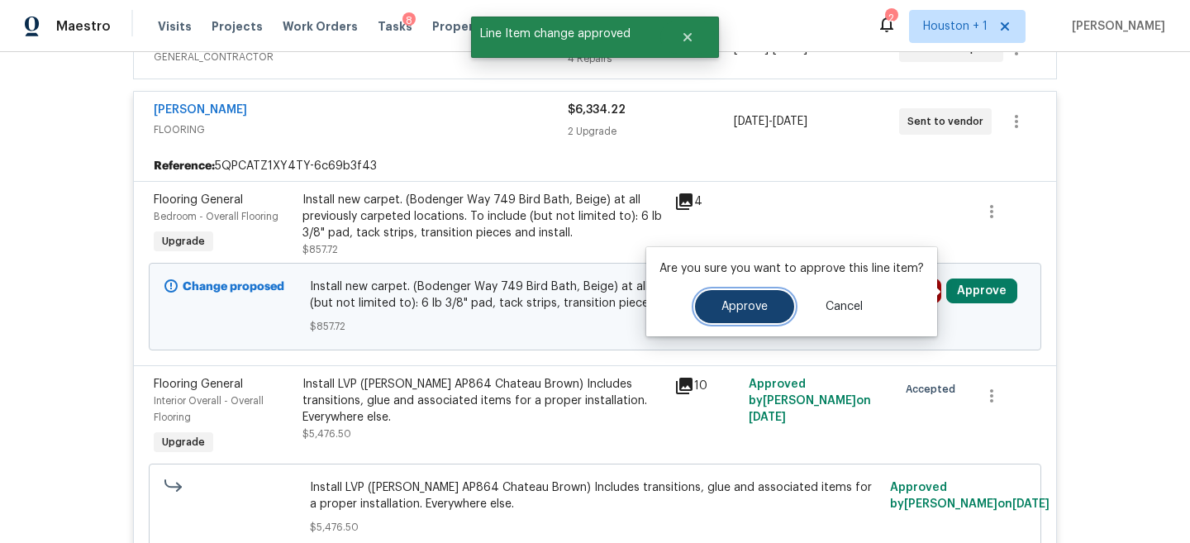
click at [721, 307] on span "Approve" at bounding box center [744, 307] width 46 height 12
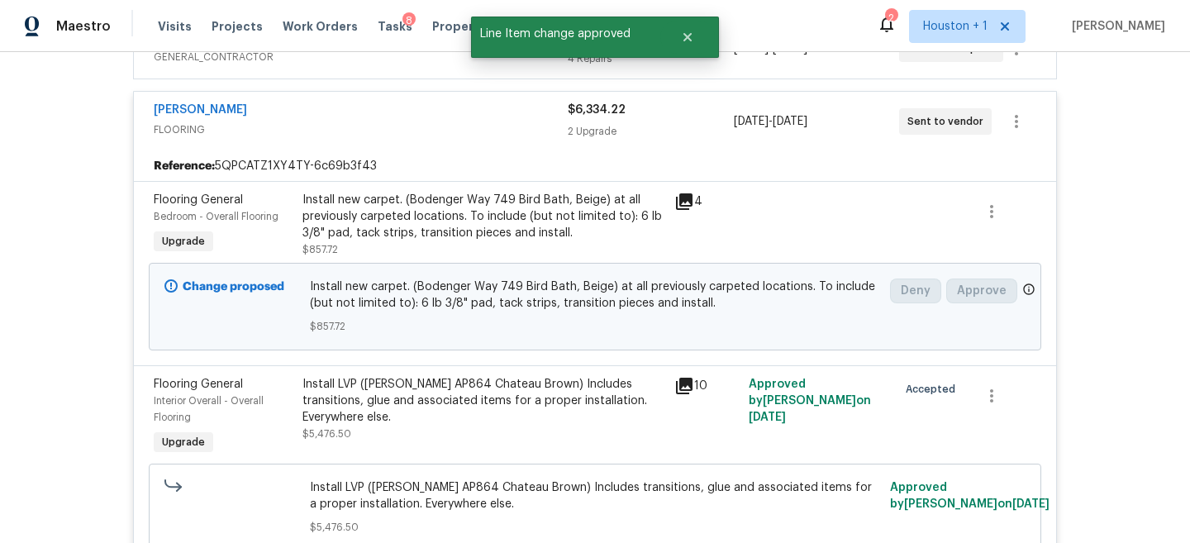
scroll to position [0, 0]
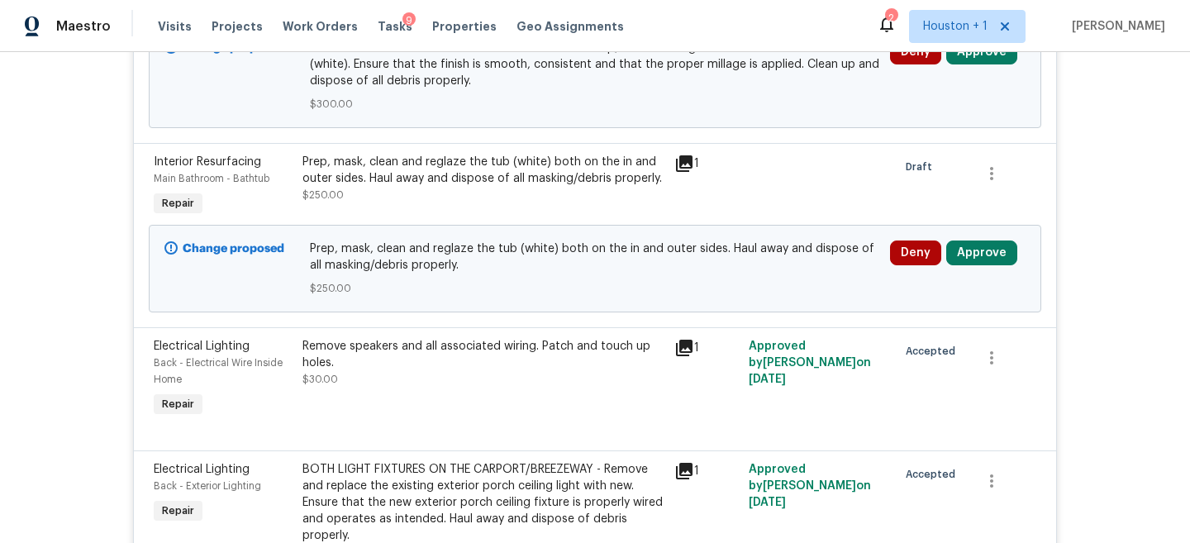
scroll to position [552, 0]
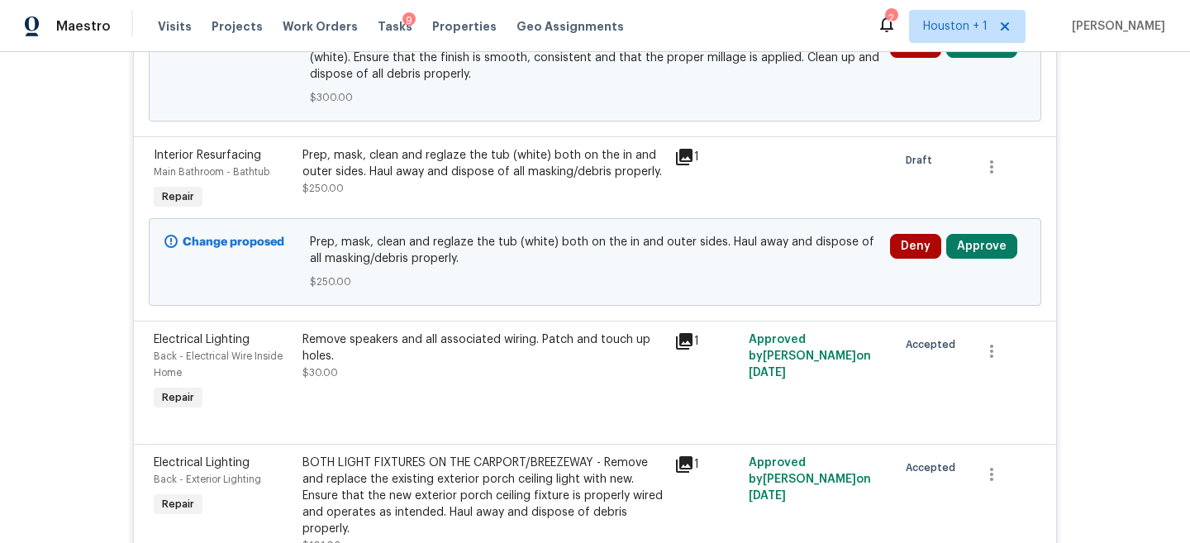
click at [987, 230] on div "Deny Approve" at bounding box center [957, 262] width 145 height 66
click at [975, 250] on button "Approve" at bounding box center [981, 246] width 71 height 25
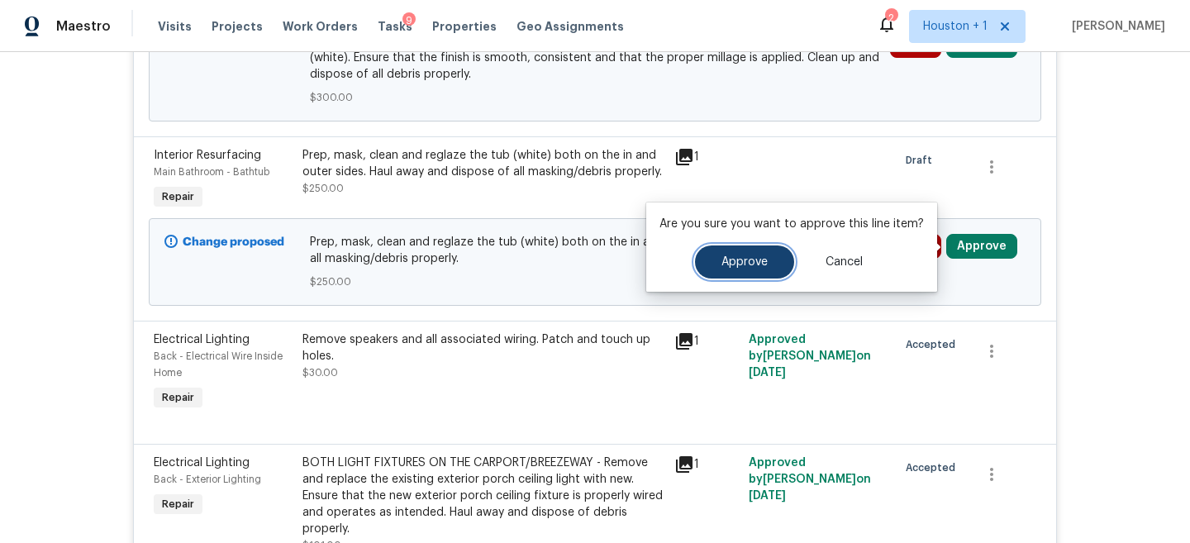
click at [736, 249] on button "Approve" at bounding box center [744, 261] width 99 height 33
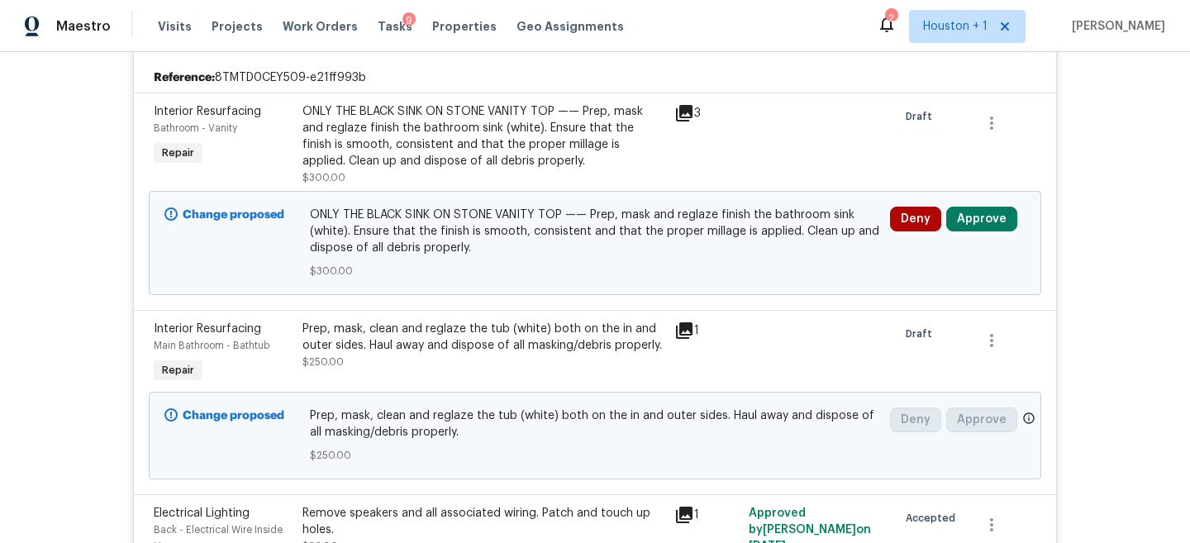
scroll to position [344, 0]
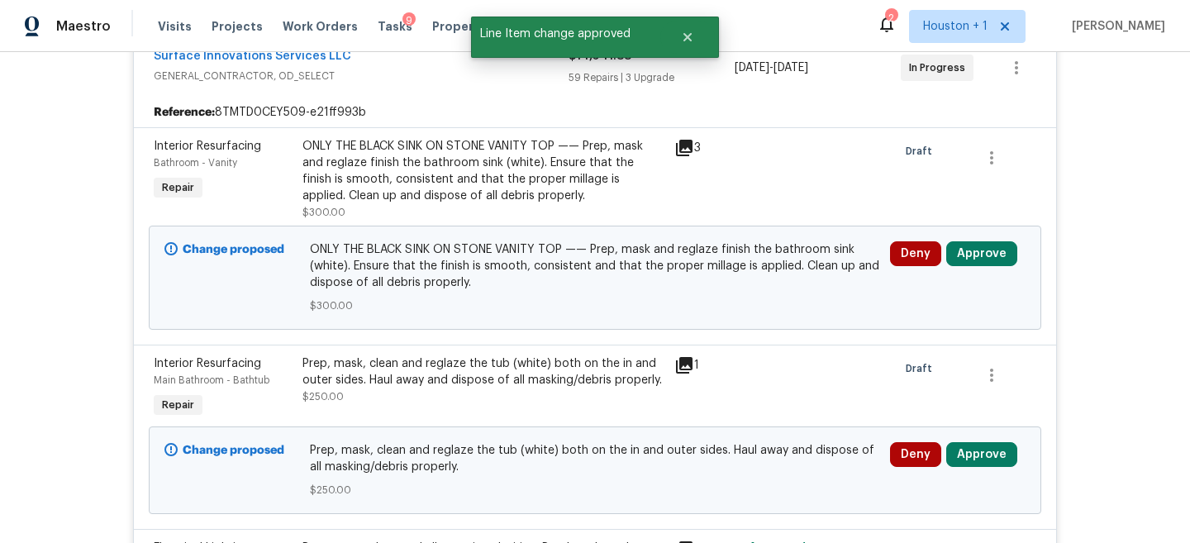
click at [1011, 266] on span "Approve" at bounding box center [981, 253] width 71 height 25
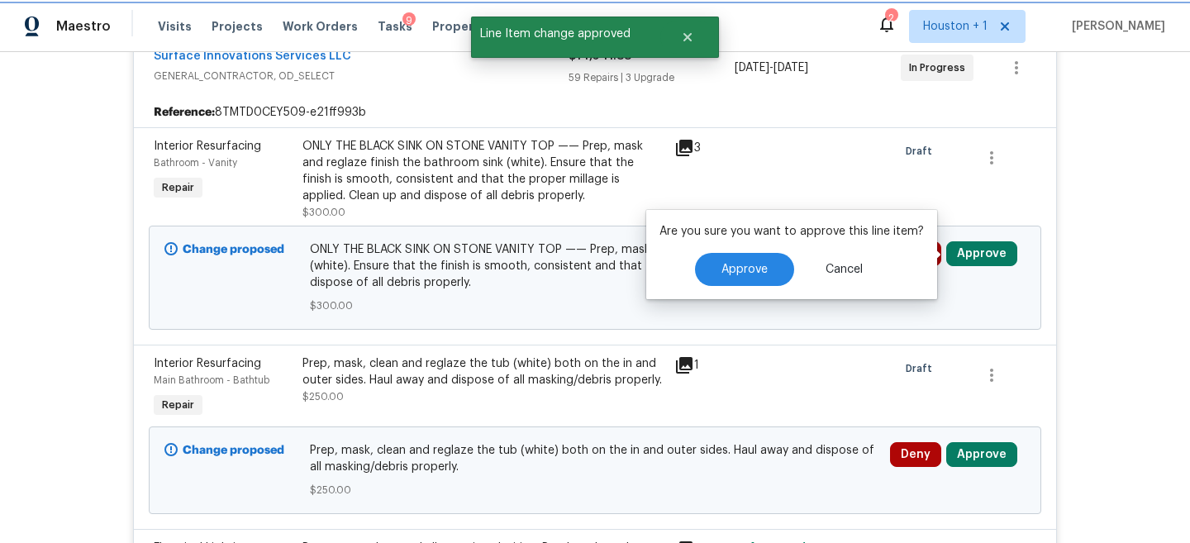
click at [976, 245] on button "Approve" at bounding box center [981, 253] width 71 height 25
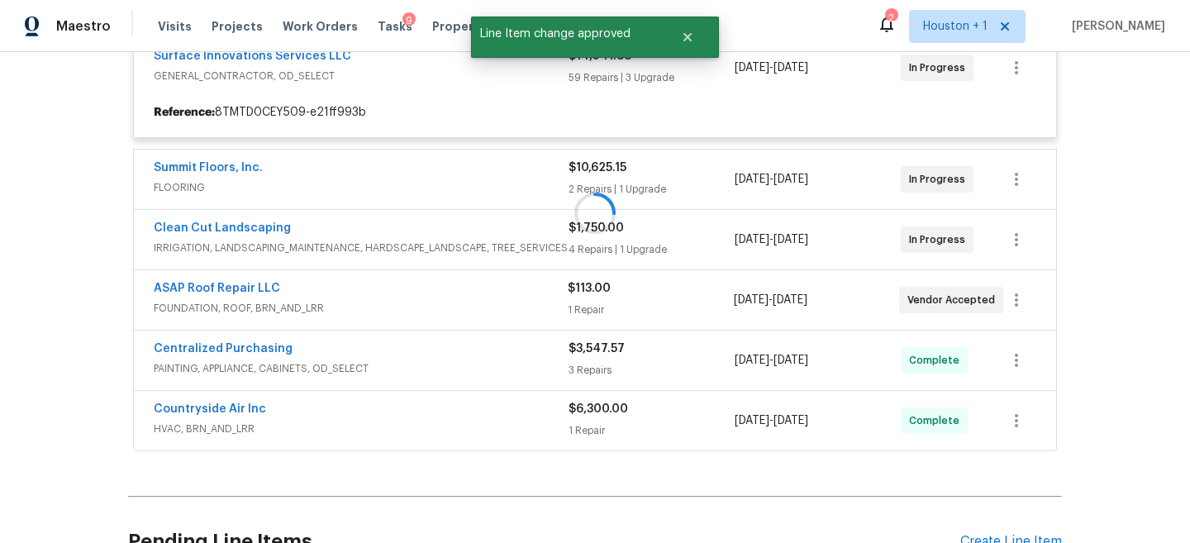
click at [976, 245] on div at bounding box center [595, 212] width 934 height 487
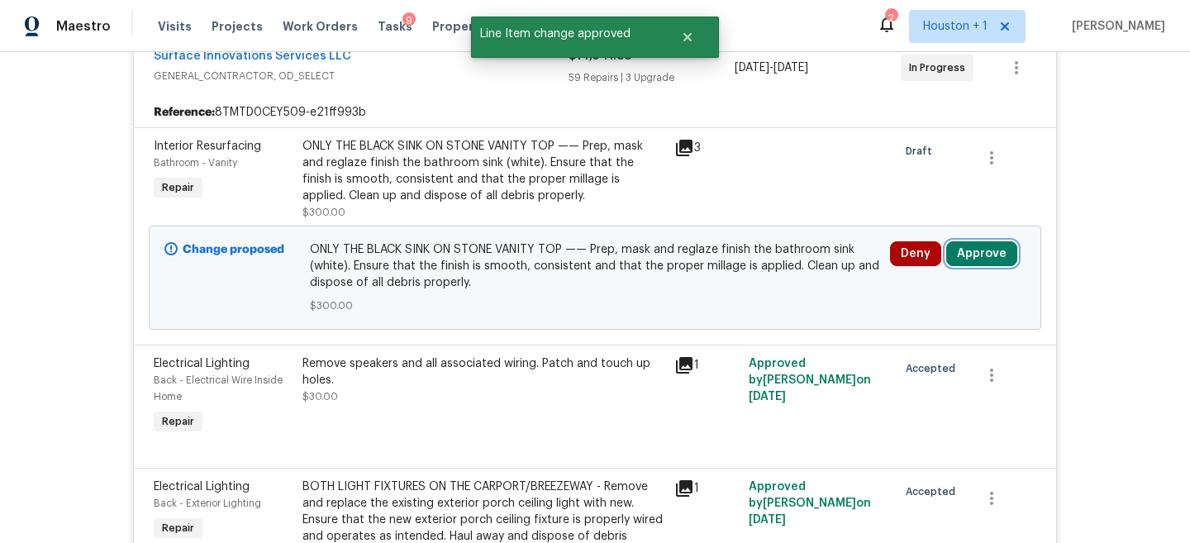
click at [990, 251] on button "Approve" at bounding box center [981, 253] width 71 height 25
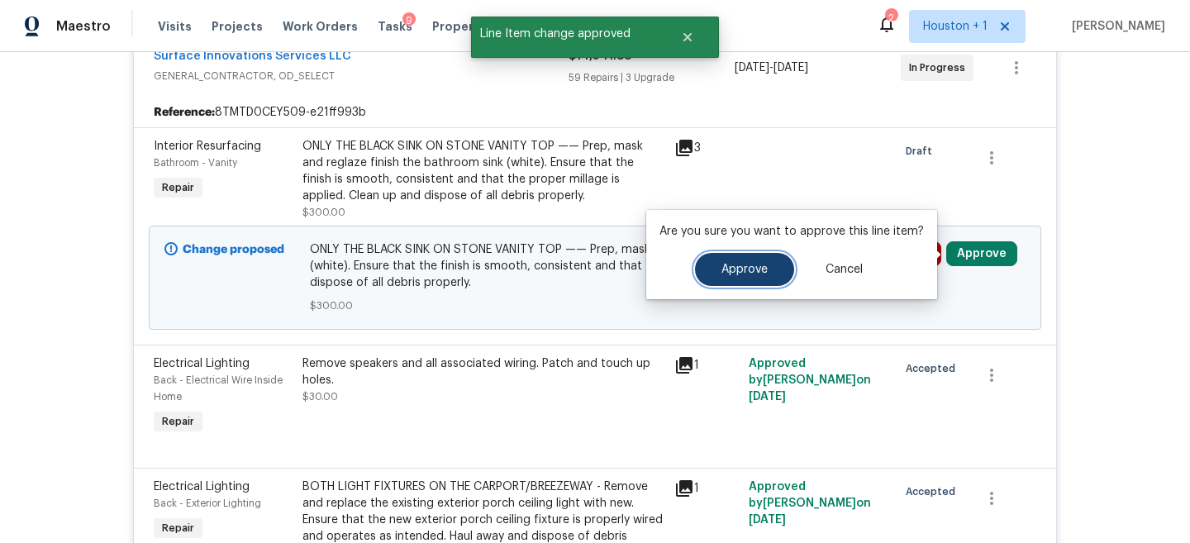
click at [761, 274] on span "Approve" at bounding box center [744, 270] width 46 height 12
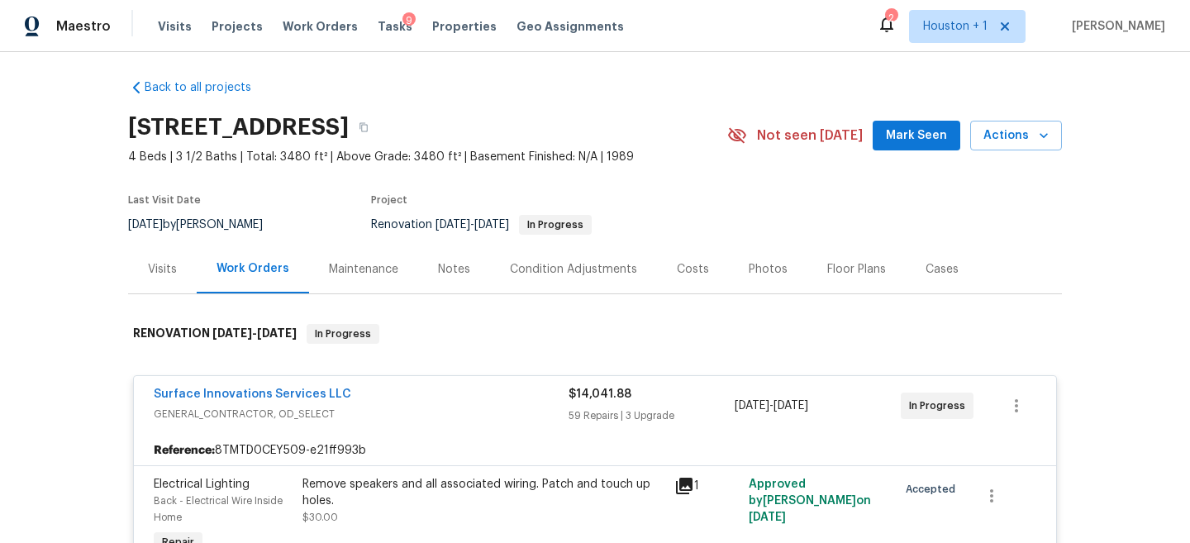
scroll to position [0, 0]
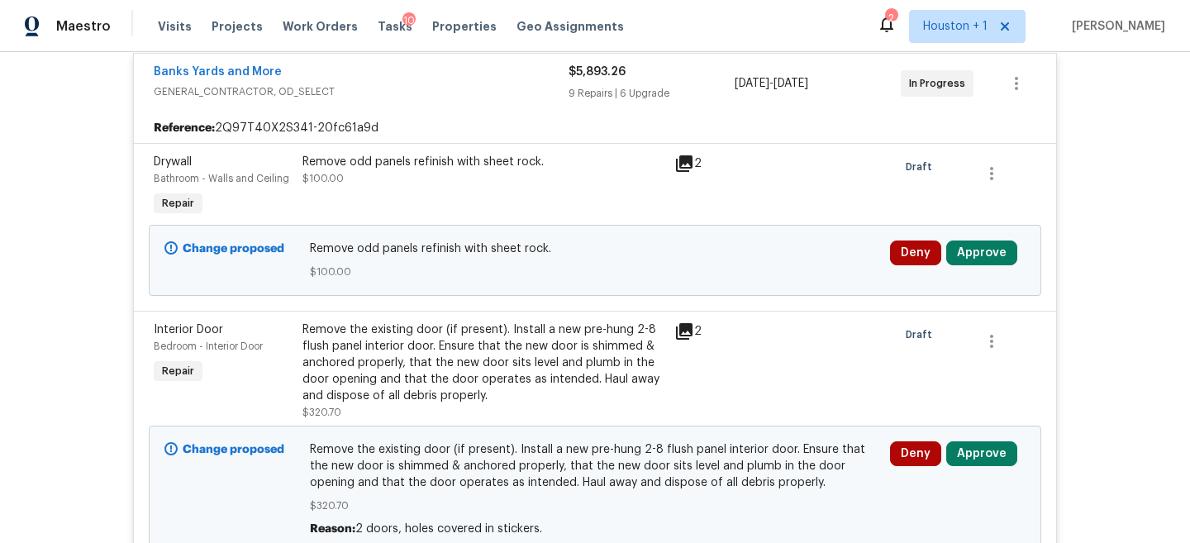
scroll to position [433, 0]
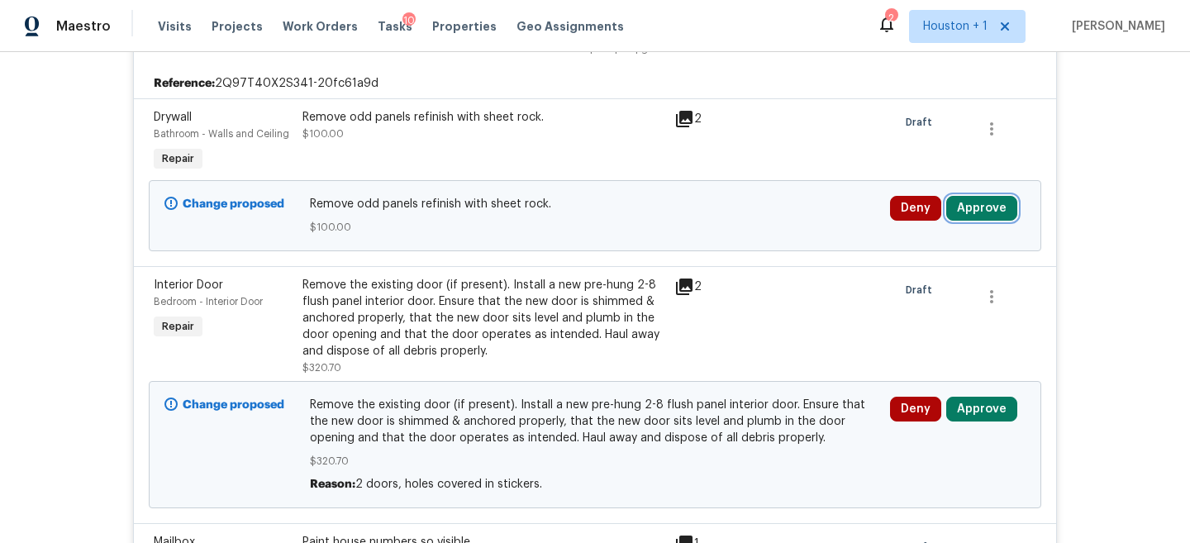
click at [972, 197] on button "Approve" at bounding box center [981, 208] width 71 height 25
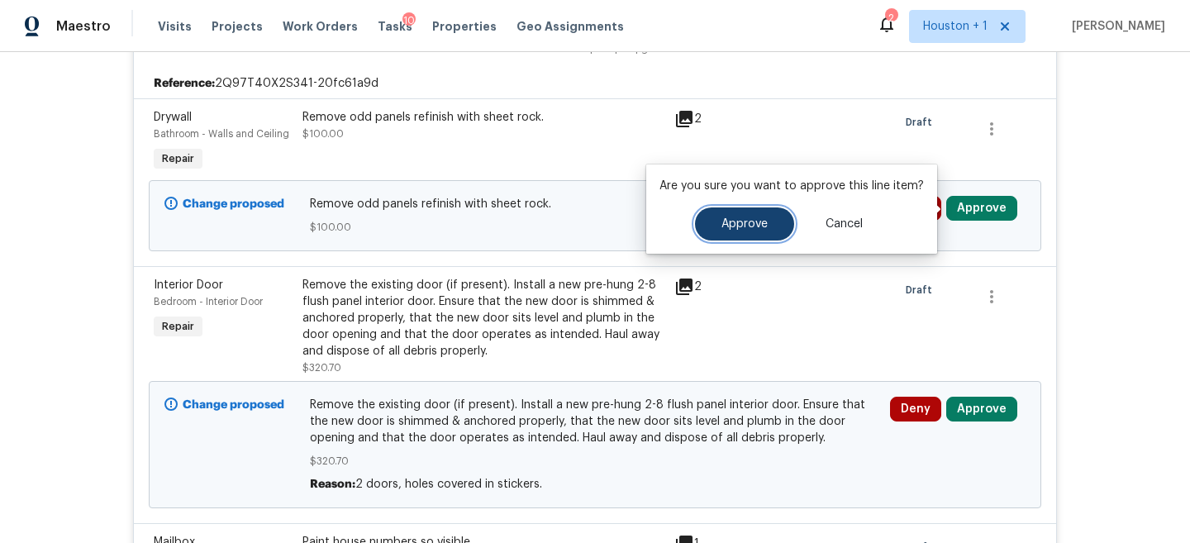
click at [764, 218] on button "Approve" at bounding box center [744, 223] width 99 height 33
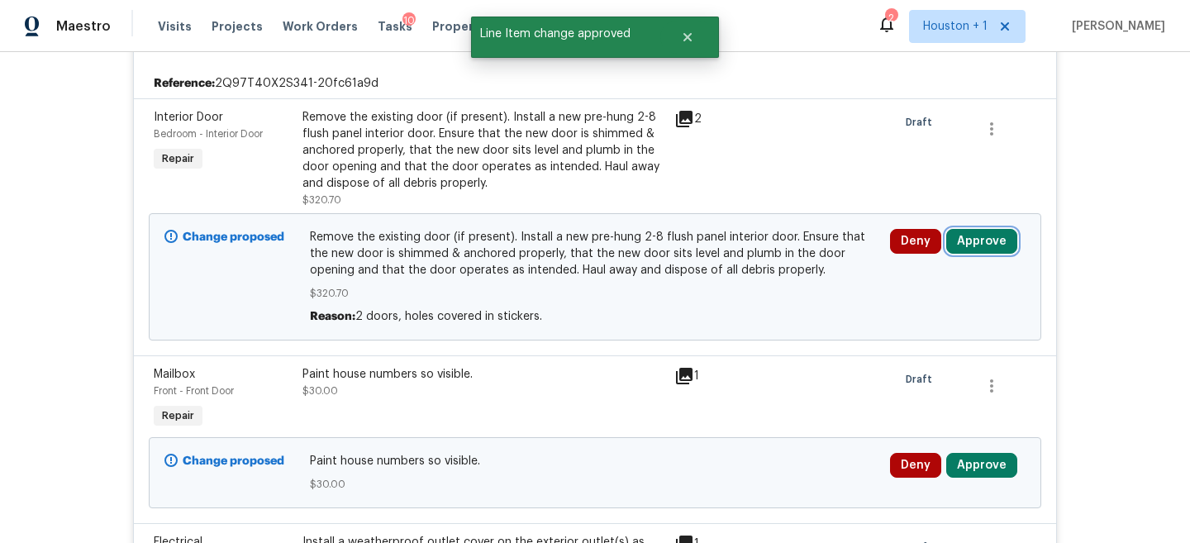
click at [964, 236] on button "Approve" at bounding box center [981, 241] width 71 height 25
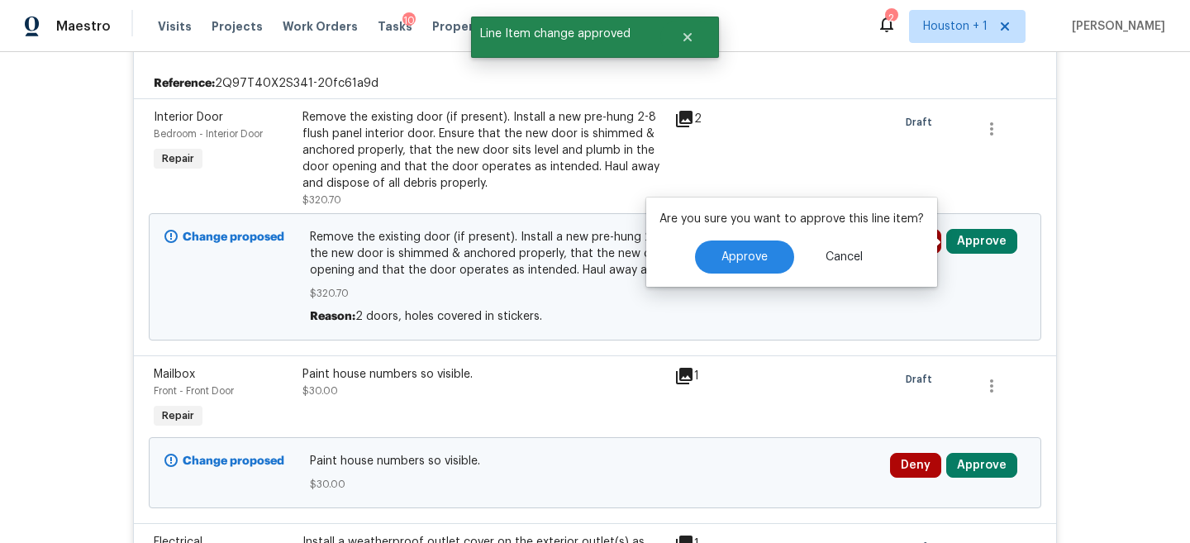
click at [792, 240] on div "Approve Cancel" at bounding box center [791, 256] width 264 height 33
click at [773, 254] on button "Approve" at bounding box center [744, 256] width 99 height 33
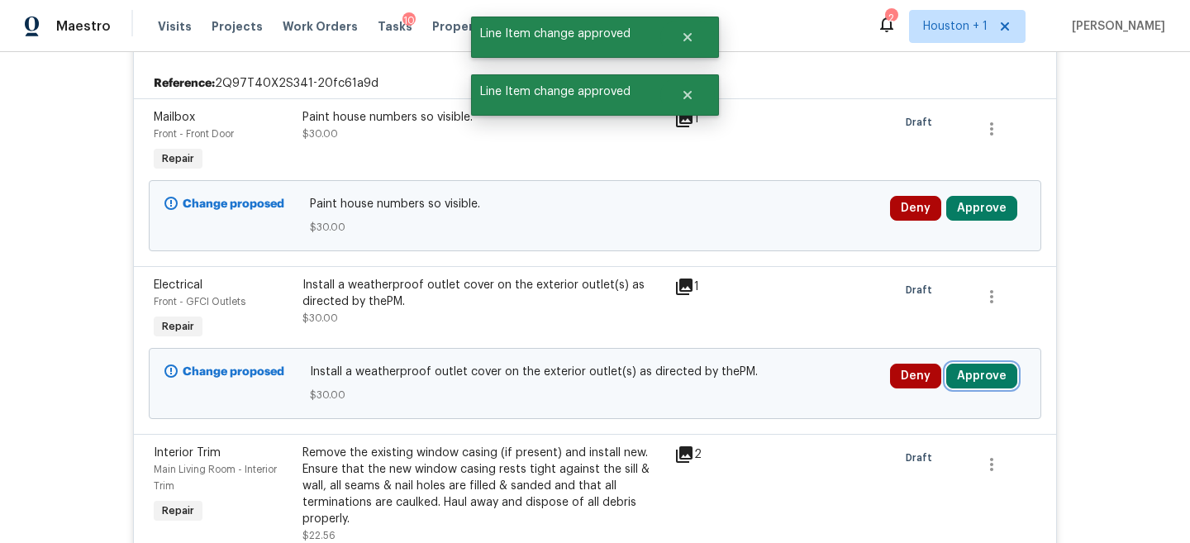
click at [969, 388] on button "Approve" at bounding box center [981, 376] width 71 height 25
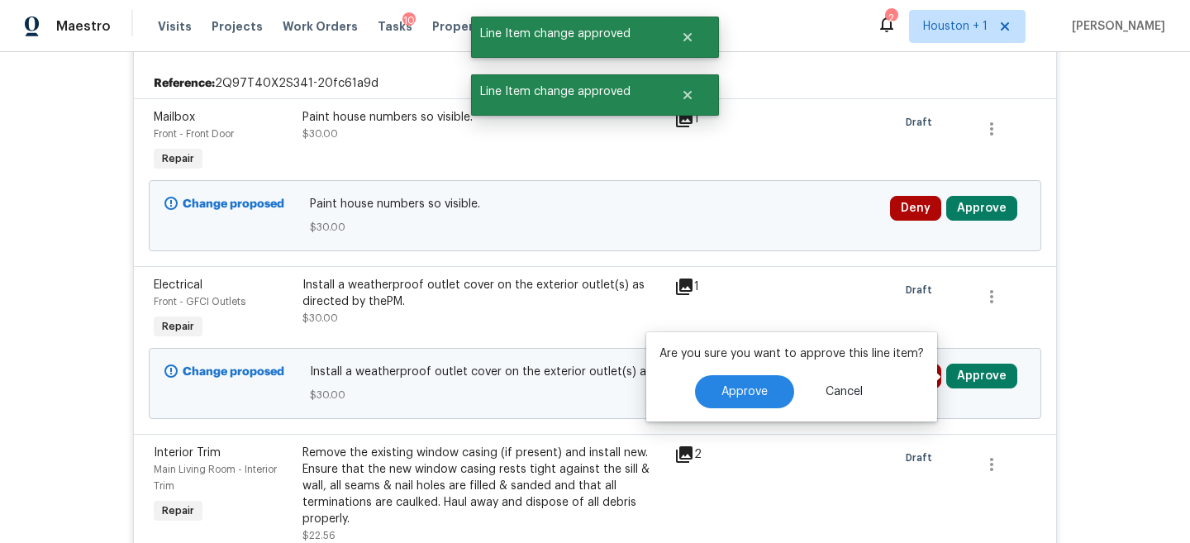
click at [716, 372] on div "Are you sure you want to approve this line item? Approve Cancel" at bounding box center [791, 376] width 291 height 89
click at [721, 386] on span "Approve" at bounding box center [744, 392] width 46 height 12
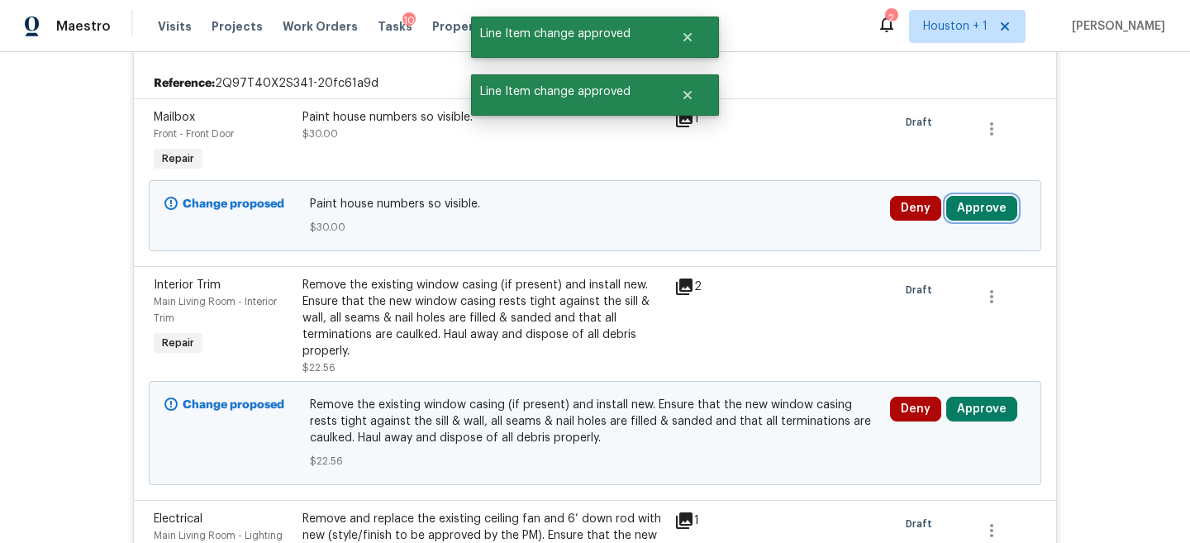
click at [966, 209] on button "Approve" at bounding box center [981, 208] width 71 height 25
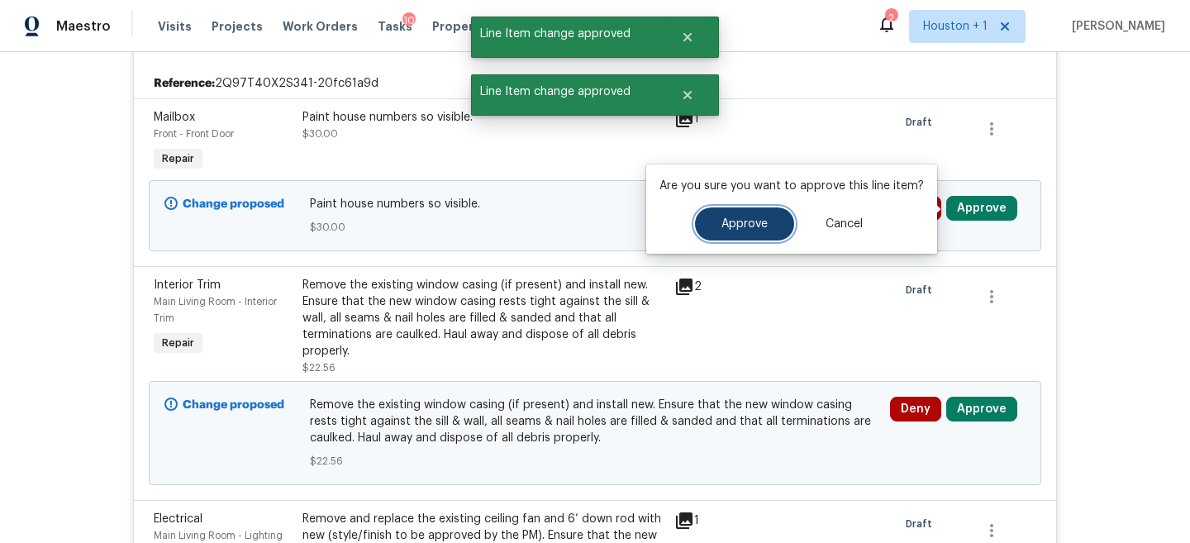
click at [751, 225] on span "Approve" at bounding box center [744, 224] width 46 height 12
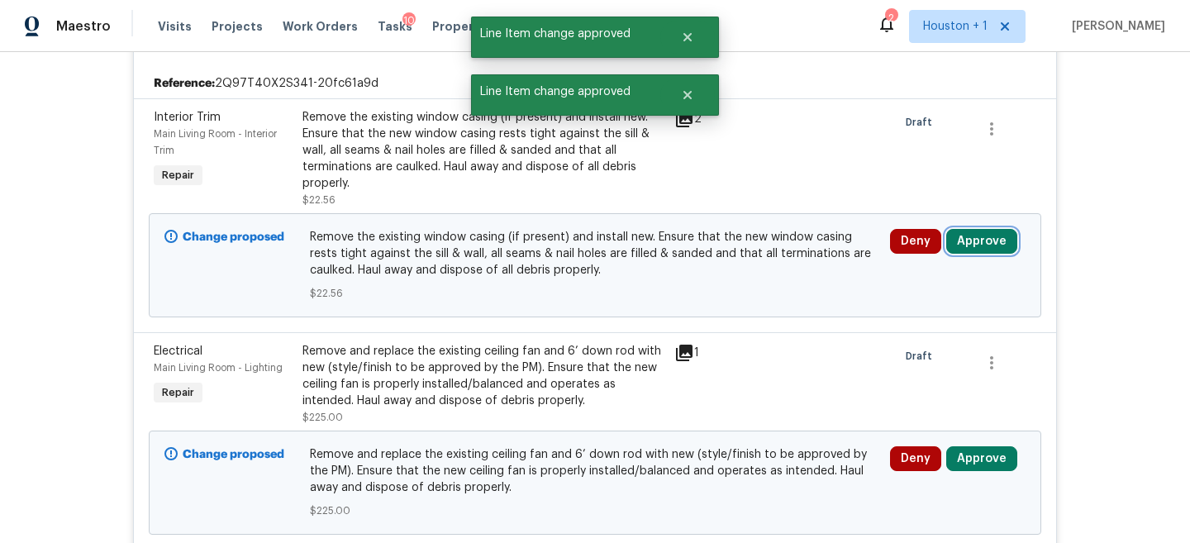
click at [997, 251] on button "Approve" at bounding box center [981, 241] width 71 height 25
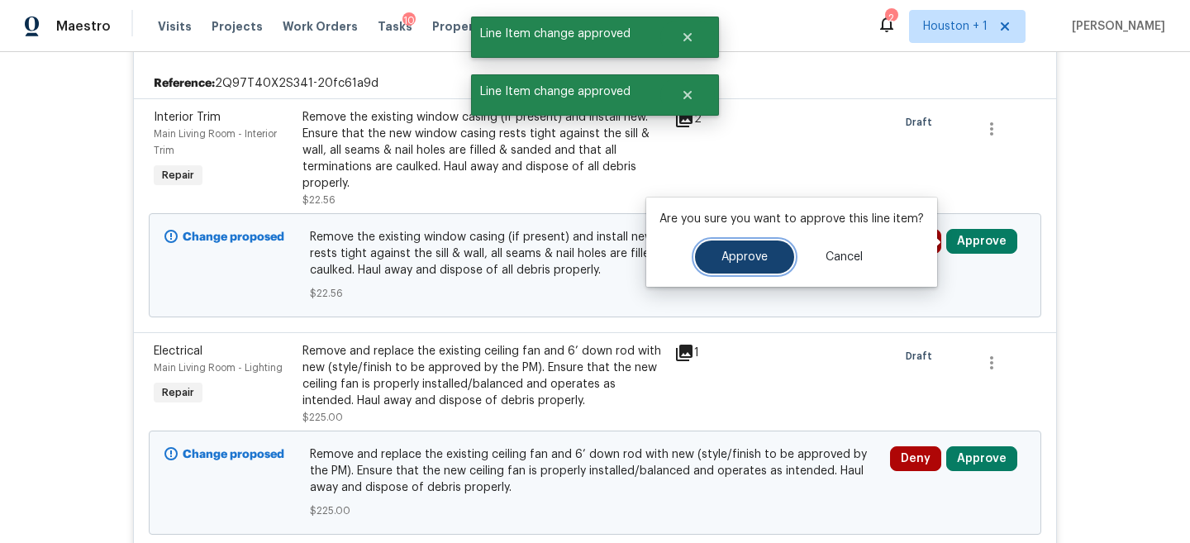
click at [730, 262] on span "Approve" at bounding box center [744, 257] width 46 height 12
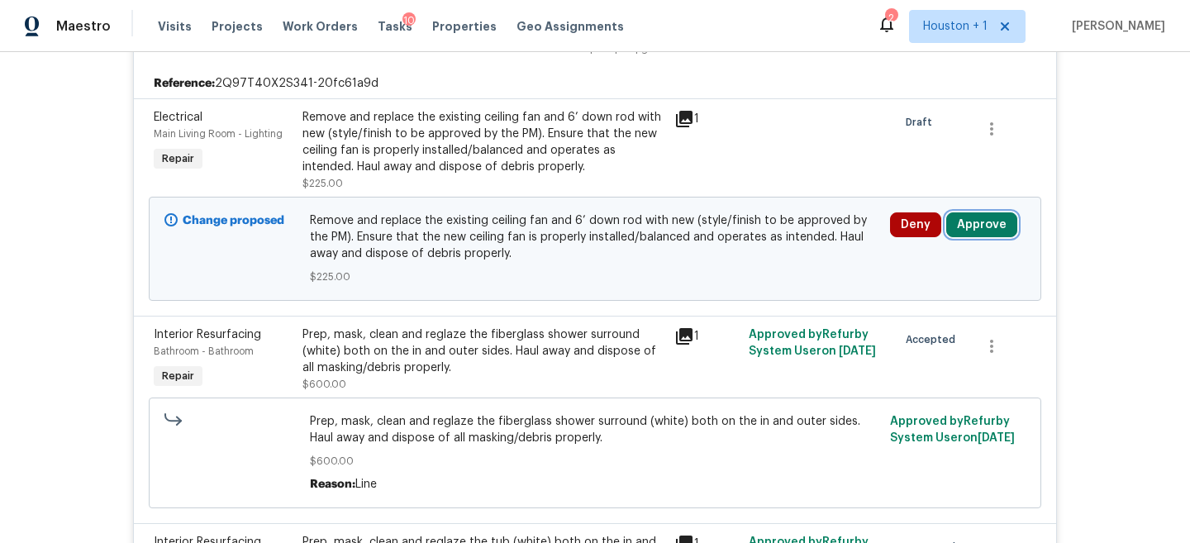
click at [975, 219] on button "Approve" at bounding box center [981, 224] width 71 height 25
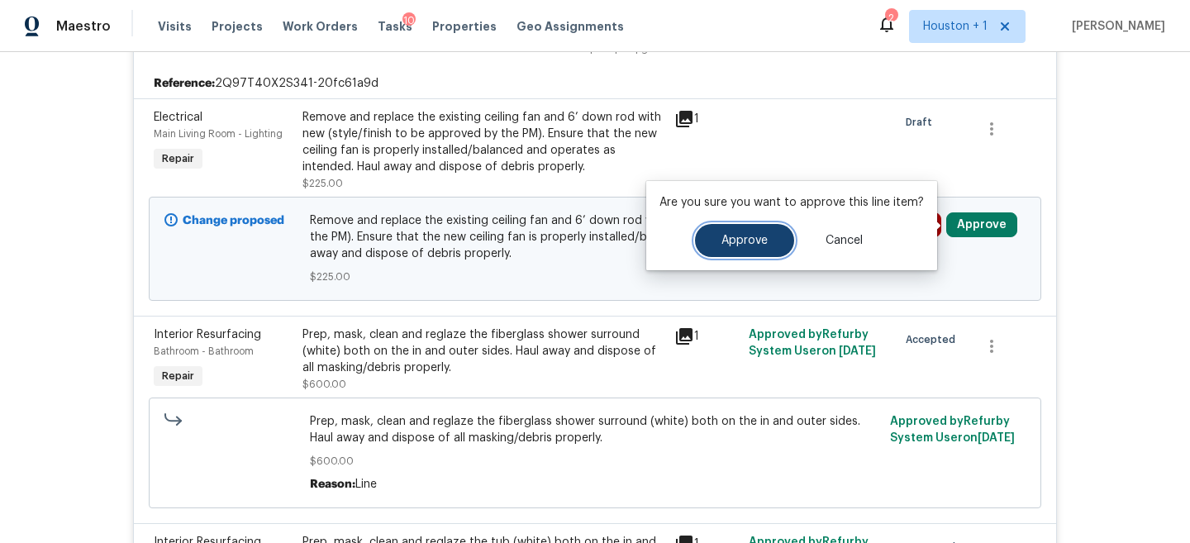
click at [756, 245] on span "Approve" at bounding box center [744, 241] width 46 height 12
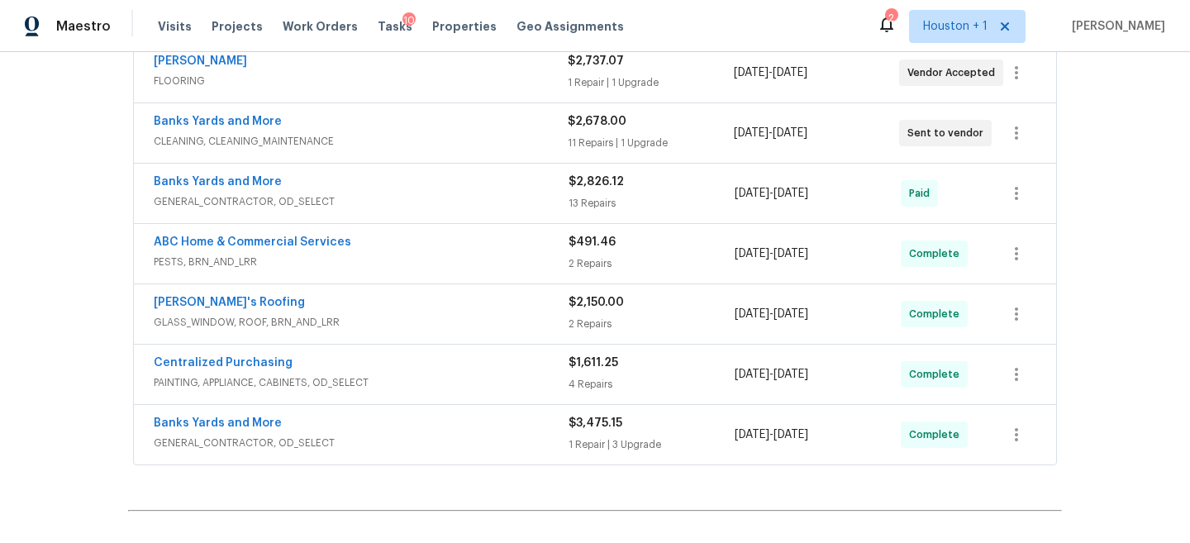
scroll to position [3095, 0]
